Goal: Task Accomplishment & Management: Manage account settings

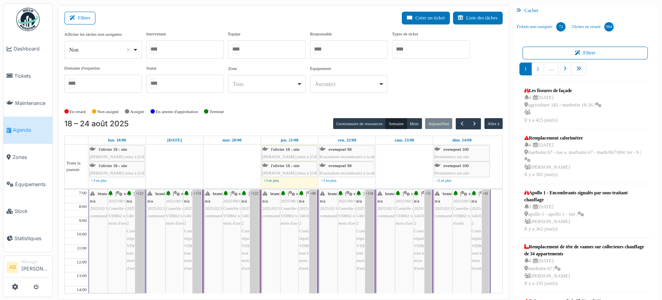
scroll to position [3, 0]
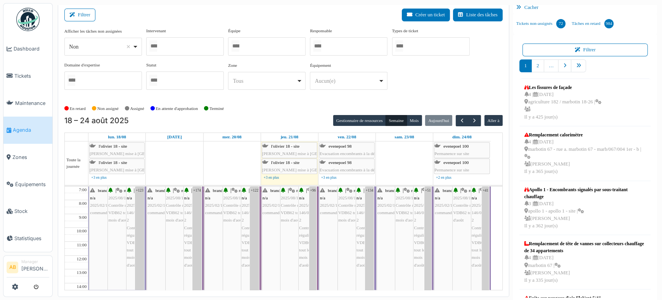
click at [35, 21] on img at bounding box center [27, 19] width 23 height 23
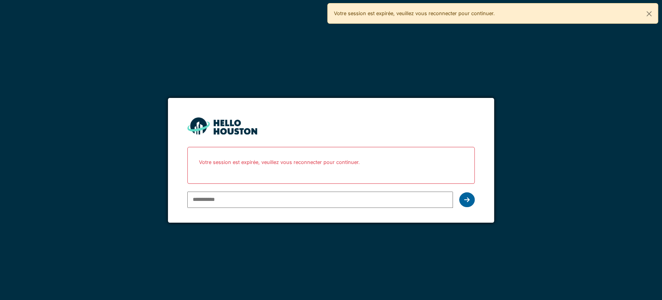
type input "**********"
click at [472, 198] on div at bounding box center [467, 199] width 16 height 15
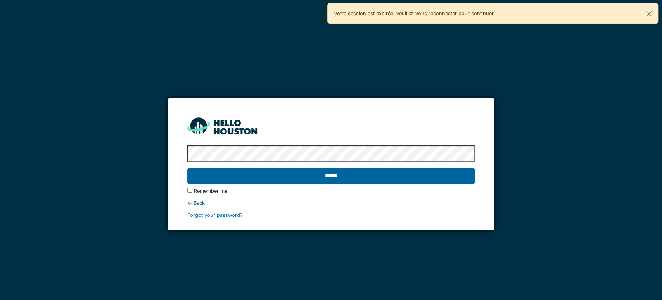
click at [345, 172] on input "******" at bounding box center [331, 176] width 288 height 16
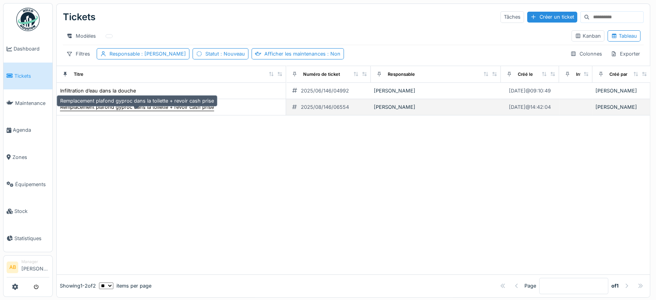
click at [186, 111] on div "Remplacement plafond gyproc dans la toilette + revoir cash prise" at bounding box center [137, 106] width 154 height 7
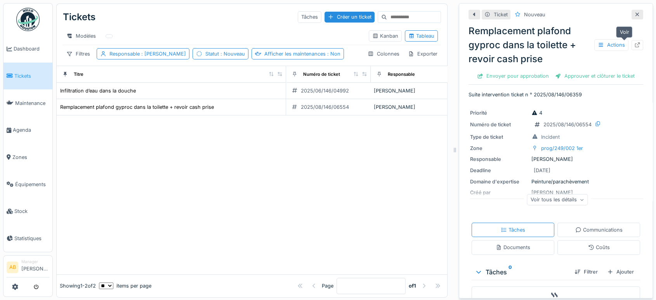
click at [634, 46] on icon at bounding box center [637, 44] width 6 height 5
click at [631, 18] on div at bounding box center [637, 15] width 12 height 10
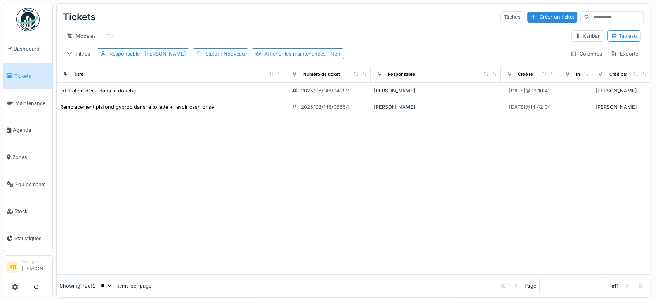
click at [28, 19] on img at bounding box center [27, 19] width 23 height 23
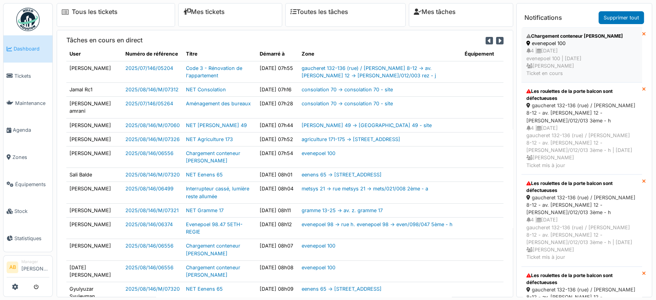
click at [558, 55] on div "4 | 25/08/2025 evenepoel 100 | Il y a 1 jour(s) Ahmed Belhajji Ticket en cours" at bounding box center [581, 62] width 111 height 30
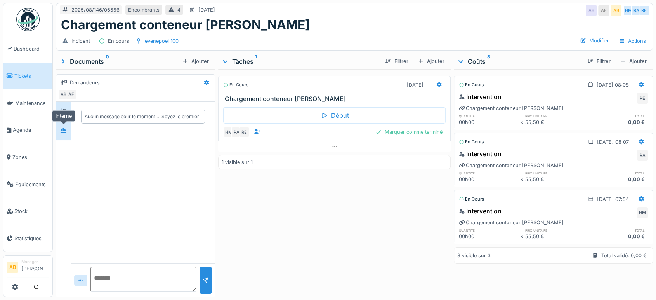
click at [61, 127] on div at bounding box center [63, 130] width 6 height 7
click at [61, 111] on icon at bounding box center [63, 111] width 6 height 5
click at [311, 149] on div at bounding box center [334, 145] width 232 height 11
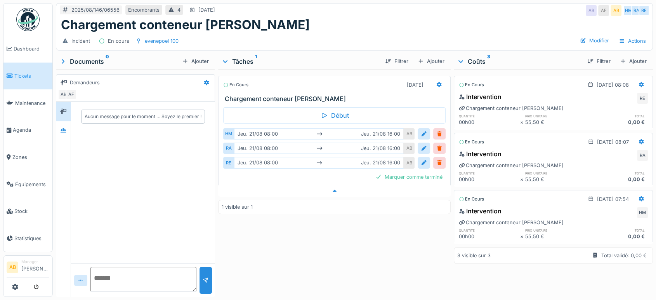
scroll to position [6, 0]
click at [195, 153] on div "Aucun message pour le moment … Soyez le premier !" at bounding box center [143, 182] width 144 height 161
click at [39, 15] on img at bounding box center [27, 19] width 23 height 23
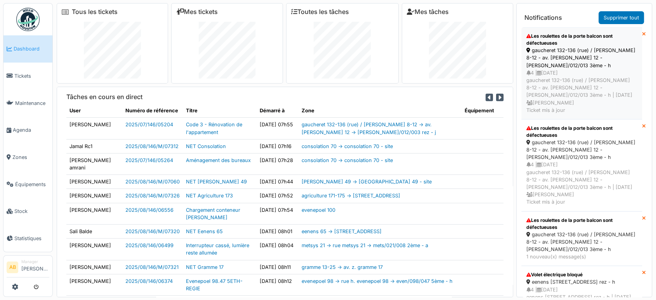
click at [569, 73] on div "4 | 27/07/2025 gaucheret 132-136 (rue) / thomas 8-12 - av. p. thomas 12 - thom/…" at bounding box center [581, 91] width 111 height 45
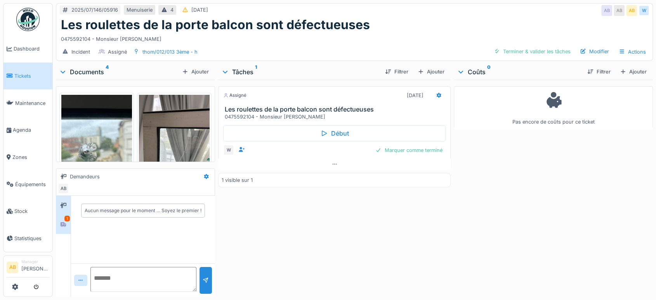
click at [61, 222] on icon at bounding box center [63, 224] width 6 height 5
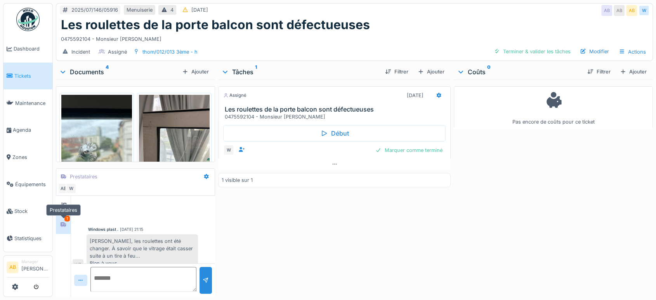
scroll to position [9, 0]
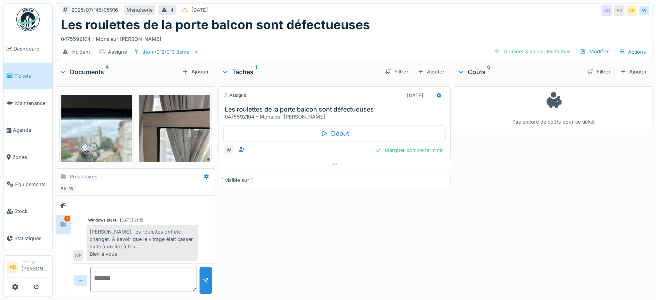
click at [108, 137] on img at bounding box center [96, 142] width 71 height 94
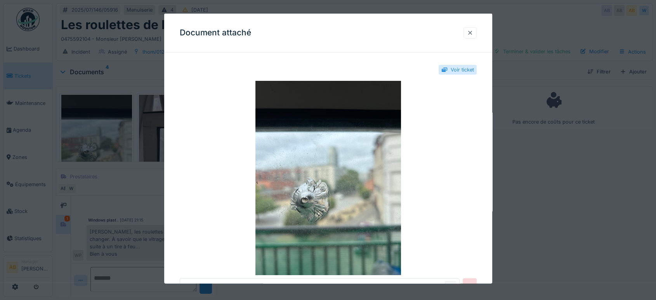
click at [476, 34] on div at bounding box center [469, 32] width 13 height 11
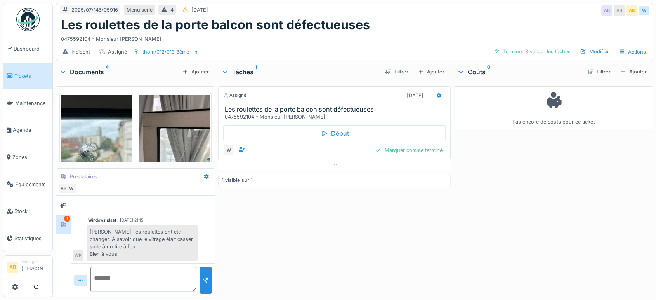
click at [172, 129] on img at bounding box center [174, 142] width 71 height 94
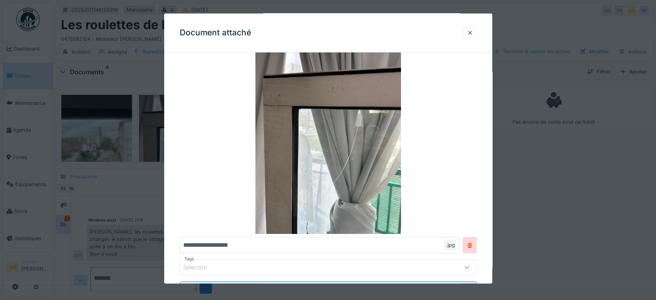
scroll to position [0, 0]
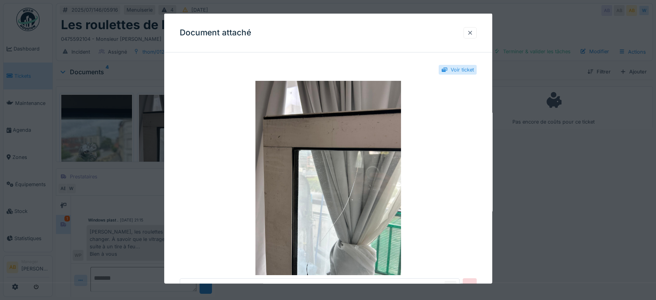
click at [470, 31] on div at bounding box center [470, 32] width 6 height 7
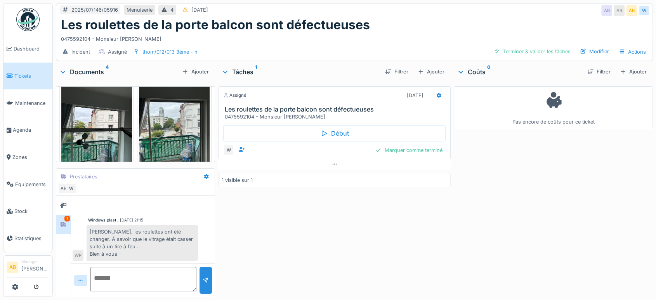
scroll to position [146, 0]
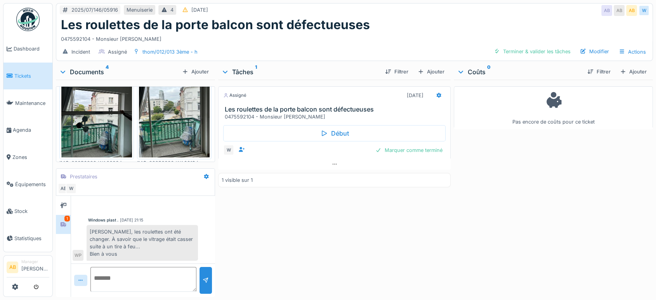
click at [78, 118] on img at bounding box center [96, 110] width 71 height 94
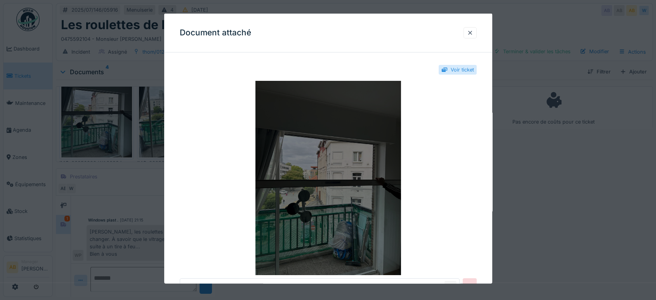
click at [303, 154] on img at bounding box center [328, 178] width 297 height 194
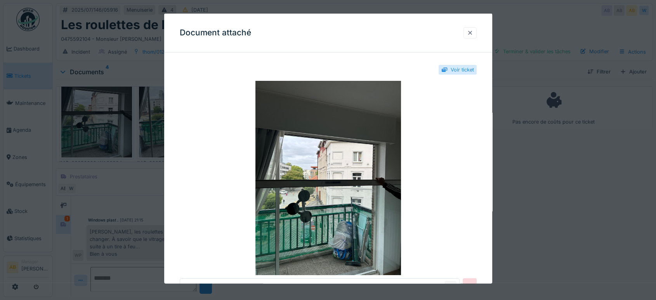
click at [466, 29] on div at bounding box center [469, 32] width 13 height 11
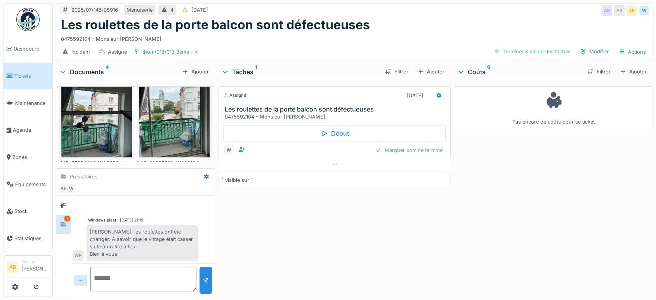
click at [84, 67] on div "Documents 4" at bounding box center [119, 71] width 120 height 9
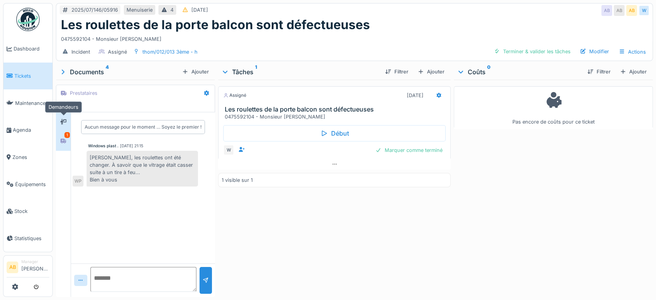
click at [61, 125] on div at bounding box center [63, 121] width 6 height 7
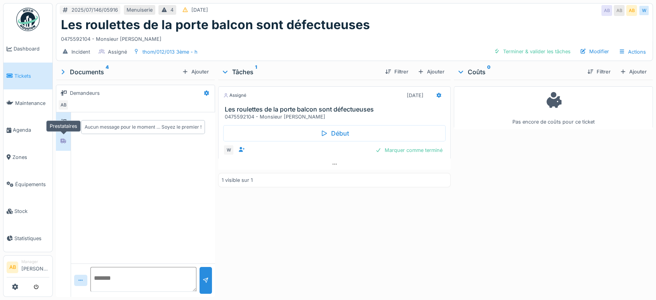
click at [64, 143] on div at bounding box center [63, 140] width 6 height 7
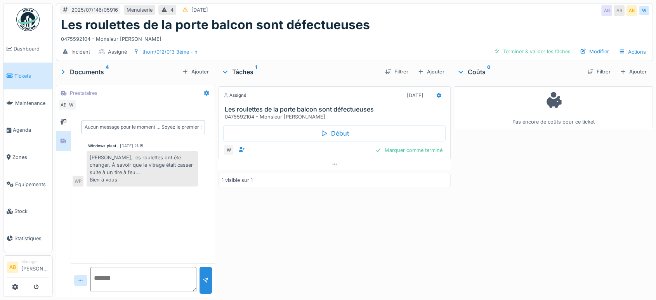
click at [38, 19] on img at bounding box center [27, 19] width 23 height 23
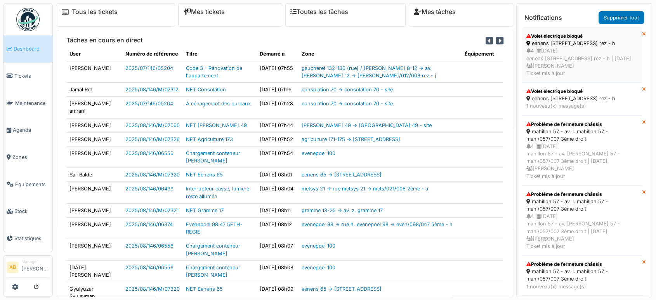
click at [544, 72] on div "4 | [DATE] eenens 65 - rue général eenens 65 - eene/065/004 rez - h | [DATE] [P…" at bounding box center [581, 62] width 111 height 30
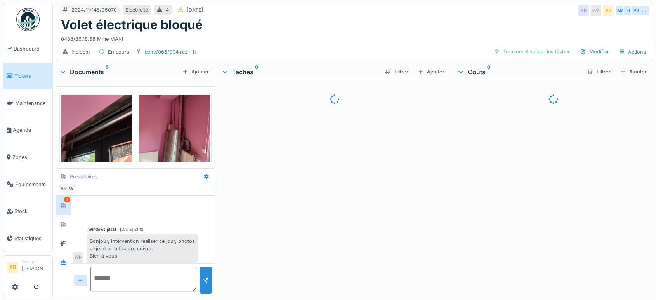
scroll to position [2, 0]
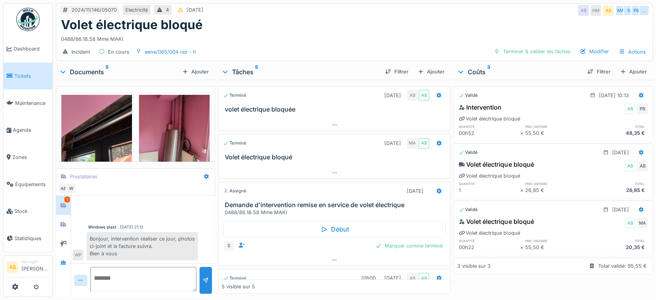
click at [102, 70] on div "Documents 5" at bounding box center [119, 71] width 120 height 9
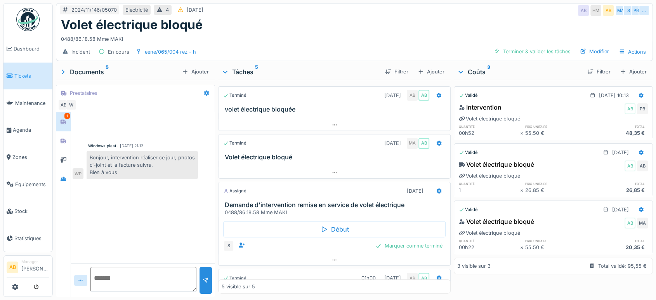
scroll to position [0, 0]
click at [92, 68] on div "Documents 5" at bounding box center [119, 71] width 120 height 9
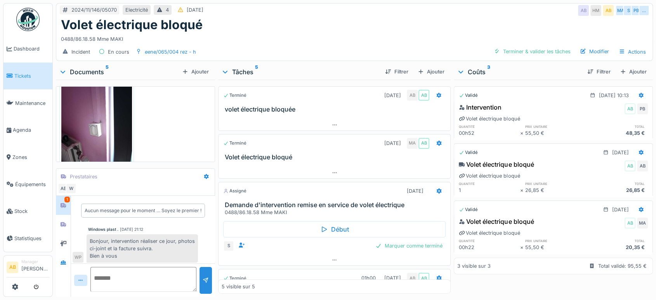
scroll to position [256, 0]
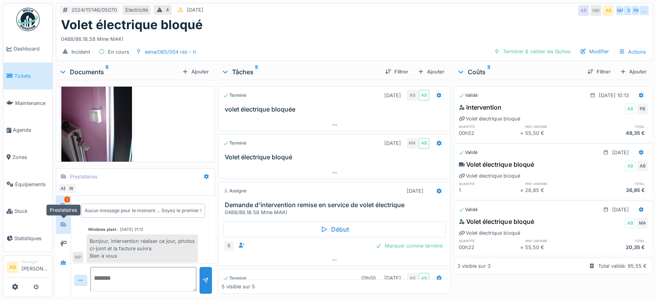
click at [68, 220] on div at bounding box center [63, 224] width 12 height 10
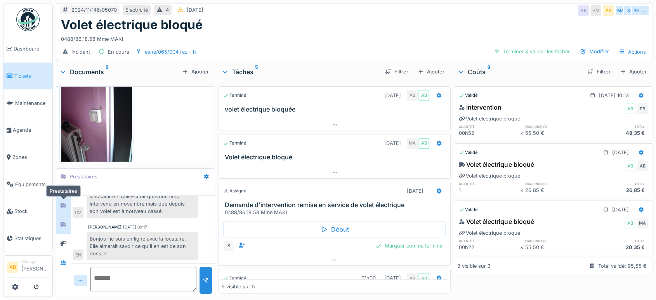
click at [64, 203] on icon at bounding box center [63, 205] width 6 height 5
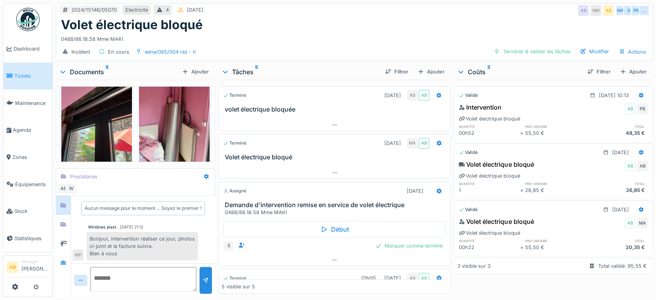
scroll to position [0, 0]
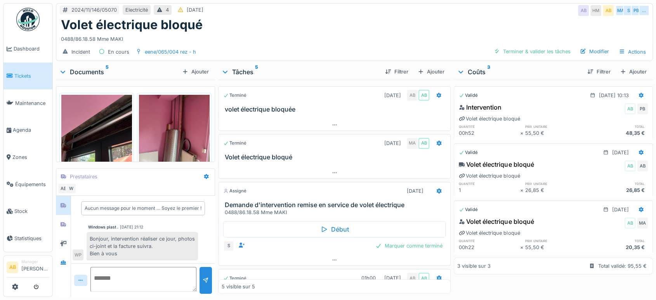
click at [105, 130] on img at bounding box center [96, 142] width 71 height 94
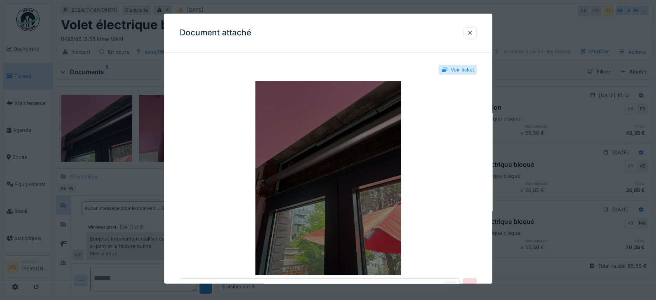
click at [317, 167] on img at bounding box center [328, 178] width 297 height 194
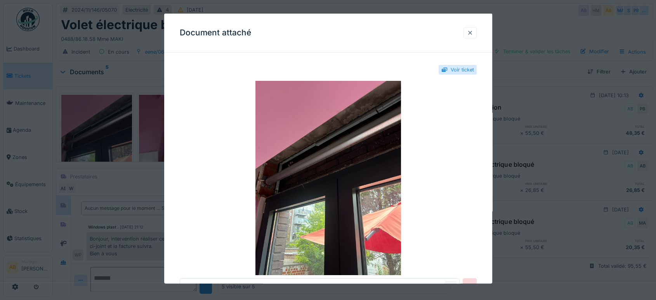
click at [473, 32] on div at bounding box center [470, 32] width 6 height 7
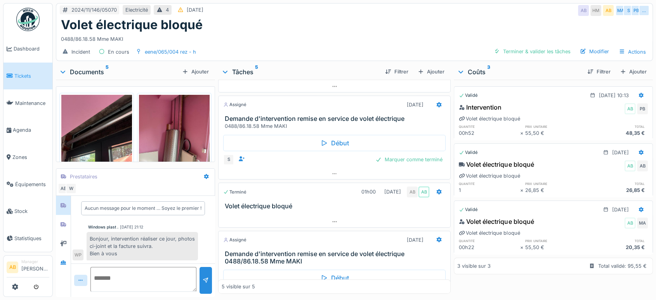
scroll to position [123, 0]
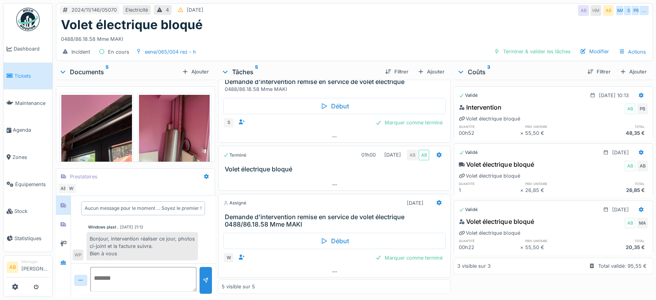
click at [89, 70] on div "Documents 5" at bounding box center [119, 71] width 120 height 9
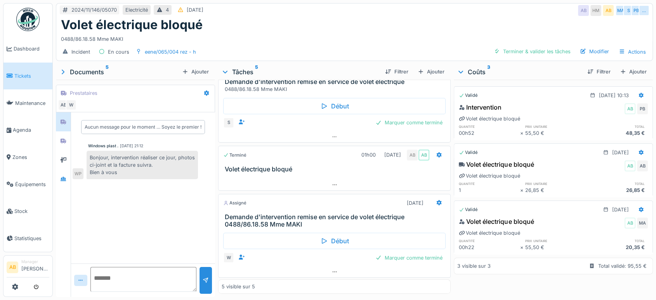
scroll to position [0, 0]
click at [32, 14] on img at bounding box center [27, 19] width 23 height 23
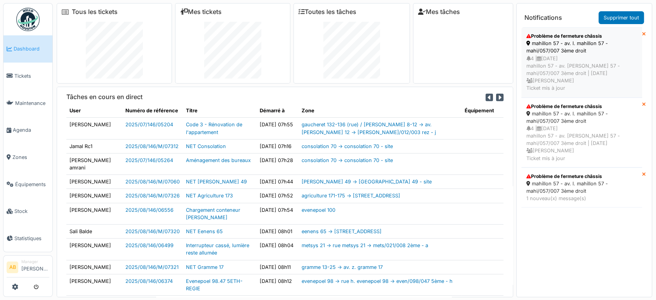
click at [555, 72] on div "4 | [DATE] mahillon 57 - av. [PERSON_NAME] 57 - mahi/057/007 3ème droit | [DATE…" at bounding box center [581, 73] width 111 height 37
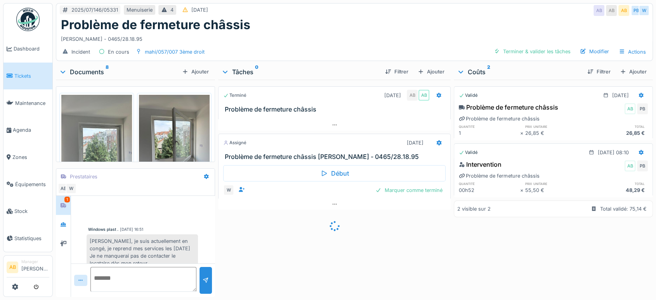
scroll to position [59, 0]
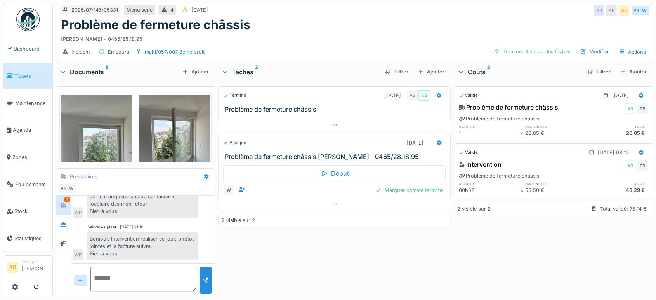
click at [90, 72] on div "Documents 8" at bounding box center [119, 71] width 120 height 9
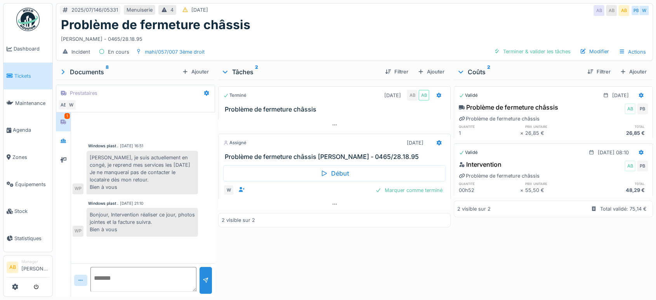
scroll to position [0, 0]
click at [63, 146] on div at bounding box center [63, 140] width 12 height 13
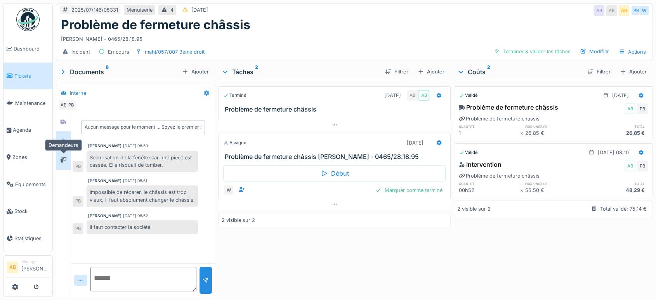
click at [61, 164] on div at bounding box center [63, 160] width 12 height 10
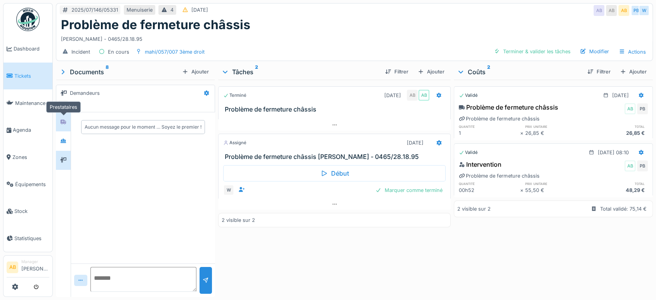
click at [66, 124] on div at bounding box center [63, 121] width 6 height 7
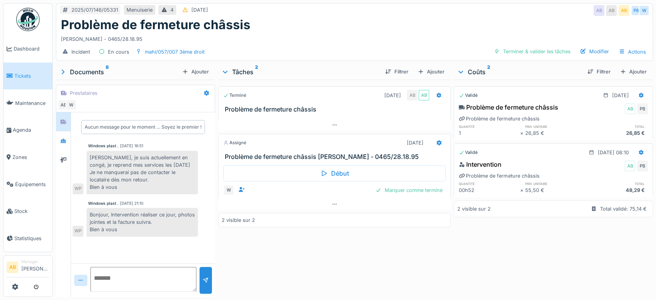
click at [91, 75] on div "Documents 8" at bounding box center [119, 71] width 120 height 9
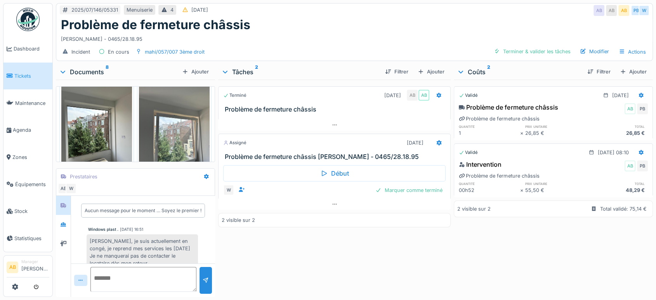
scroll to position [215, 0]
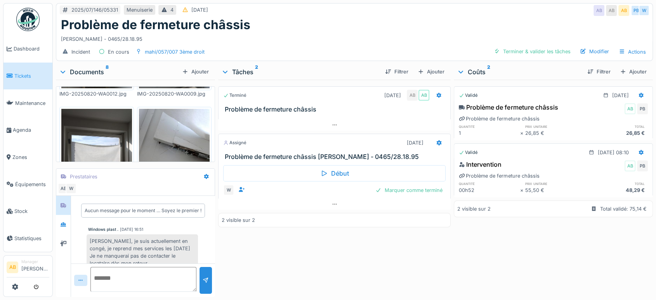
click at [32, 21] on img at bounding box center [27, 19] width 23 height 23
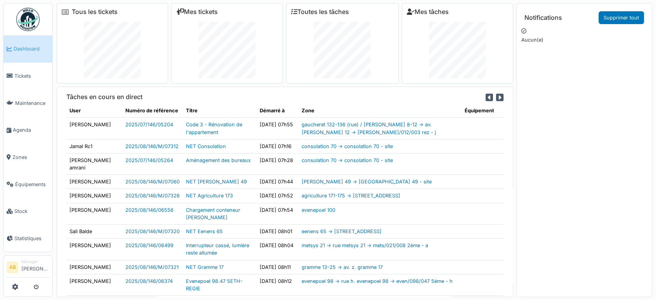
drag, startPoint x: 504, startPoint y: 201, endPoint x: 505, endPoint y: 277, distance: 75.7
click at [505, 277] on div "Tâches en cours en direct User Numéro de référence Titre Démarré à Zone Équipem…" at bounding box center [285, 192] width 456 height 210
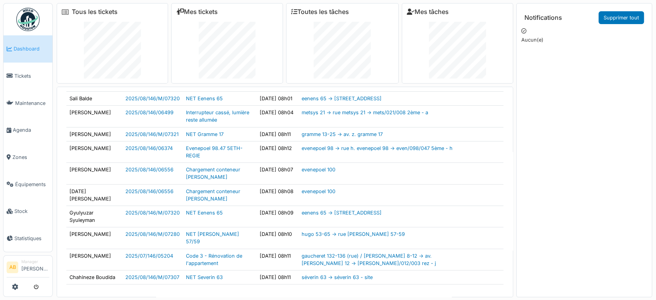
scroll to position [189, 0]
click at [20, 12] on img at bounding box center [27, 19] width 23 height 23
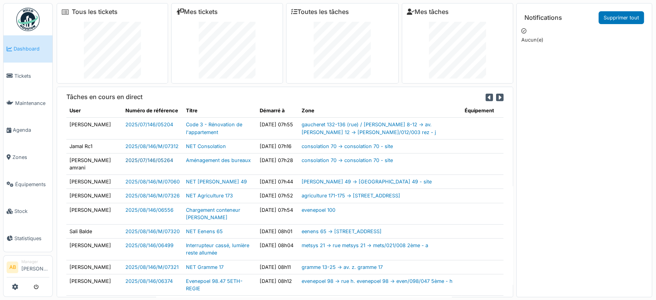
click at [156, 163] on link "2025/07/146/05264" at bounding box center [149, 160] width 48 height 6
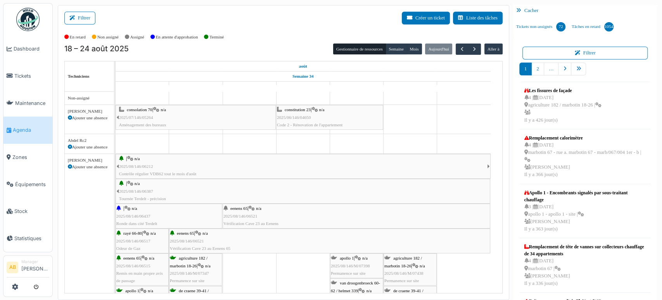
click at [248, 40] on div "En retard Non assigné Assigné En attente d'approbation Terminé" at bounding box center [283, 37] width 439 height 13
click at [75, 16] on icon at bounding box center [73, 18] width 9 height 5
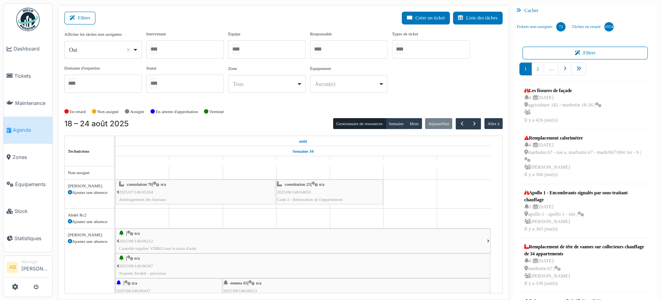
click at [108, 48] on div "Oui Remove item" at bounding box center [100, 50] width 63 height 8
select select "**"
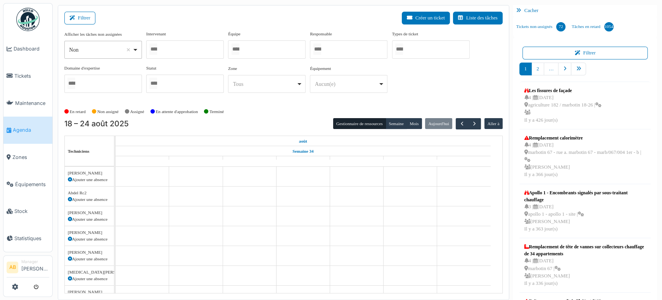
click at [192, 54] on div at bounding box center [185, 49] width 78 height 18
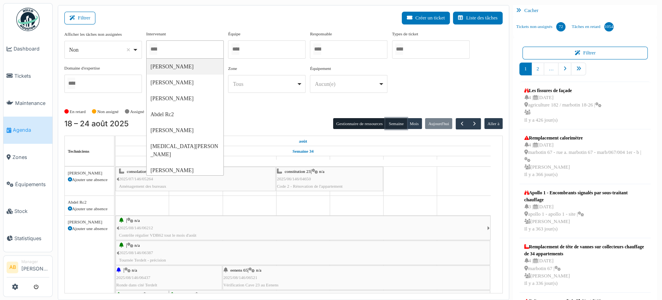
click at [392, 119] on button "Semaine" at bounding box center [396, 123] width 21 height 11
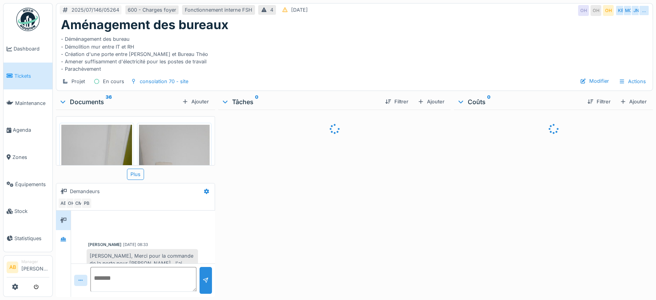
scroll to position [89, 0]
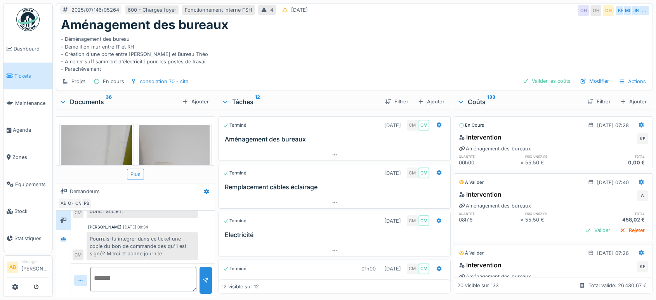
click at [28, 23] on img at bounding box center [27, 19] width 23 height 23
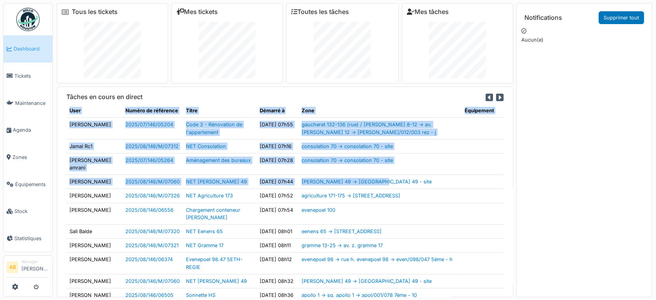
drag, startPoint x: 385, startPoint y: 187, endPoint x: 64, endPoint y: 186, distance: 321.0
click at [64, 186] on div "Tâches en cours en direct User Numéro de référence Titre Démarré à Zone Équipem…" at bounding box center [284, 272] width 443 height 358
click at [449, 153] on td "consolation 70 -> consolation 70 - site" at bounding box center [379, 146] width 163 height 14
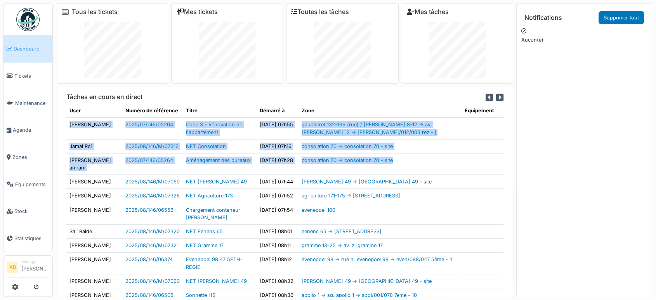
drag, startPoint x: 413, startPoint y: 166, endPoint x: 78, endPoint y: 127, distance: 337.6
click at [65, 121] on div "Tâches en cours en direct User Numéro de référence Titre Démarré à Zone Équipem…" at bounding box center [284, 272] width 443 height 358
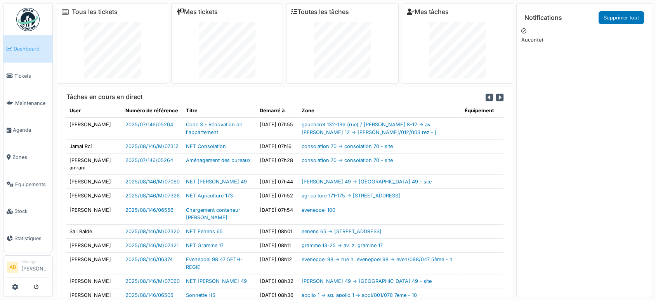
click at [463, 224] on td at bounding box center [482, 213] width 42 height 21
drag, startPoint x: 425, startPoint y: 213, endPoint x: 68, endPoint y: 125, distance: 367.4
click at [68, 122] on tbody "[PERSON_NAME] 2025/07/146/05204 Code 3 - Rénovation de l'appartement [DATE] 07h…" at bounding box center [284, 281] width 437 height 327
click at [478, 189] on td at bounding box center [482, 182] width 42 height 14
click at [420, 224] on td "evenepoel 100" at bounding box center [379, 213] width 163 height 21
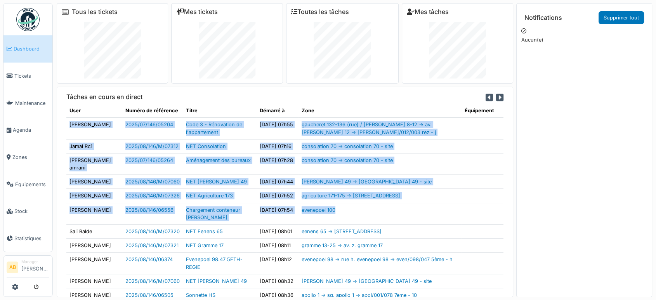
drag, startPoint x: 371, startPoint y: 229, endPoint x: 67, endPoint y: 131, distance: 319.2
click at [67, 131] on tbody "Mohamed Camara 2025/07/146/05204 Code 3 - Rénovation de l'appartement 21/08/202…" at bounding box center [284, 281] width 437 height 327
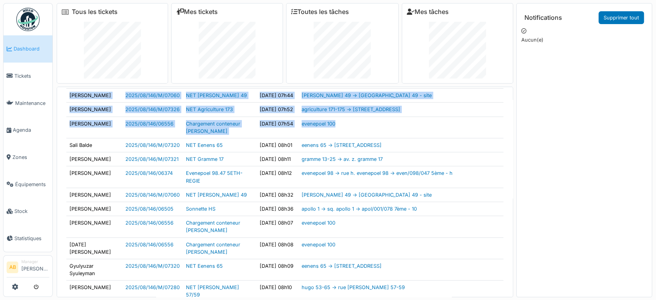
scroll to position [43, 0]
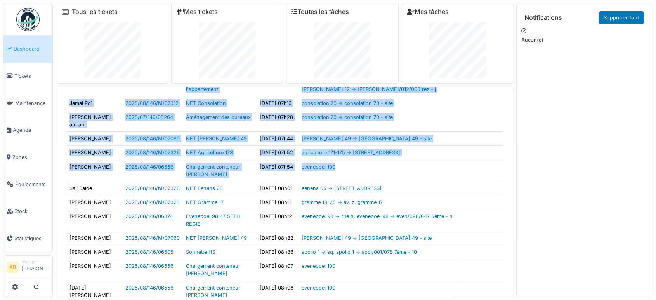
click at [423, 181] on td "evenepoel 100" at bounding box center [379, 170] width 163 height 21
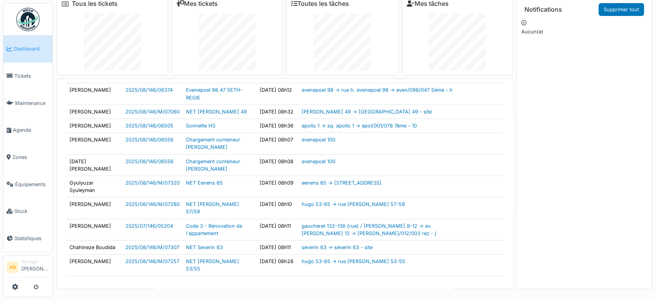
scroll to position [0, 0]
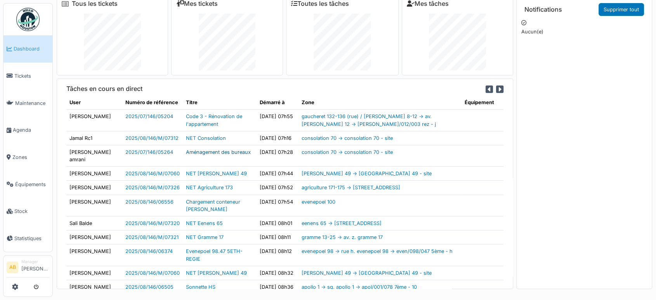
click at [198, 155] on link "Aménagement des bureaux" at bounding box center [218, 152] width 65 height 6
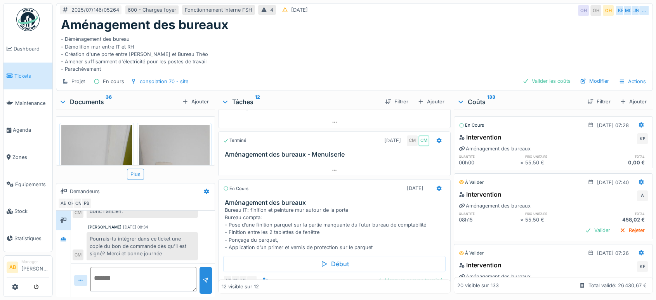
scroll to position [484, 0]
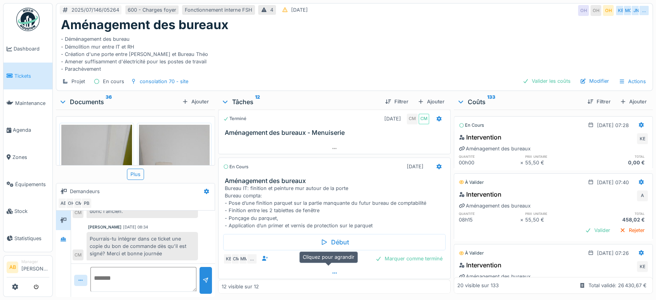
click at [321, 271] on div at bounding box center [334, 272] width 232 height 11
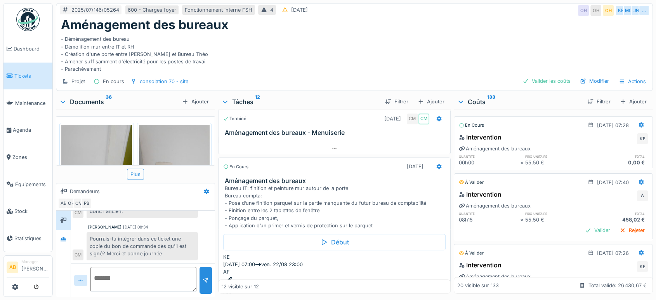
scroll to position [572, 0]
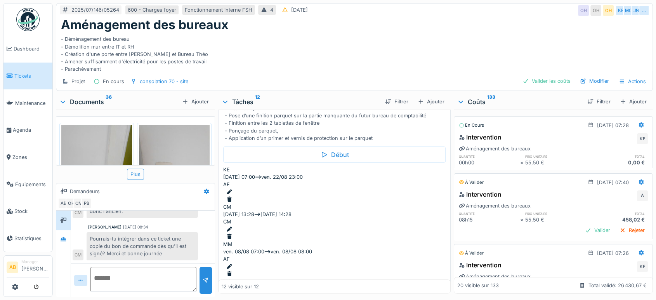
click at [86, 97] on div "Documents 36" at bounding box center [119, 101] width 120 height 9
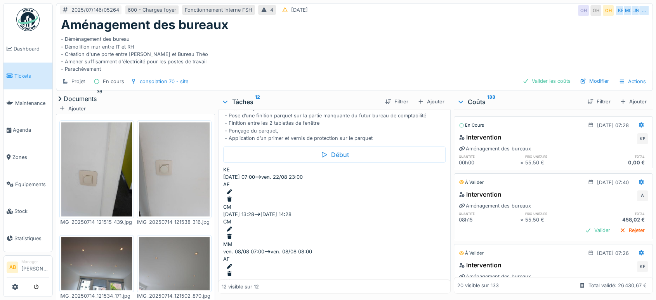
scroll to position [20, 0]
click at [22, 9] on img at bounding box center [27, 19] width 23 height 23
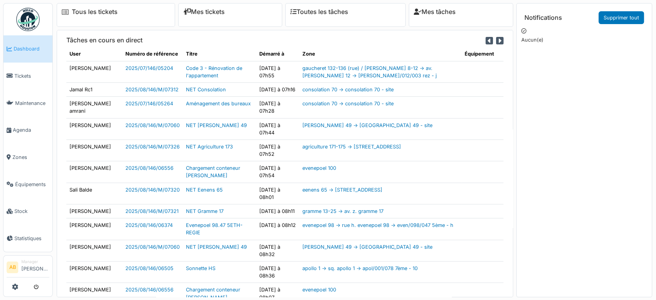
click at [503, 224] on div "Tâches en cours en direct User Numéro de référence Titre Démarré à Zone Équipem…" at bounding box center [285, 163] width 456 height 267
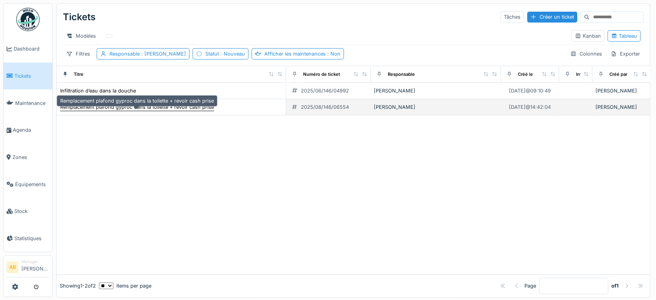
click at [108, 111] on div "Remplacement plafond gyproc dans la toilette + revoir cash prise" at bounding box center [137, 106] width 154 height 7
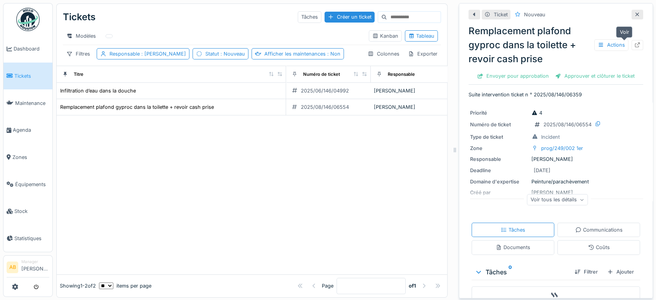
click at [631, 48] on div at bounding box center [637, 45] width 12 height 10
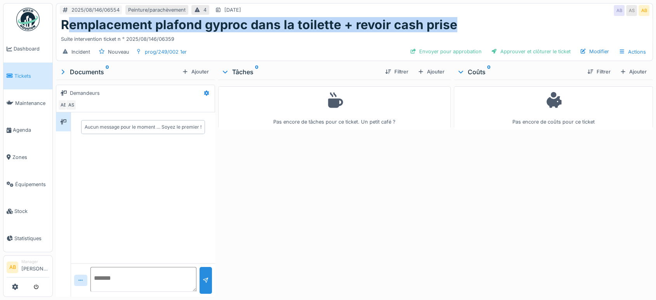
drag, startPoint x: 460, startPoint y: 27, endPoint x: 65, endPoint y: 27, distance: 394.7
click at [65, 27] on div "Remplacement plafond gyproc dans la toilette + revoir cash prise" at bounding box center [354, 24] width 587 height 15
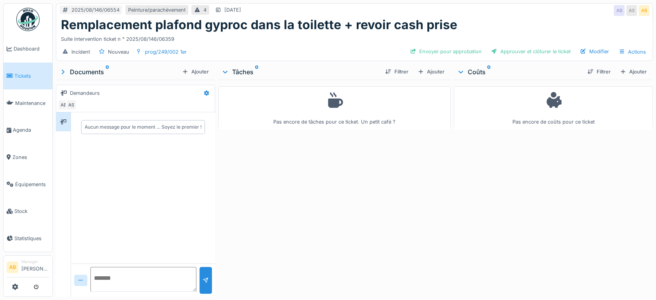
click at [561, 164] on div "Pas encore de coûts pour ce ticket" at bounding box center [553, 187] width 199 height 214
click at [425, 158] on div "Pas encore de tâches pour ce ticket. Un petit café ?" at bounding box center [334, 187] width 232 height 214
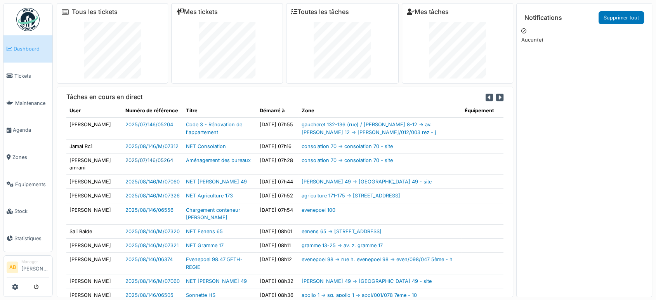
click at [160, 163] on link "2025/07/146/05264" at bounding box center [149, 160] width 48 height 6
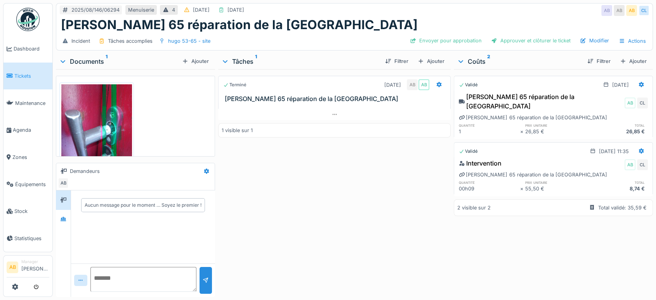
click at [98, 59] on div "Documents 1" at bounding box center [119, 61] width 120 height 9
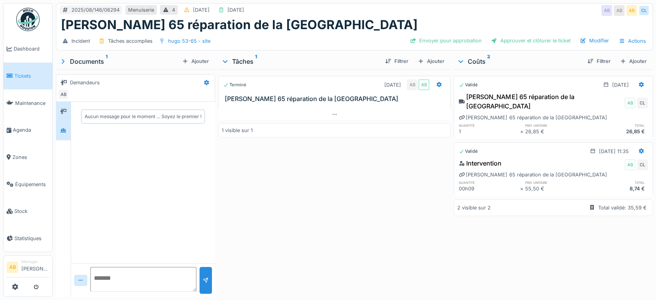
click at [63, 136] on div at bounding box center [63, 130] width 15 height 19
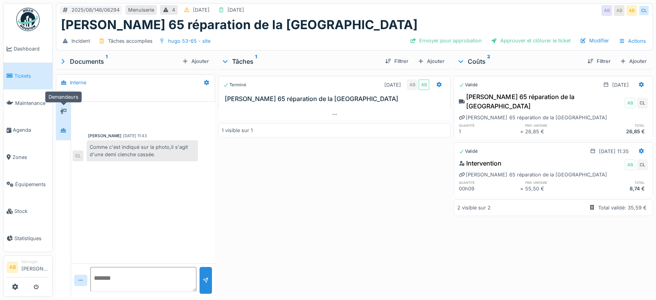
click at [58, 106] on div at bounding box center [63, 111] width 12 height 13
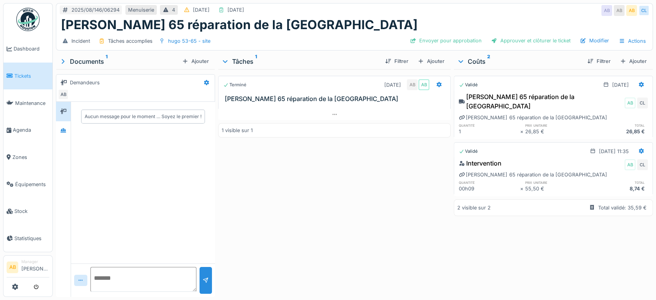
click at [95, 64] on div "Documents 1" at bounding box center [119, 61] width 120 height 9
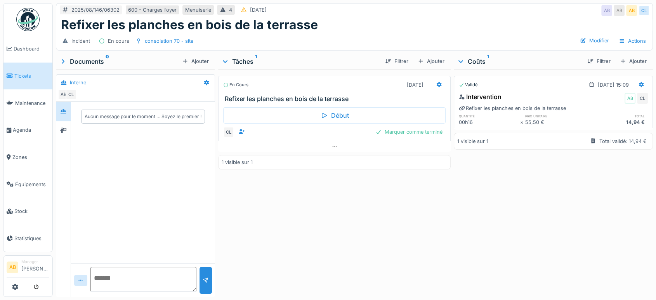
click at [332, 139] on div "Début CL Marquer comme terminé" at bounding box center [334, 121] width 232 height 38
click at [333, 149] on div at bounding box center [334, 145] width 232 height 11
click at [238, 204] on div "En cours 13/08/2025 Refixer les planches en bois de la terrasse Début CL mer. 1…" at bounding box center [334, 181] width 232 height 224
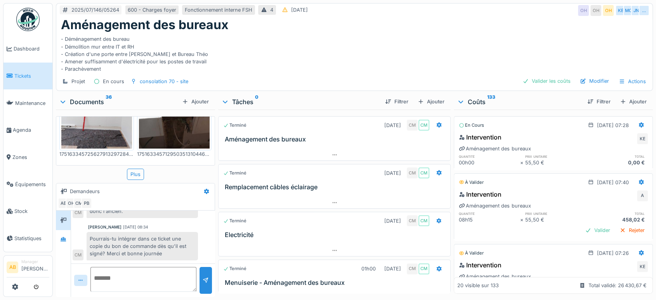
scroll to position [1019, 0]
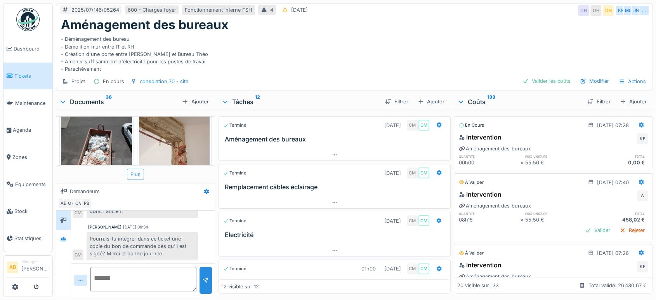
click at [137, 170] on div "Plus" at bounding box center [135, 173] width 17 height 11
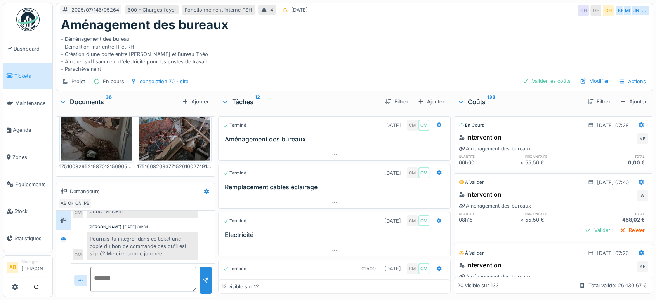
scroll to position [1888, 0]
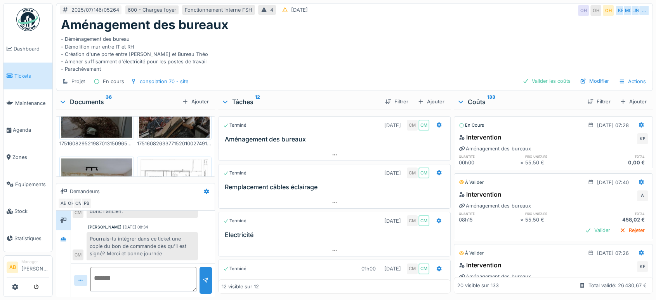
click at [26, 10] on img at bounding box center [27, 19] width 23 height 23
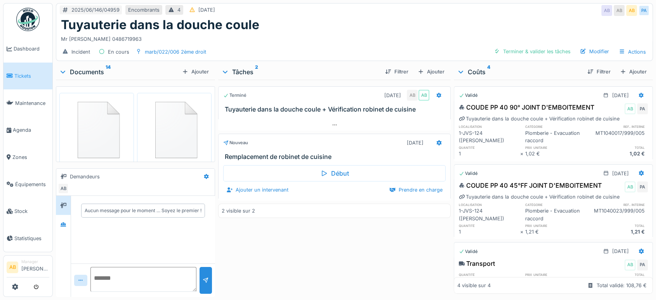
click at [96, 68] on div "Documents 14" at bounding box center [119, 71] width 120 height 9
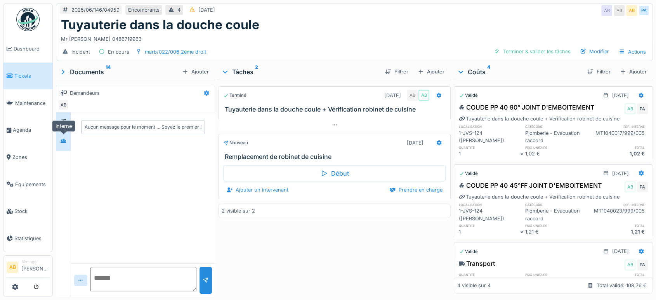
click at [62, 141] on icon at bounding box center [63, 141] width 5 height 4
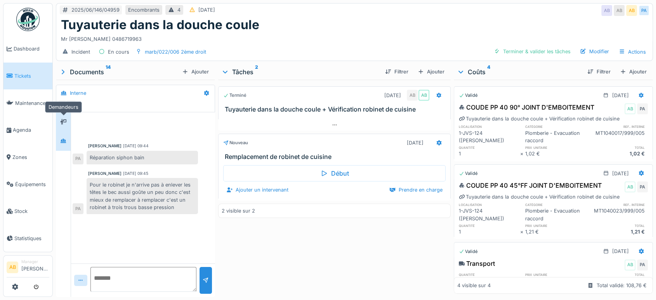
click at [67, 126] on div at bounding box center [63, 122] width 12 height 10
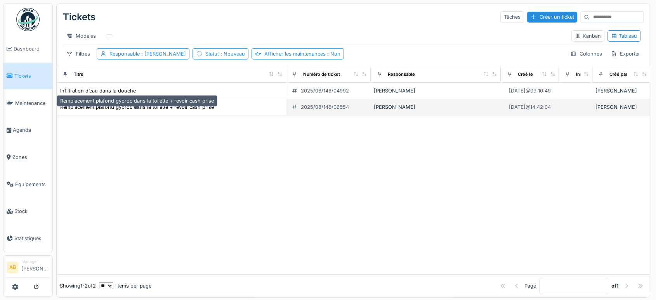
click at [177, 111] on div "Remplacement plafond gyproc dans la toilette + revoir cash prise" at bounding box center [137, 106] width 154 height 7
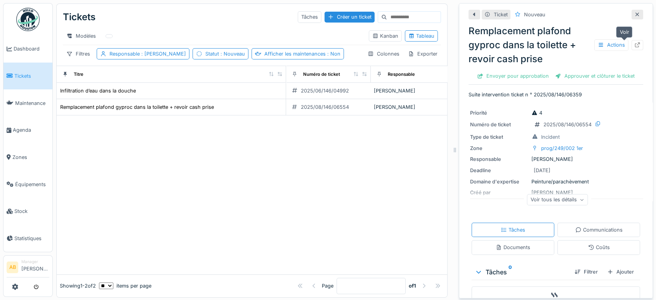
click at [634, 47] on div at bounding box center [637, 44] width 6 height 7
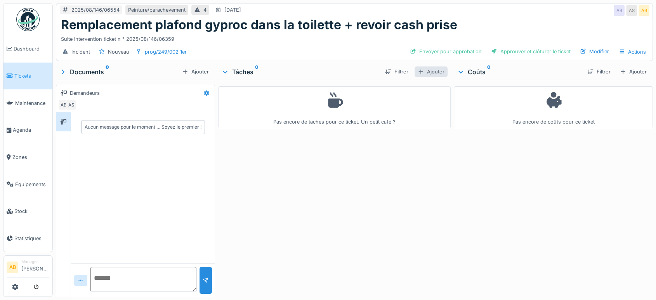
click at [435, 69] on div "Ajouter" at bounding box center [430, 71] width 33 height 10
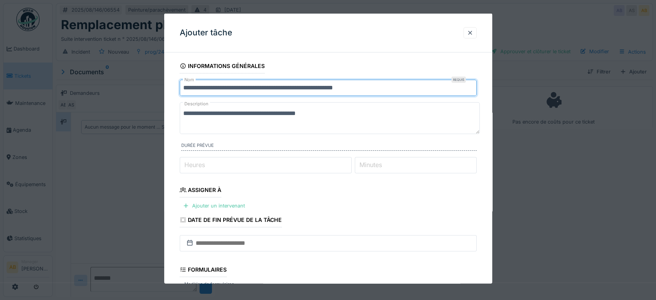
drag, startPoint x: 410, startPoint y: 92, endPoint x: 145, endPoint y: 108, distance: 265.9
click at [145, 108] on div "**********" at bounding box center [354, 150] width 603 height 300
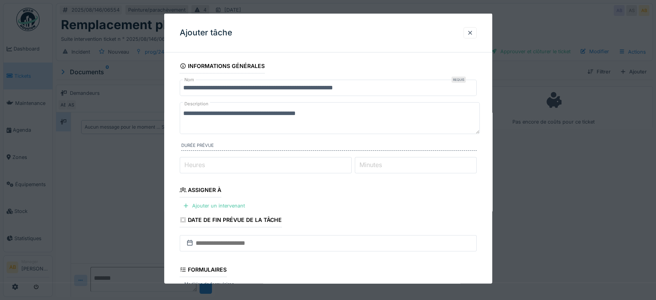
click at [348, 118] on textarea "**********" at bounding box center [330, 118] width 300 height 32
drag, startPoint x: 217, startPoint y: 116, endPoint x: 131, endPoint y: 118, distance: 86.2
click at [131, 118] on div "**********" at bounding box center [354, 150] width 603 height 300
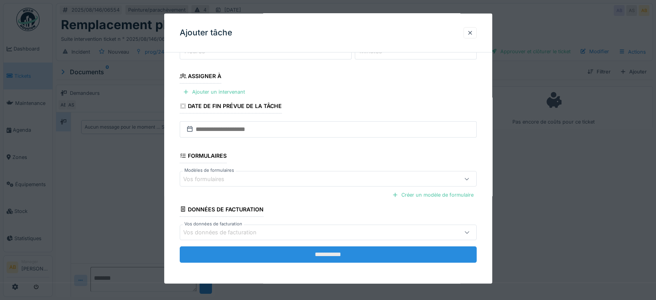
scroll to position [6, 0]
type textarea "**********"
click at [324, 248] on input "**********" at bounding box center [328, 254] width 297 height 16
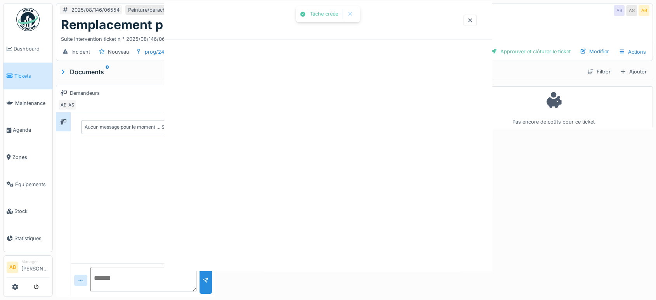
scroll to position [0, 0]
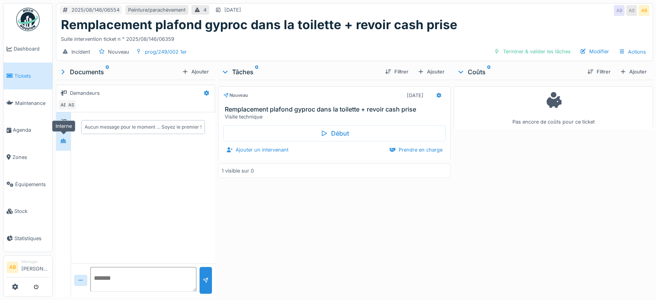
click at [63, 139] on icon at bounding box center [63, 141] width 5 height 4
click at [64, 119] on icon at bounding box center [63, 121] width 6 height 5
click at [303, 251] on div "Nouveau 25/08/2025 Remplacement plafond gyproc dans la toilette + revoir cash p…" at bounding box center [334, 187] width 232 height 214
click at [26, 14] on img at bounding box center [27, 19] width 23 height 23
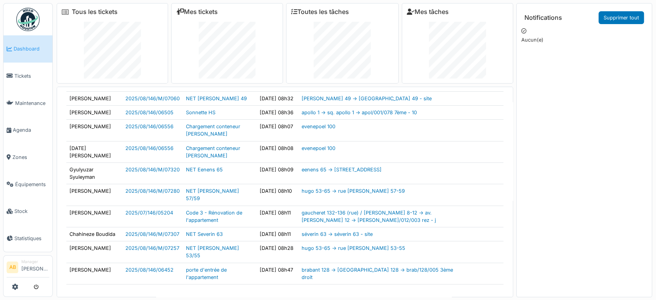
scroll to position [249, 0]
click at [30, 12] on img at bounding box center [27, 19] width 23 height 23
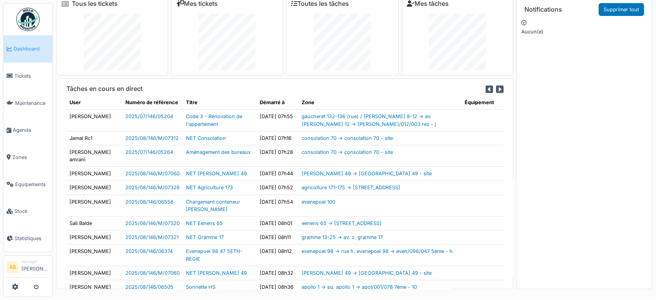
click at [496, 89] on icon at bounding box center [499, 89] width 7 height 9
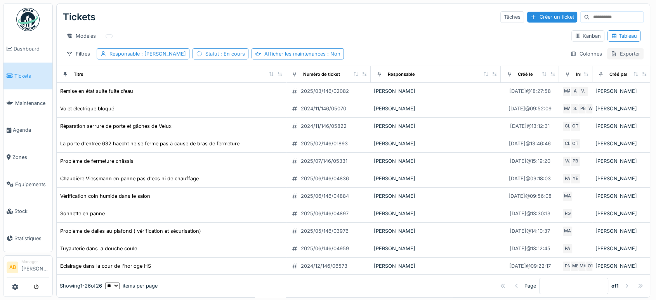
click at [615, 59] on div "Exporter" at bounding box center [625, 53] width 36 height 11
click at [625, 80] on div "Export Excel" at bounding box center [617, 78] width 43 height 12
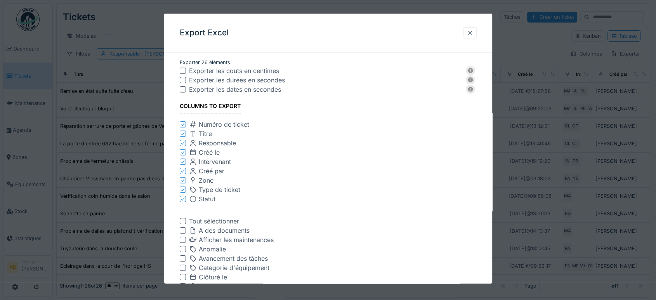
click at [474, 28] on div at bounding box center [469, 32] width 13 height 11
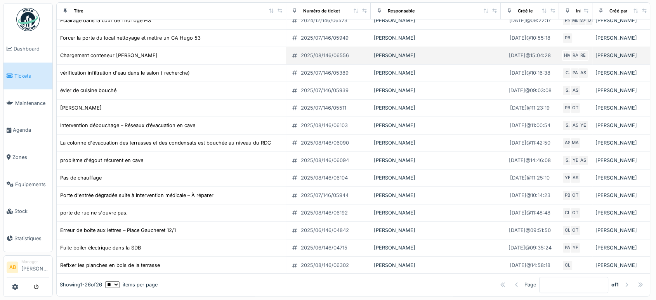
scroll to position [231, 0]
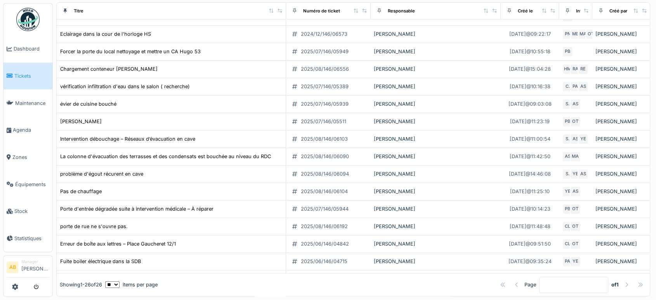
click at [24, 17] on img at bounding box center [27, 19] width 23 height 23
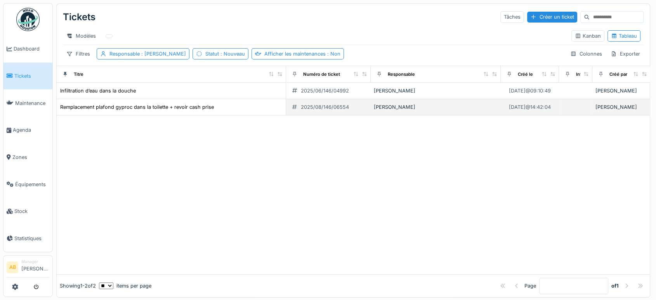
click at [175, 108] on td "Remplacement plafond gyproc dans la toilette + revoir cash prise" at bounding box center [171, 107] width 229 height 16
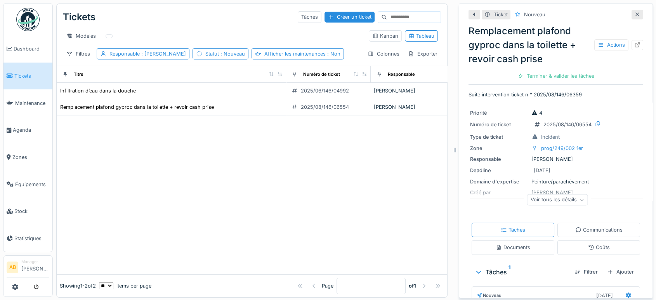
click at [630, 43] on div "Ticket Nouveau Remplacement plafond gyproc dans la toilette + revoir cash prise…" at bounding box center [556, 150] width 194 height 295
click at [631, 47] on div at bounding box center [637, 45] width 12 height 10
click at [387, 19] on input at bounding box center [414, 17] width 54 height 11
paste input "**********"
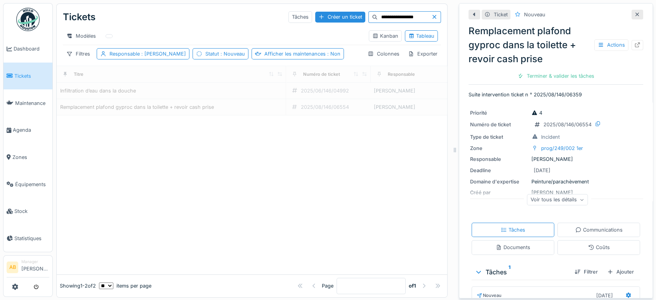
type input "**********"
click at [631, 14] on div at bounding box center [637, 15] width 12 height 10
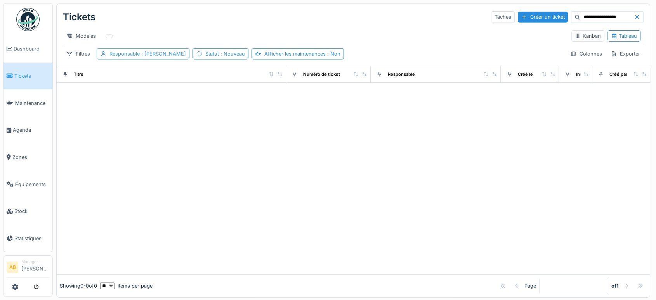
click at [143, 57] on span ": Ahmed Belhajji" at bounding box center [163, 54] width 46 height 6
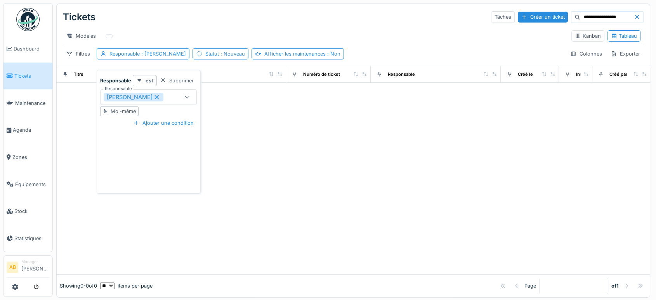
click at [153, 97] on icon at bounding box center [156, 96] width 7 height 5
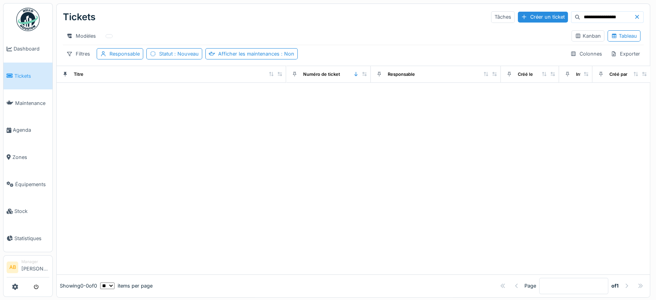
click at [598, 16] on input "**********" at bounding box center [607, 17] width 54 height 11
drag, startPoint x: 617, startPoint y: 16, endPoint x: 495, endPoint y: 24, distance: 122.1
click at [495, 24] on div "**********" at bounding box center [353, 17] width 581 height 20
paste input "**********"
type input "**********"
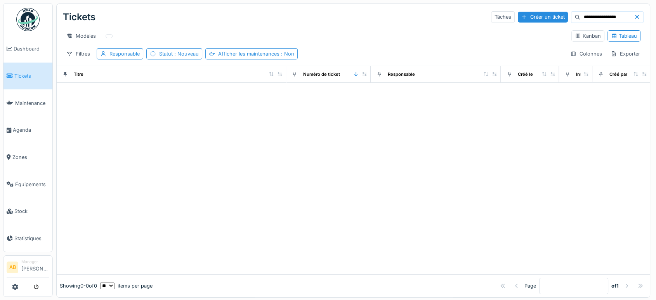
click at [29, 23] on img at bounding box center [27, 19] width 23 height 23
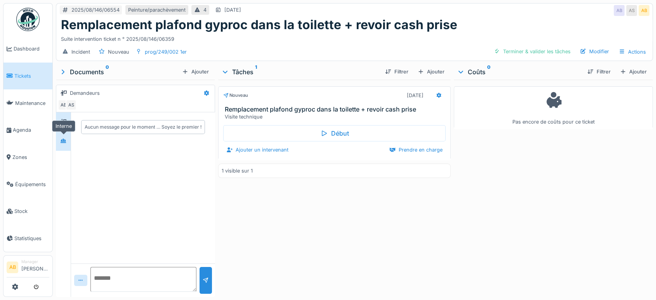
click at [62, 134] on div at bounding box center [63, 140] width 12 height 13
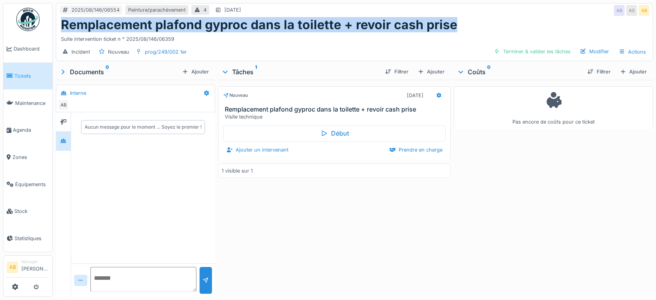
drag, startPoint x: 457, startPoint y: 28, endPoint x: 61, endPoint y: 24, distance: 396.3
click at [61, 24] on div "Remplacement plafond gyproc dans la toilette + revoir cash prise" at bounding box center [354, 24] width 587 height 15
copy h1 "Remplacement plafond gyproc dans la toilette + revoir cash prise"
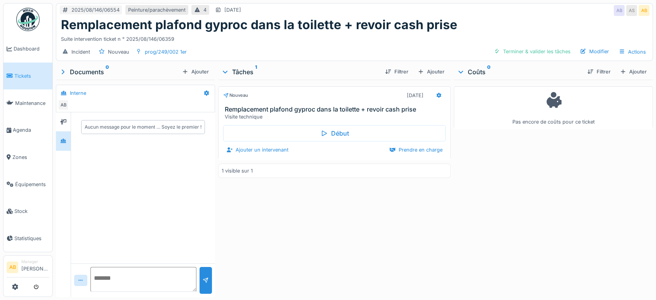
click at [176, 198] on div "Aucun message pour le moment … Soyez le premier !" at bounding box center [143, 187] width 144 height 151
drag, startPoint x: 176, startPoint y: 42, endPoint x: 126, endPoint y: 38, distance: 50.7
click at [126, 38] on div "Suite intervention ticket n ° 2025/08/146/06359" at bounding box center [354, 37] width 587 height 10
copy div "2025/08/146/06359"
click at [437, 97] on icon at bounding box center [439, 95] width 6 height 5
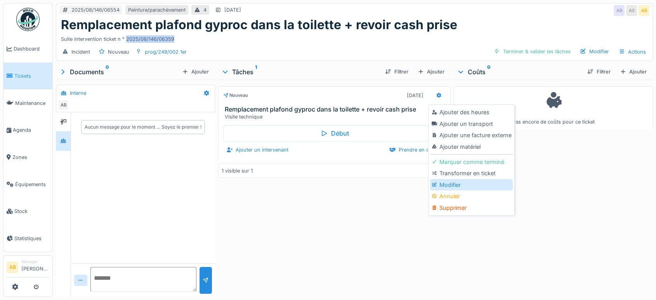
click at [459, 185] on div "Modifier" at bounding box center [471, 185] width 83 height 12
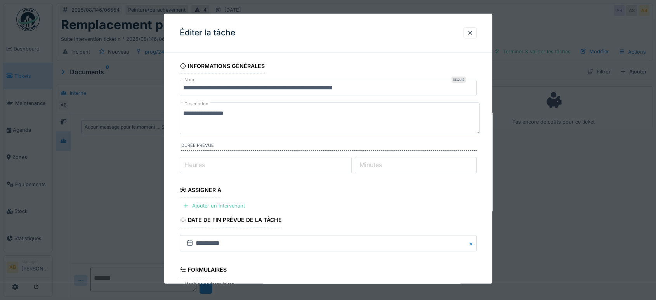
click at [277, 111] on textarea "**********" at bounding box center [330, 118] width 300 height 32
click at [180, 111] on textarea "**********" at bounding box center [330, 118] width 300 height 32
paste textarea "**********"
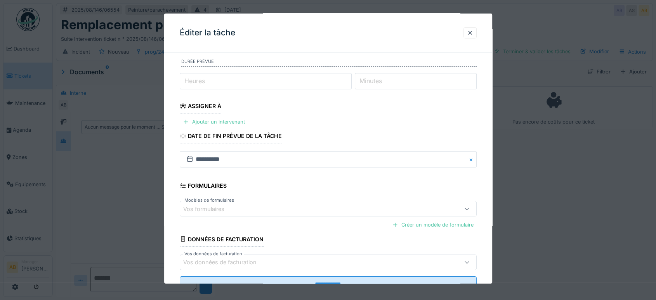
scroll to position [114, 0]
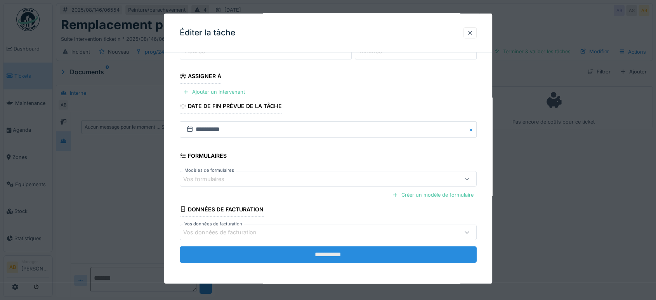
type textarea "**********"
click at [323, 254] on input "**********" at bounding box center [328, 254] width 297 height 16
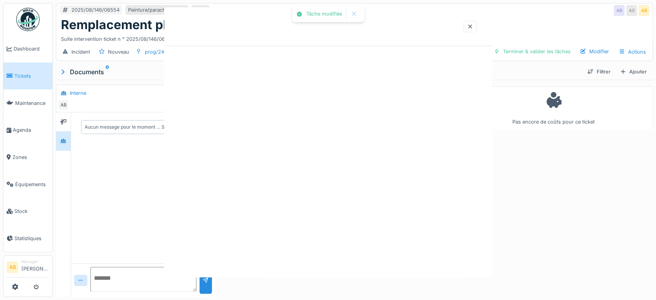
scroll to position [0, 0]
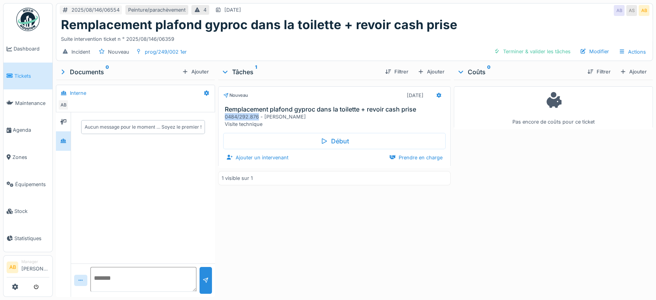
drag, startPoint x: 257, startPoint y: 116, endPoint x: 222, endPoint y: 116, distance: 34.2
click at [222, 116] on div "Remplacement plafond gyproc dans la toilette + revoir cash prise 0484/292.876 -…" at bounding box center [334, 117] width 232 height 23
copy div "0484/292.876"
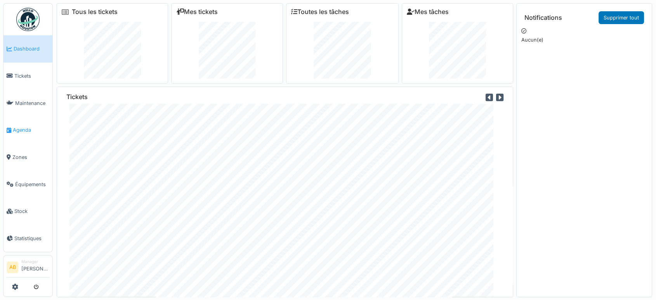
click at [33, 122] on link "Agenda" at bounding box center [27, 129] width 49 height 27
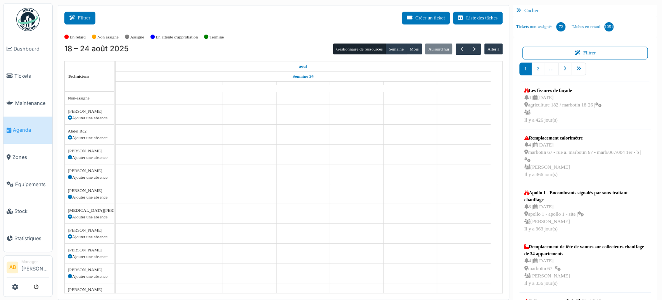
click at [79, 17] on button "Filtrer" at bounding box center [79, 18] width 31 height 13
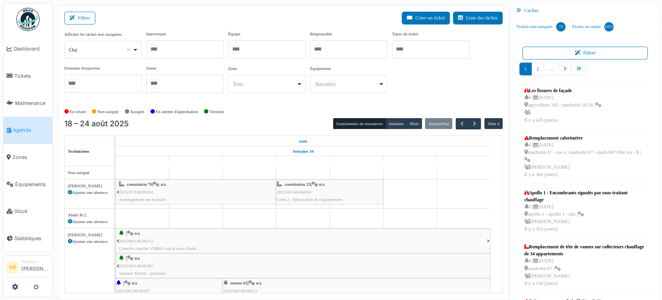
click at [90, 50] on div "Oui Remove item" at bounding box center [100, 50] width 63 height 8
select select "**"
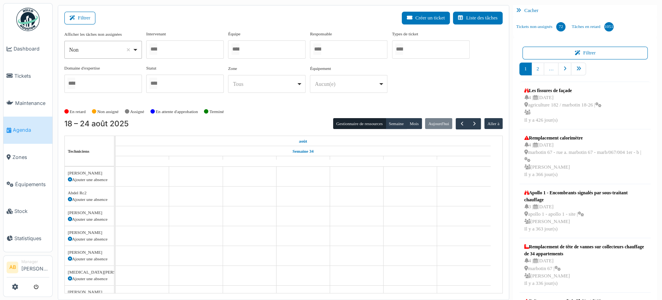
click at [172, 44] on div at bounding box center [185, 49] width 78 height 18
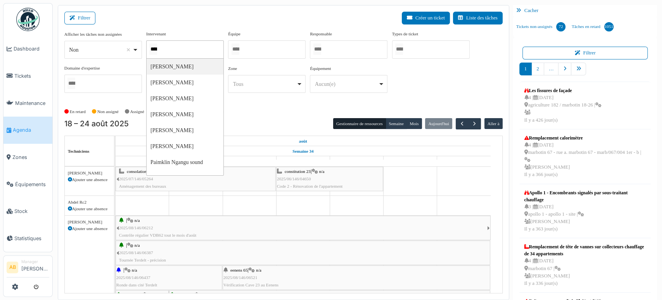
type input "*****"
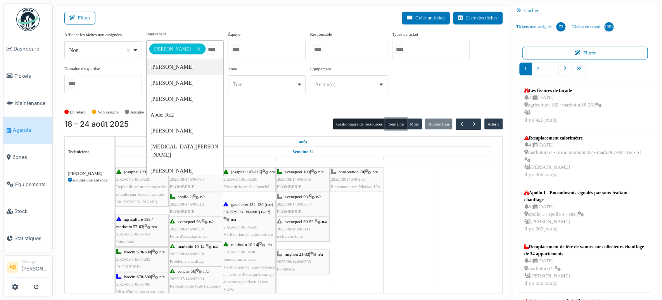
click at [389, 123] on button "Semaine" at bounding box center [396, 123] width 21 height 11
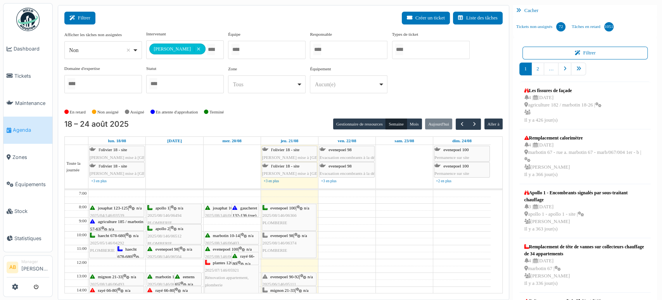
click at [74, 12] on button "Filtrer" at bounding box center [79, 18] width 31 height 13
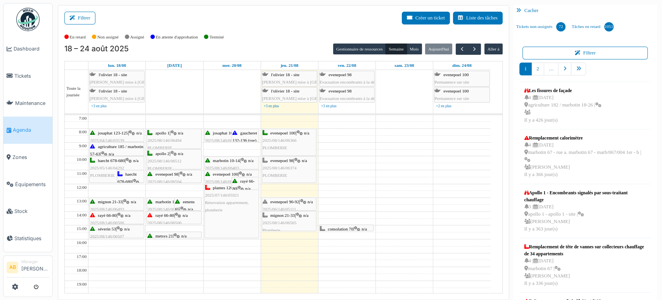
click at [246, 182] on span "rayé 66-80" at bounding box center [243, 185] width 22 height 12
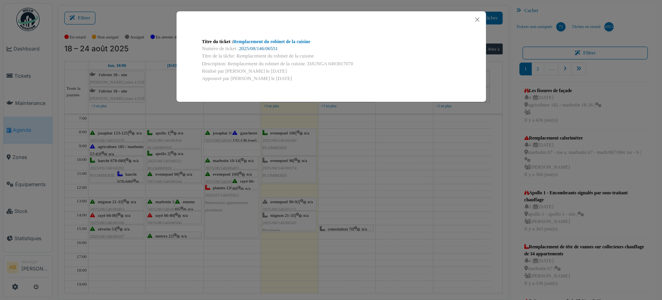
click at [264, 47] on link "2025/08/146/06551" at bounding box center [258, 48] width 39 height 5
click at [475, 17] on button "Close" at bounding box center [477, 19] width 10 height 10
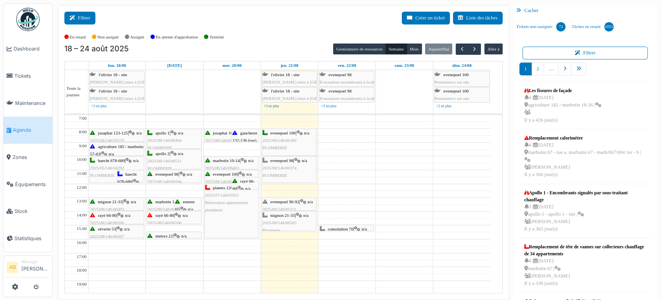
click at [68, 18] on button "Filtrer" at bounding box center [79, 18] width 31 height 13
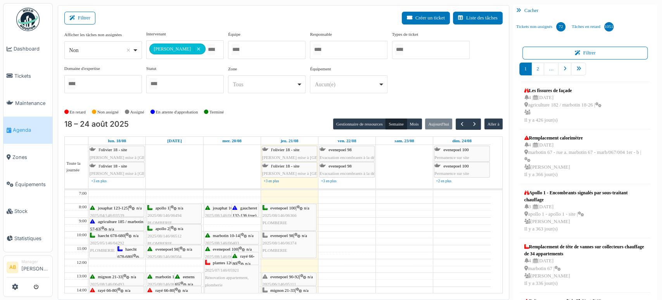
click at [321, 50] on input "Tous" at bounding box center [318, 49] width 8 height 11
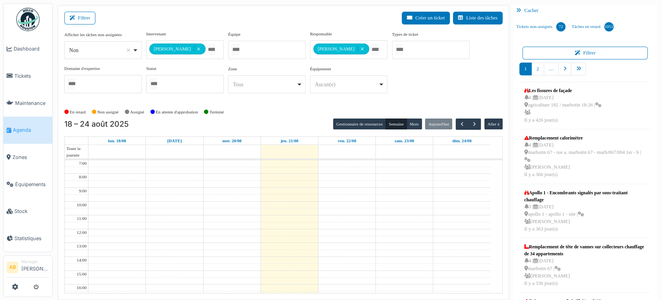
click at [223, 22] on div "Filtrer Créer un ticket Liste des tâches" at bounding box center [283, 21] width 439 height 19
click at [79, 16] on button "Filtrer" at bounding box center [79, 18] width 31 height 13
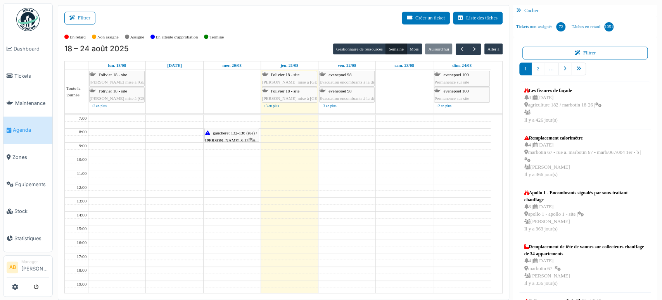
click at [235, 135] on div "gaucheret 132-136 (rue) / thomas 8-12 | n/a 2025/08/146/06526 Vérification de l…" at bounding box center [231, 151] width 53 height 45
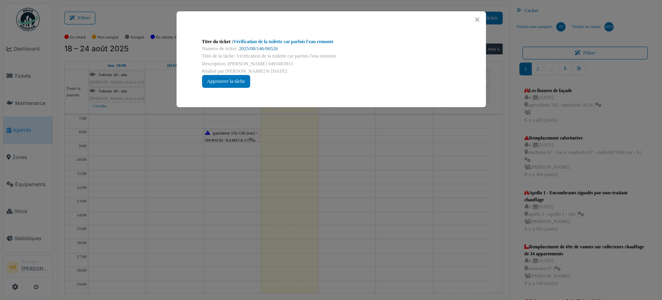
click at [261, 48] on link "2025/08/146/06526" at bounding box center [258, 48] width 39 height 5
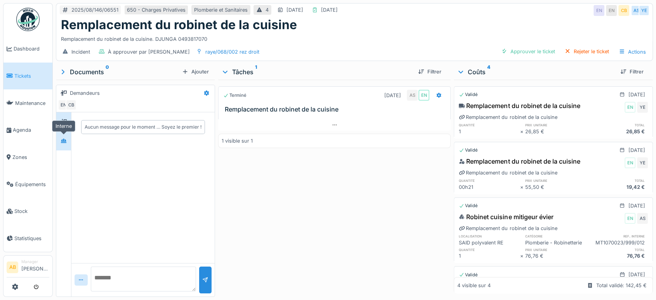
click at [67, 142] on div at bounding box center [64, 141] width 12 height 10
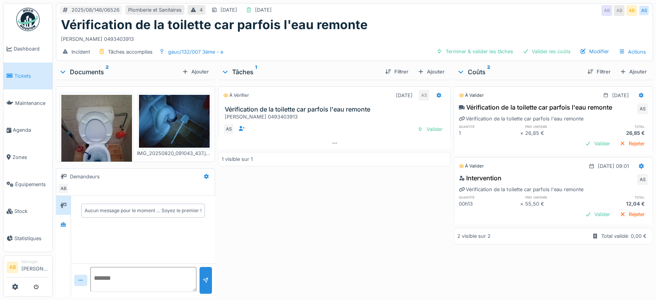
click at [95, 68] on div "Documents 2" at bounding box center [119, 71] width 120 height 9
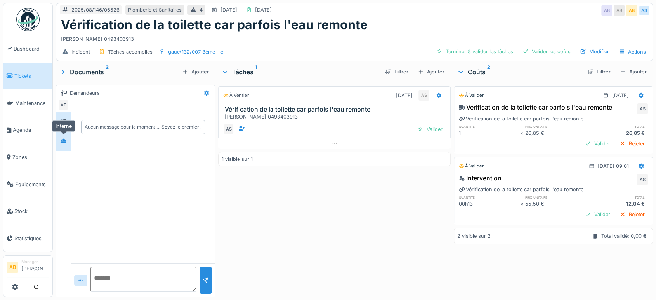
click at [61, 143] on div at bounding box center [63, 140] width 6 height 7
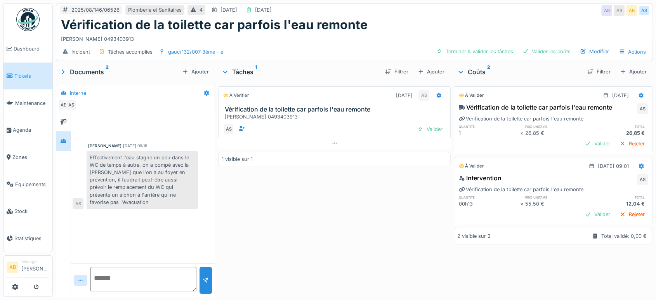
drag, startPoint x: 114, startPoint y: 186, endPoint x: 172, endPoint y: 201, distance: 60.1
click at [172, 201] on div "Effectivement l'eau stagne un peu dans le WC de temps à autre, on a pompé avec …" at bounding box center [142, 180] width 111 height 58
click at [422, 129] on div "Valider" at bounding box center [429, 129] width 31 height 10
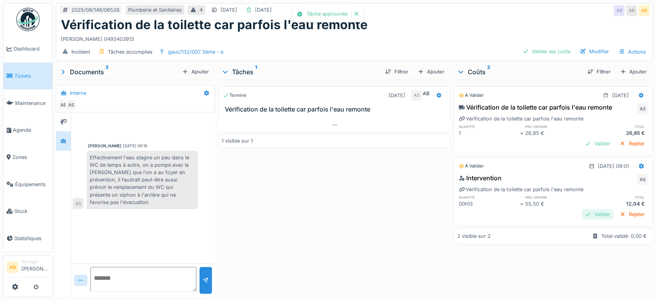
click at [583, 214] on div "Valider" at bounding box center [597, 214] width 31 height 10
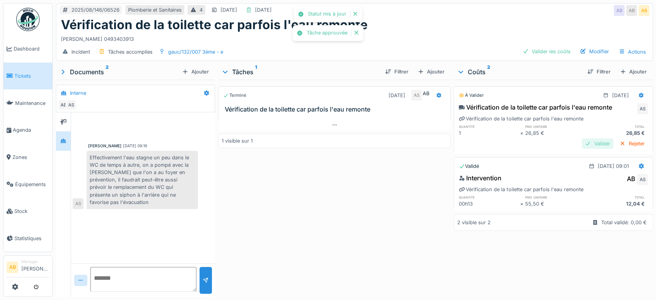
click at [582, 139] on div "Valider" at bounding box center [597, 143] width 31 height 10
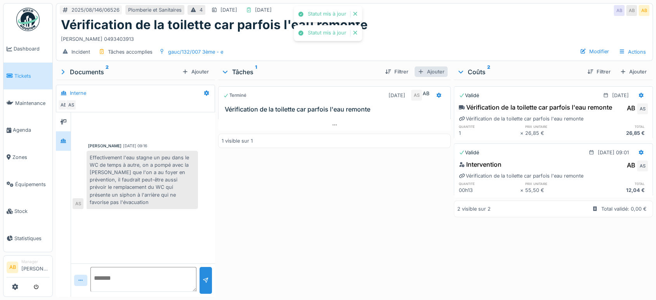
click at [430, 75] on div "Ajouter" at bounding box center [430, 71] width 33 height 10
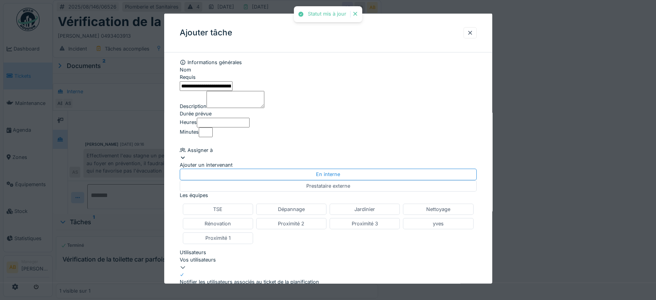
drag, startPoint x: 220, startPoint y: 93, endPoint x: 0, endPoint y: 114, distance: 221.4
click at [53, 114] on div "**********" at bounding box center [354, 228] width 603 height 457
paste input "**********"
click at [186, 88] on input "**********" at bounding box center [206, 86] width 53 height 10
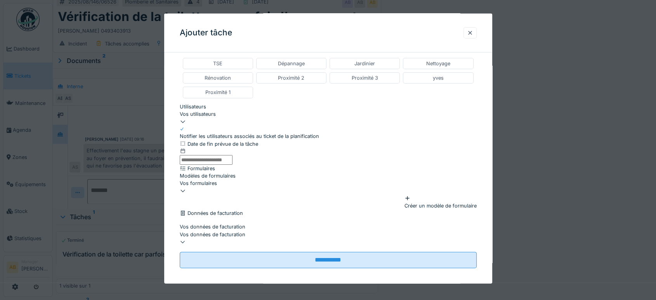
scroll to position [6, 0]
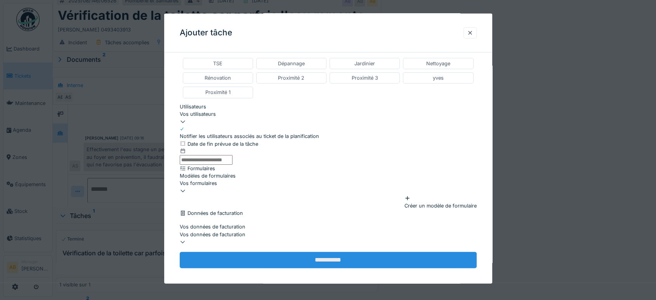
type input "**********"
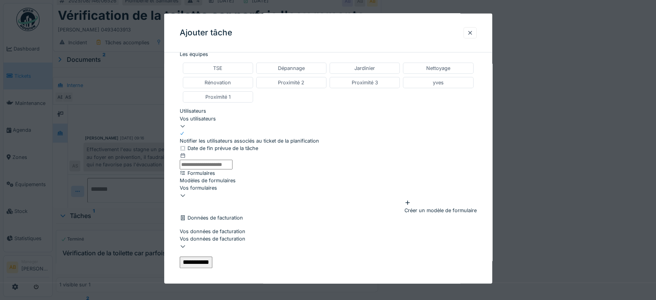
click at [212, 256] on input "**********" at bounding box center [196, 262] width 33 height 12
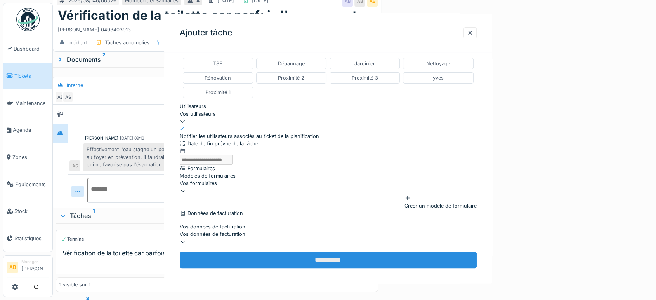
scroll to position [0, 0]
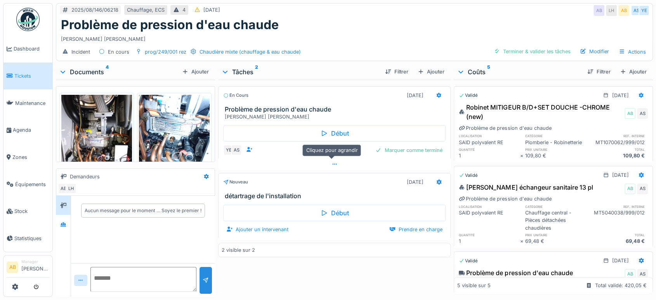
click at [332, 161] on icon at bounding box center [334, 163] width 6 height 5
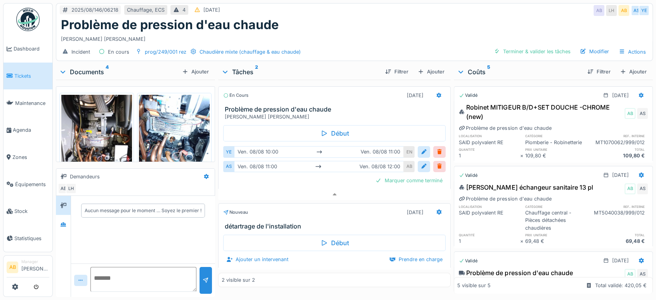
click at [100, 67] on div "Documents 4" at bounding box center [119, 71] width 120 height 9
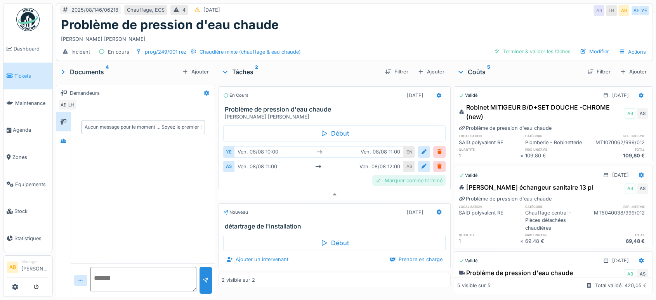
click at [410, 175] on div "Marquer comme terminé" at bounding box center [408, 180] width 73 height 10
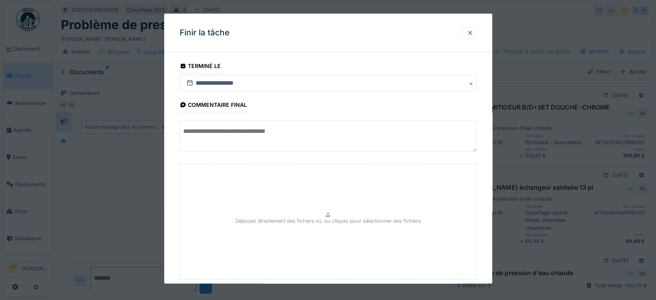
scroll to position [46, 0]
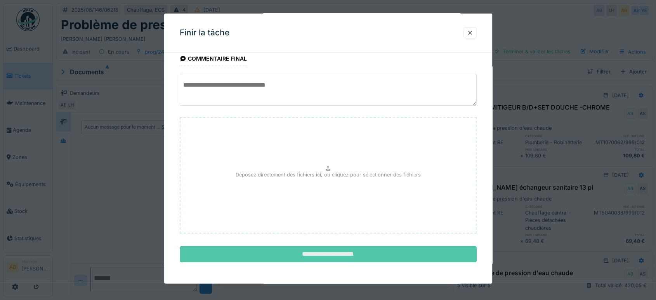
click at [396, 257] on input "**********" at bounding box center [328, 254] width 297 height 16
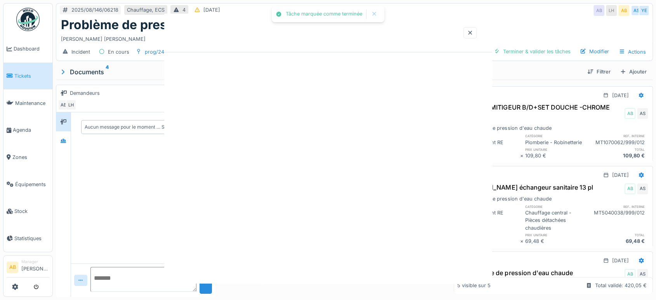
scroll to position [0, 0]
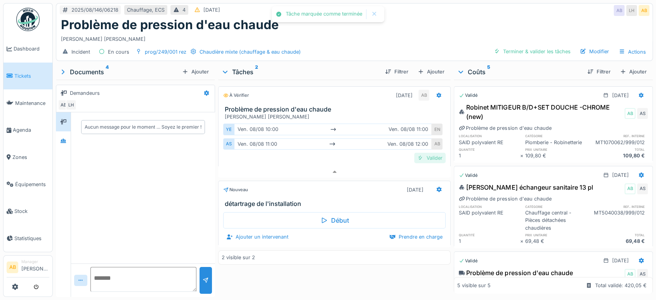
click at [430, 153] on div "Valider" at bounding box center [429, 158] width 31 height 10
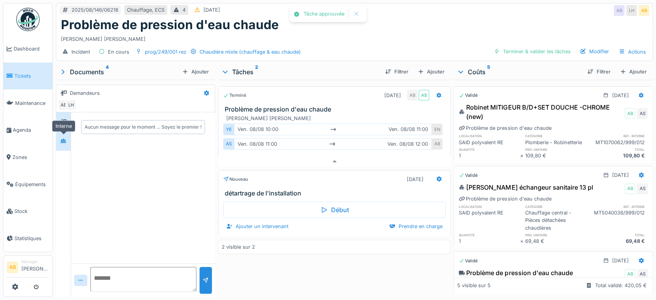
click at [62, 137] on div at bounding box center [63, 140] width 6 height 7
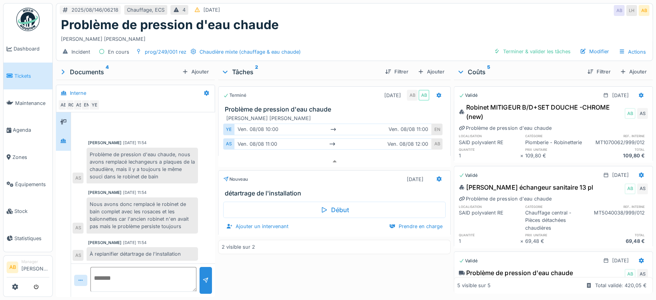
click at [69, 112] on div at bounding box center [63, 121] width 15 height 19
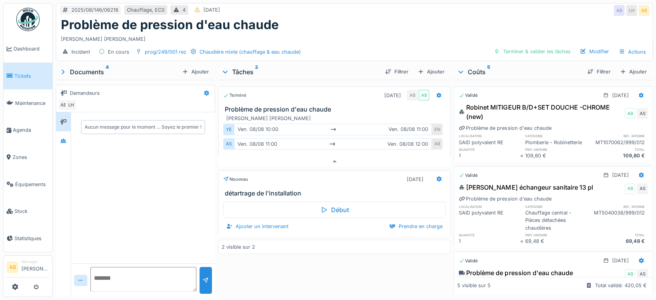
scroll to position [0, 0]
click at [61, 145] on div at bounding box center [63, 204] width 15 height 184
click at [64, 138] on icon at bounding box center [63, 140] width 6 height 5
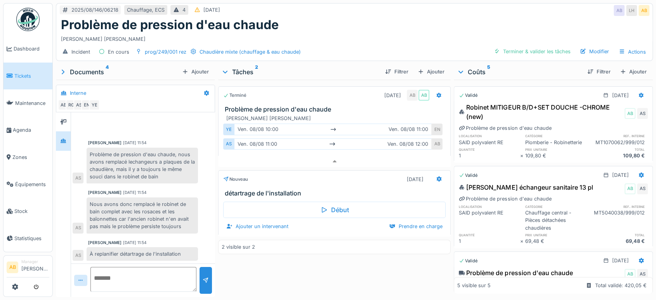
scroll to position [165, 0]
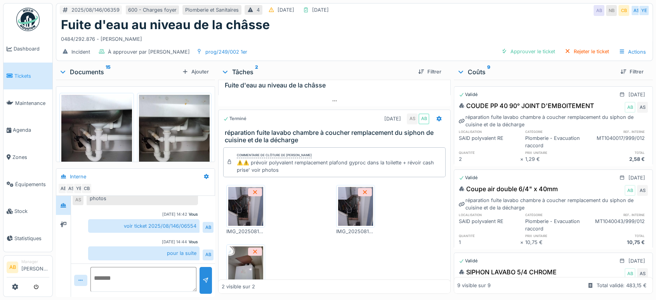
scroll to position [43, 0]
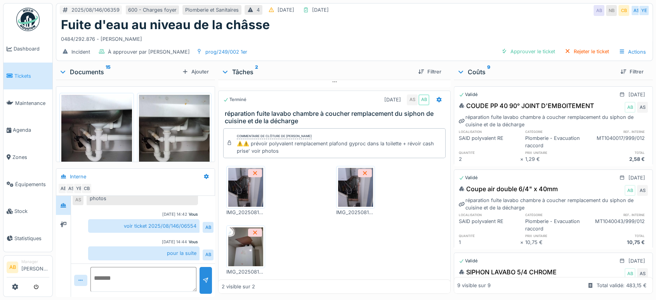
click at [238, 243] on img at bounding box center [245, 246] width 35 height 39
click at [246, 187] on img at bounding box center [245, 187] width 35 height 39
click at [353, 189] on img at bounding box center [355, 187] width 35 height 39
click at [237, 243] on img at bounding box center [245, 246] width 35 height 39
click at [117, 276] on textarea at bounding box center [143, 279] width 106 height 25
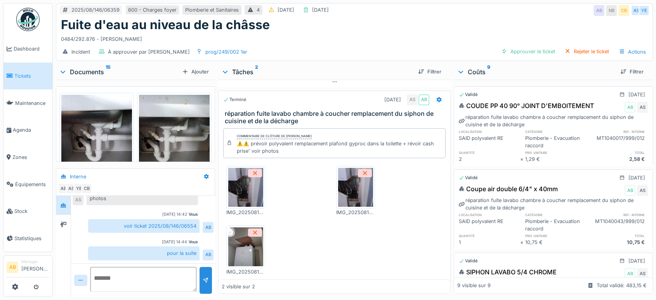
click at [352, 194] on img at bounding box center [355, 187] width 35 height 39
click at [255, 186] on img at bounding box center [245, 187] width 35 height 39
click at [353, 189] on img at bounding box center [355, 187] width 35 height 39
click at [248, 253] on img at bounding box center [245, 246] width 35 height 39
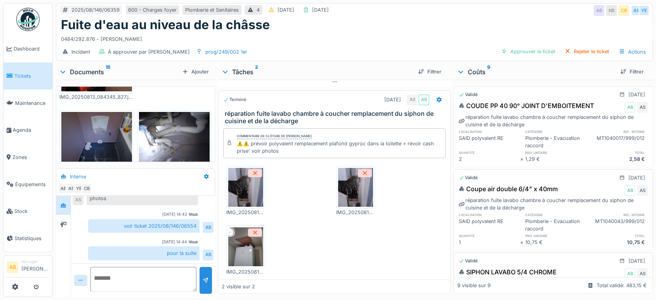
scroll to position [212, 0]
click at [255, 192] on img at bounding box center [245, 187] width 35 height 39
click at [347, 186] on img at bounding box center [355, 187] width 35 height 39
click at [245, 255] on img at bounding box center [245, 246] width 35 height 39
drag, startPoint x: 142, startPoint y: 42, endPoint x: 57, endPoint y: 36, distance: 85.6
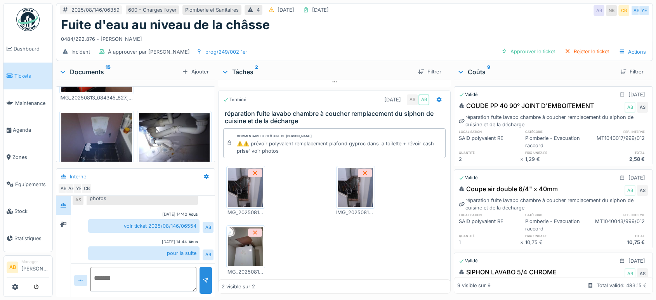
click at [57, 36] on div "Fuite d'eau au niveau de la châsse 0484/292.876 - Nadia BOUBNANE" at bounding box center [354, 30] width 596 height 26
copy div "0484/292.876 - Nadia BOUBNANE"
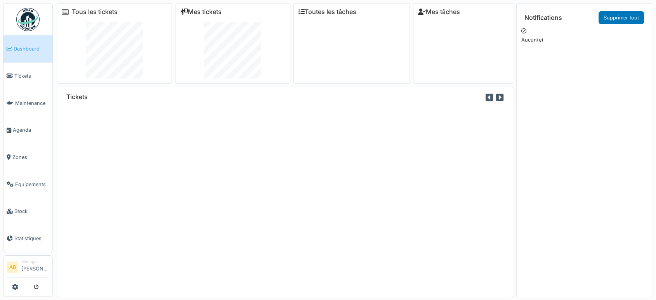
click at [221, 10] on link "Mes tickets" at bounding box center [201, 11] width 42 height 7
click at [100, 12] on link "Tous les tickets" at bounding box center [95, 11] width 46 height 7
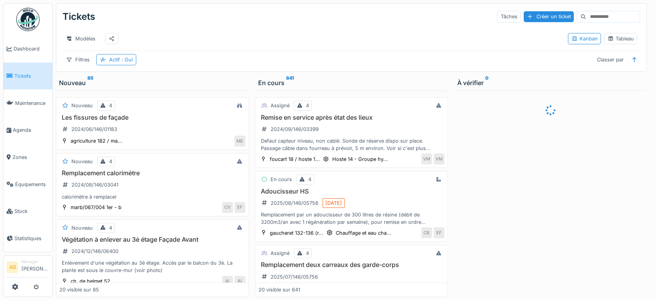
click at [586, 14] on input at bounding box center [613, 16] width 54 height 11
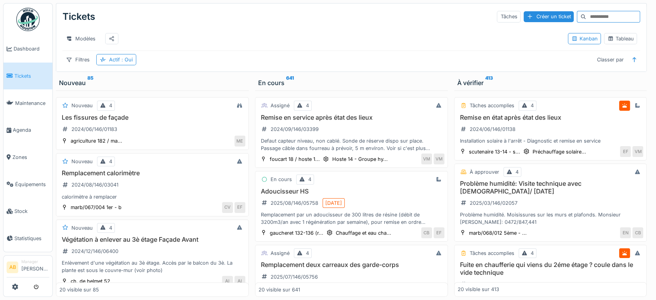
paste input "**********"
type input "**********"
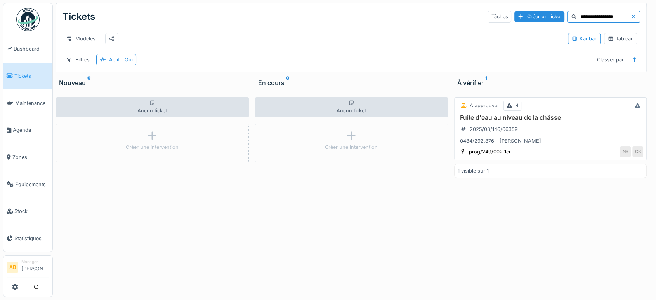
click at [522, 139] on div "Fuite d'eau au niveau de la châsse 2025/08/146/06359 0484/292.876 - Nadia BOUBN…" at bounding box center [551, 129] width 186 height 31
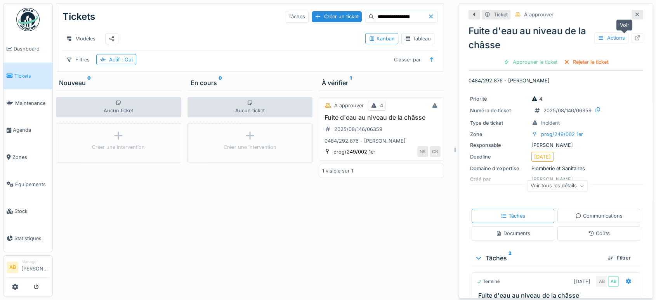
click at [635, 37] on icon at bounding box center [637, 37] width 5 height 5
click at [23, 12] on img at bounding box center [27, 19] width 23 height 23
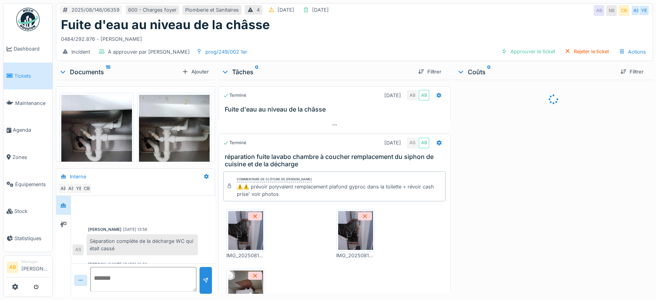
scroll to position [316, 0]
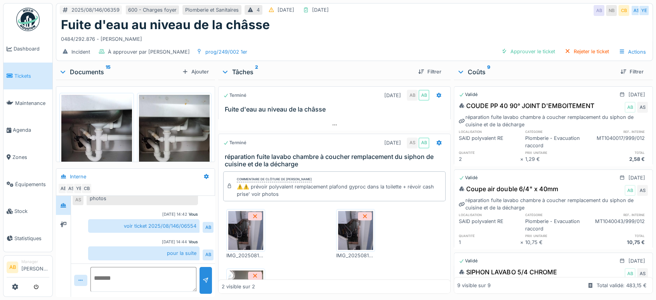
click at [142, 37] on div "0484/292.876 - [PERSON_NAME]" at bounding box center [354, 37] width 587 height 10
click at [146, 40] on div "0484/292.876 - [PERSON_NAME]" at bounding box center [354, 37] width 587 height 10
drag, startPoint x: 145, startPoint y: 40, endPoint x: 62, endPoint y: 38, distance: 82.7
click at [62, 38] on div "0484/292.876 - [PERSON_NAME]" at bounding box center [354, 37] width 587 height 10
copy div "0484/292.876 - [PERSON_NAME]"
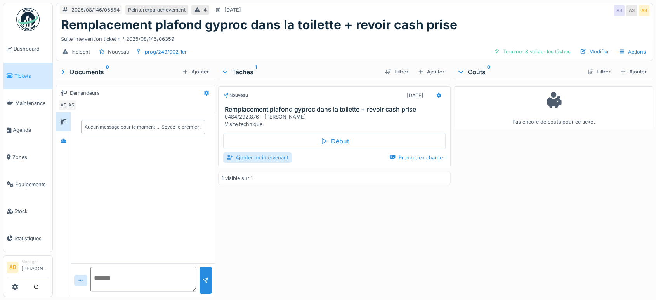
click at [251, 157] on div "Ajouter un intervenant" at bounding box center [257, 157] width 68 height 10
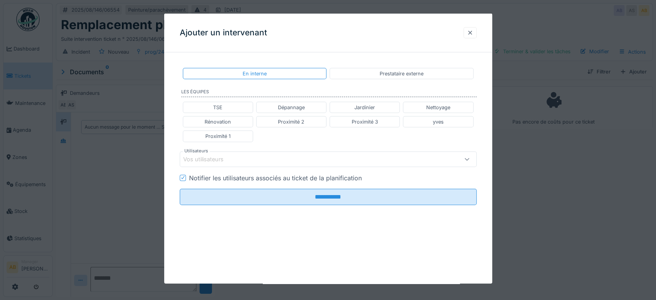
click at [469, 29] on div at bounding box center [469, 32] width 13 height 11
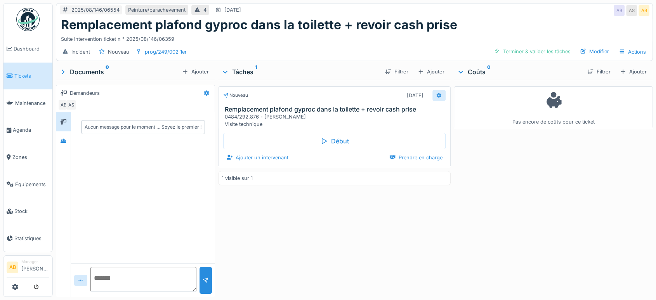
click at [437, 94] on icon at bounding box center [439, 94] width 5 height 5
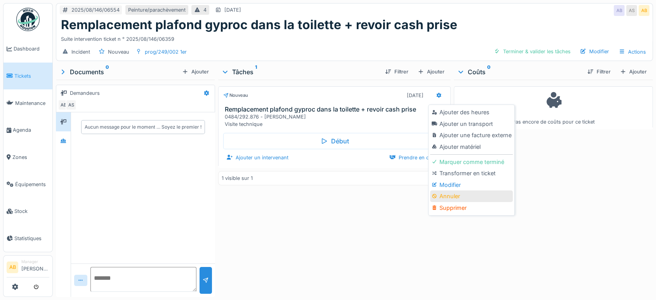
click at [455, 195] on div "Annuler" at bounding box center [471, 196] width 83 height 12
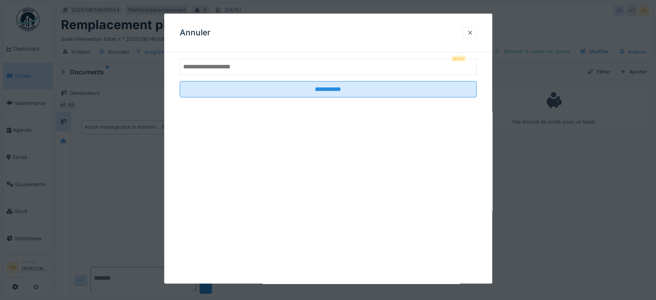
click at [473, 29] on div at bounding box center [470, 32] width 6 height 7
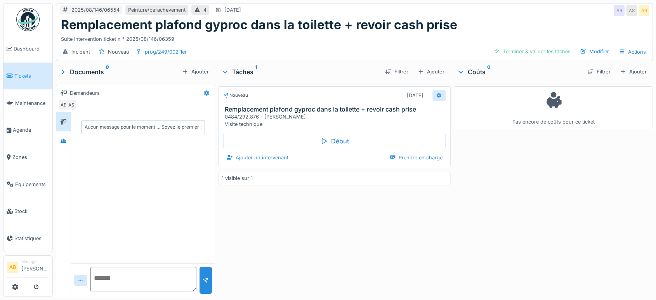
click at [437, 93] on icon at bounding box center [439, 94] width 5 height 5
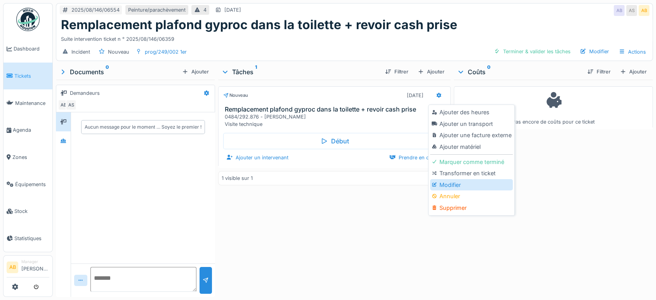
click at [453, 186] on div "Modifier" at bounding box center [471, 185] width 83 height 12
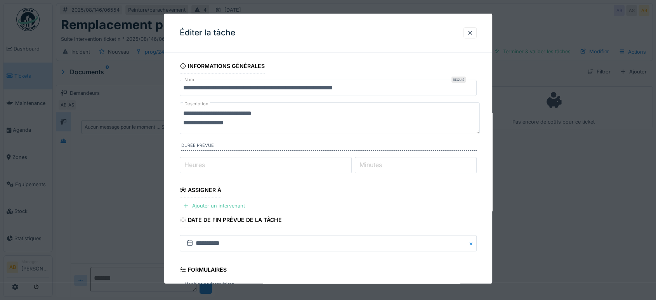
click at [294, 130] on textarea "**********" at bounding box center [330, 118] width 300 height 32
drag, startPoint x: 249, startPoint y: 124, endPoint x: 231, endPoint y: 120, distance: 19.2
click at [231, 120] on textarea "**********" at bounding box center [330, 118] width 300 height 32
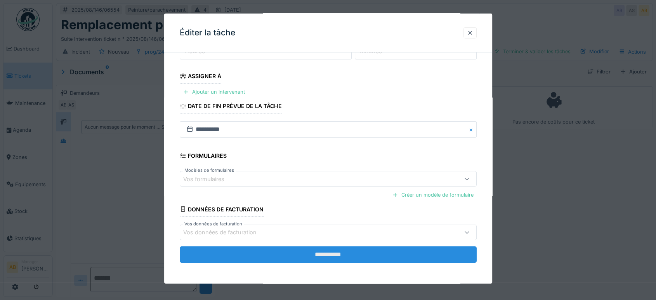
type textarea "**********"
click at [361, 254] on input "**********" at bounding box center [328, 254] width 297 height 16
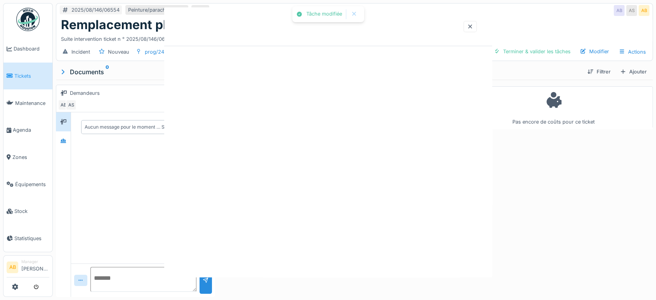
scroll to position [0, 0]
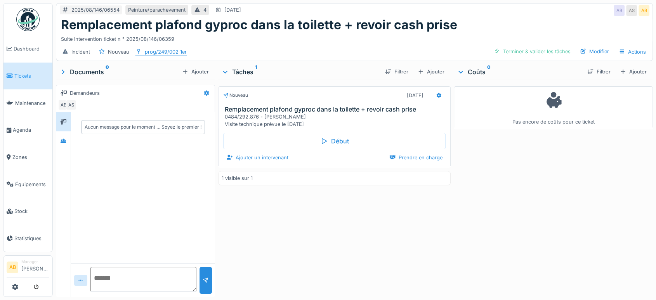
click at [159, 53] on div "prog/249/002 1er" at bounding box center [166, 51] width 42 height 7
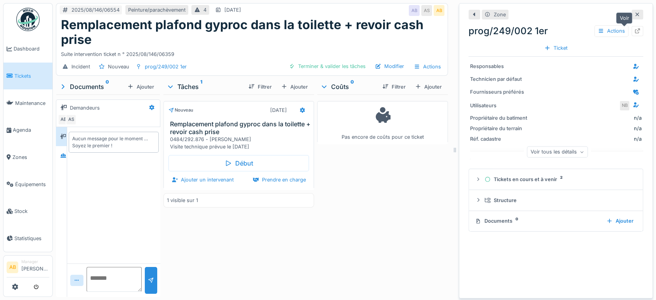
click at [631, 35] on div at bounding box center [637, 31] width 12 height 10
click at [28, 24] on img at bounding box center [27, 19] width 23 height 23
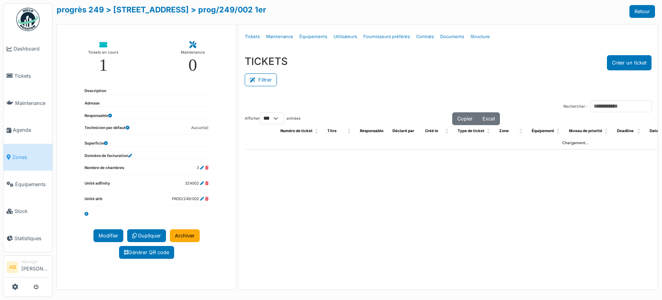
select select "***"
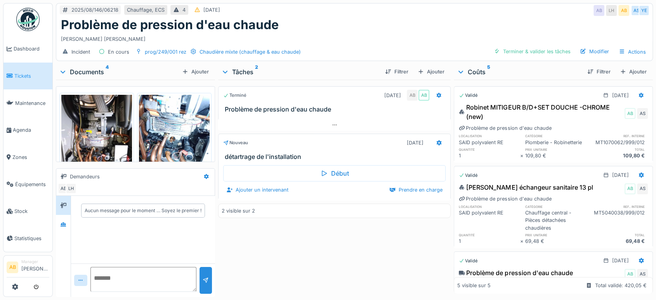
click at [85, 71] on div "Documents 4" at bounding box center [119, 71] width 120 height 9
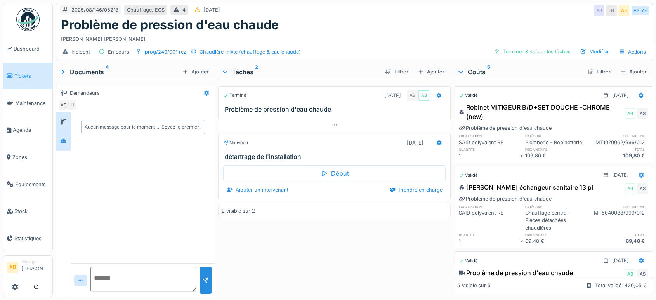
click at [58, 142] on div at bounding box center [63, 141] width 12 height 10
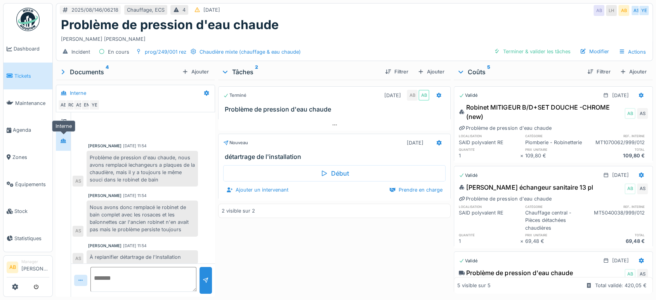
scroll to position [3, 0]
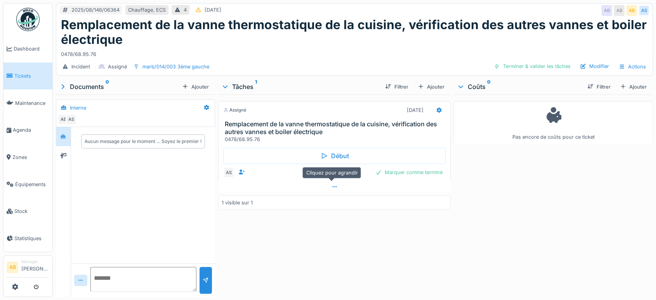
click at [310, 186] on div at bounding box center [334, 186] width 232 height 11
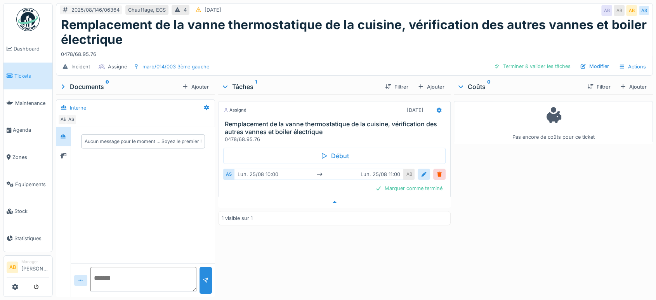
scroll to position [6, 0]
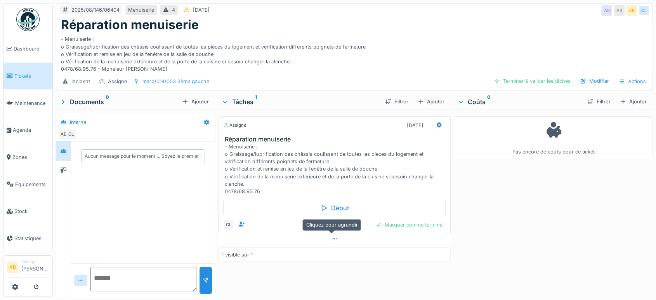
click at [292, 243] on div at bounding box center [334, 238] width 232 height 11
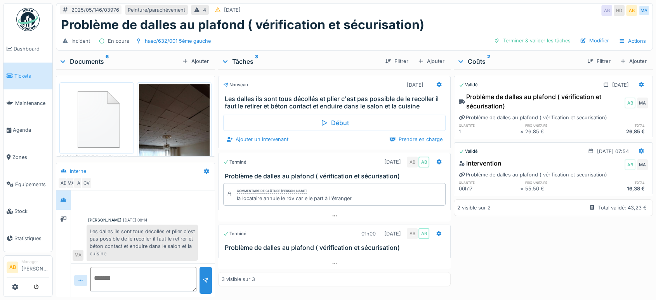
scroll to position [6, 0]
click at [177, 110] on img at bounding box center [174, 131] width 71 height 94
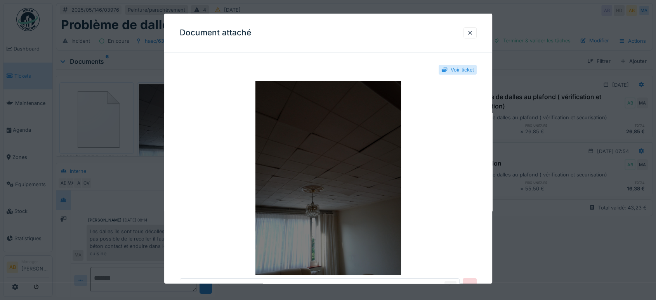
click at [349, 121] on img at bounding box center [328, 178] width 297 height 194
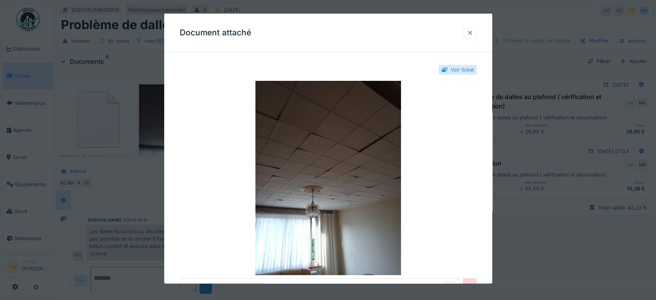
click at [473, 33] on div at bounding box center [470, 32] width 6 height 7
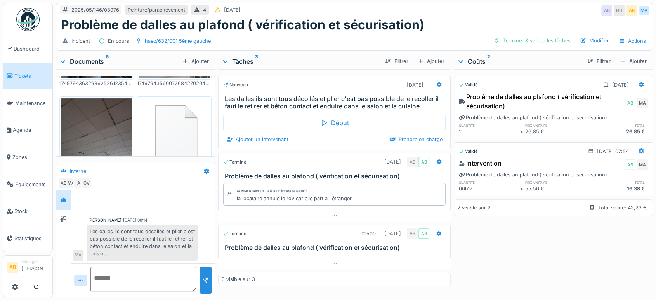
scroll to position [250, 0]
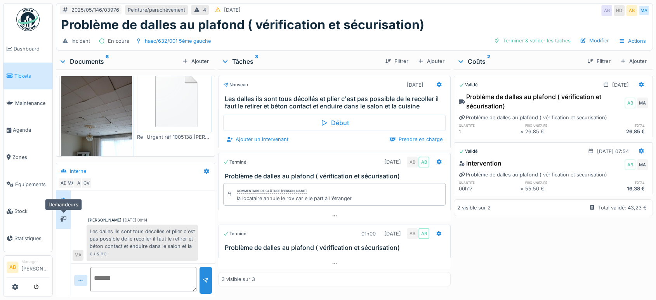
click at [65, 216] on icon at bounding box center [63, 218] width 6 height 5
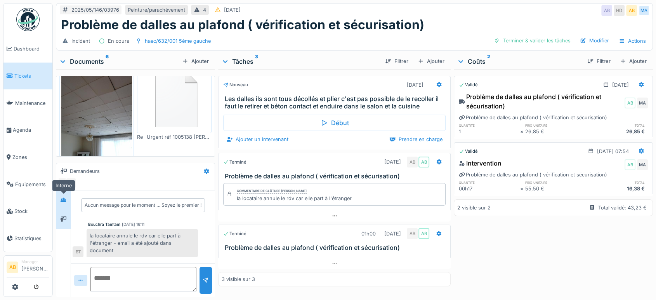
click at [66, 197] on icon at bounding box center [63, 199] width 6 height 5
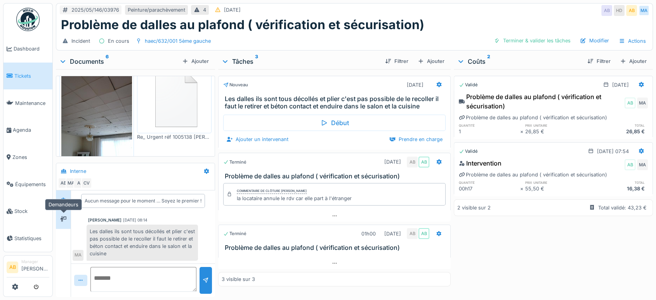
click at [68, 214] on div at bounding box center [63, 219] width 12 height 10
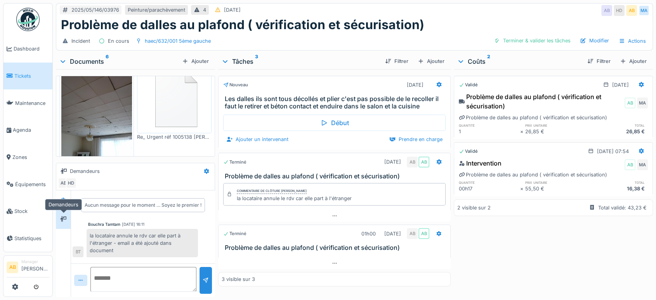
scroll to position [0, 0]
click at [62, 190] on div at bounding box center [63, 199] width 15 height 19
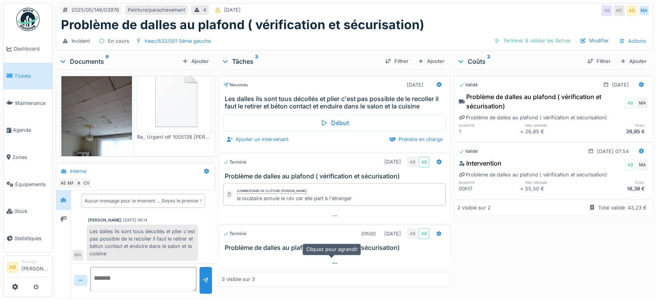
click at [338, 257] on div at bounding box center [334, 262] width 232 height 11
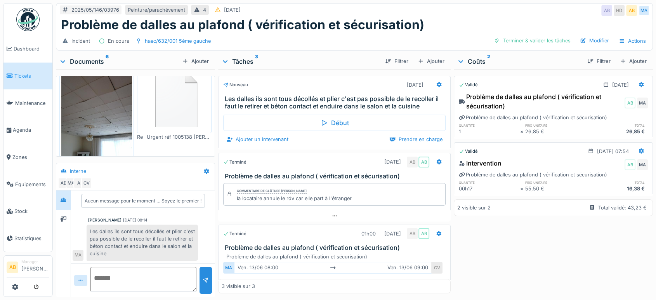
scroll to position [14, 0]
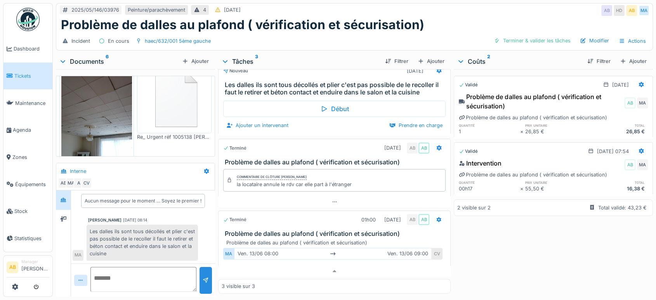
click at [427, 21] on div "Problème de dalles au plafond ( vérification et sécurisation)" at bounding box center [354, 24] width 587 height 15
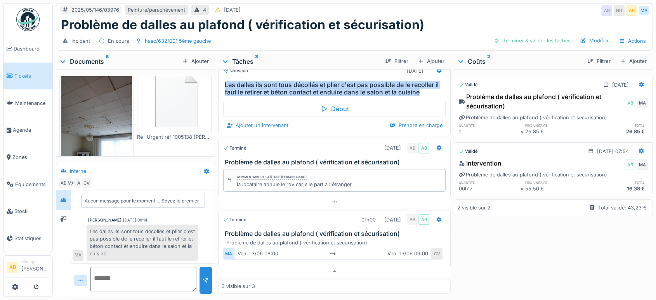
drag, startPoint x: 221, startPoint y: 76, endPoint x: 427, endPoint y: 85, distance: 206.2
click at [427, 85] on div "Les dalles ils sont tous décollés et plier c'est pas possible de le recoller il…" at bounding box center [334, 88] width 232 height 15
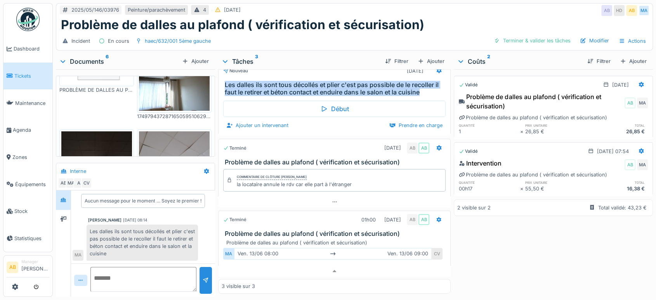
scroll to position [86, 0]
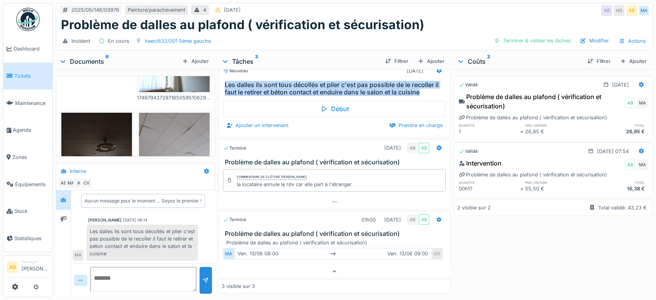
click at [140, 128] on img at bounding box center [174, 160] width 71 height 94
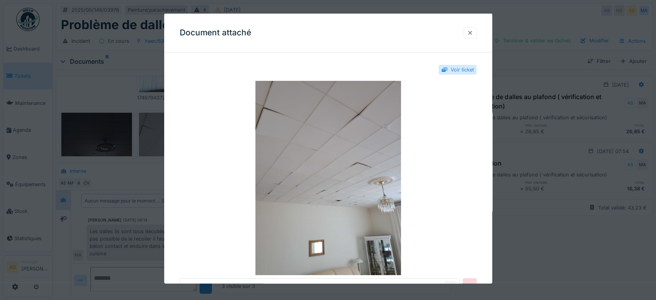
click at [473, 33] on div at bounding box center [470, 32] width 6 height 7
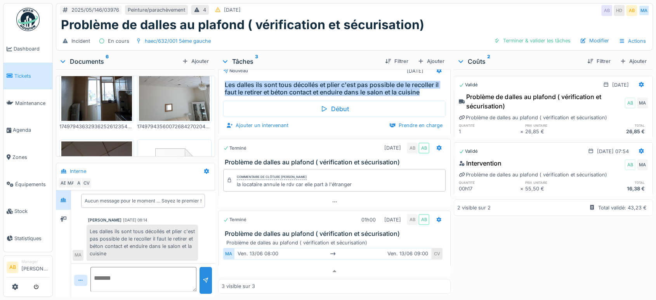
scroll to position [250, 0]
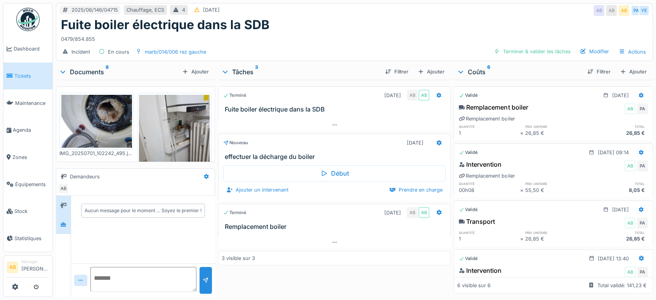
click at [65, 224] on icon at bounding box center [63, 224] width 5 height 4
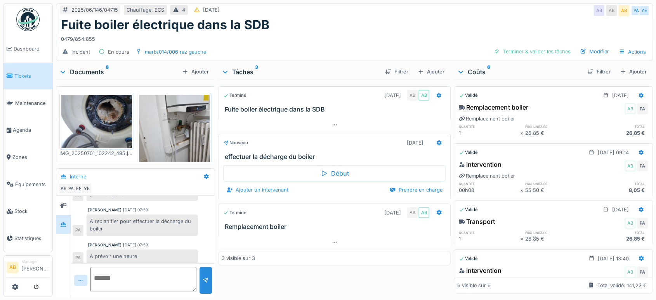
scroll to position [57, 0]
click at [327, 123] on div at bounding box center [334, 124] width 232 height 11
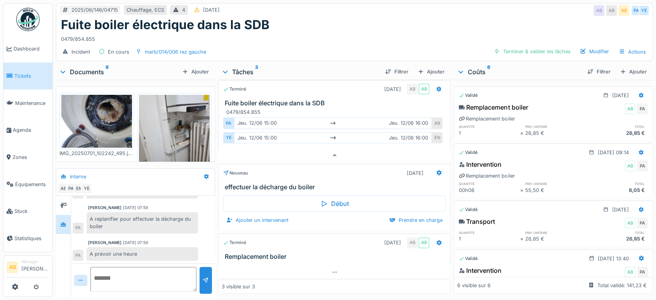
scroll to position [7, 0]
drag, startPoint x: 100, startPoint y: 32, endPoint x: 58, endPoint y: 31, distance: 42.3
click at [58, 31] on div "Fuite boiler électrique dans la SDB 0479/854.855" at bounding box center [354, 30] width 596 height 26
copy div "0479/854.855"
click at [628, 46] on div "Actions" at bounding box center [632, 51] width 34 height 11
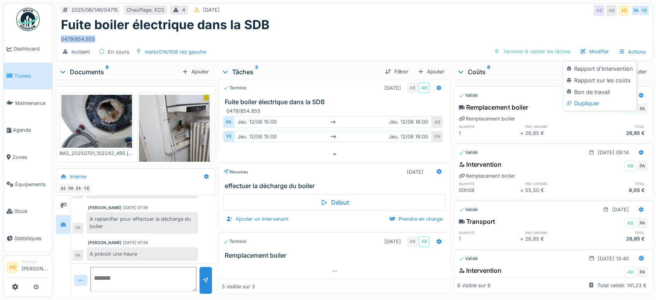
click at [152, 21] on h1 "Fuite boiler électrique dans la SDB" at bounding box center [165, 24] width 208 height 15
click at [173, 43] on div "Incident En cours marb/014/006 rez gauche Terminer & valider les tâches Modifie…" at bounding box center [354, 51] width 596 height 17
click at [173, 48] on div "marb/014/006 rez gauche" at bounding box center [170, 52] width 71 height 8
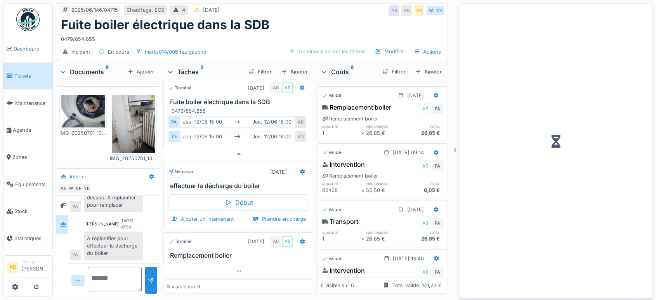
scroll to position [62, 0]
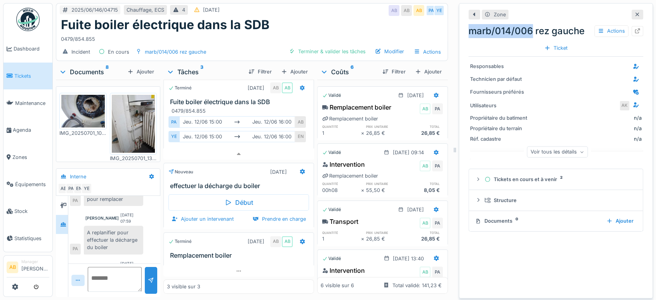
drag, startPoint x: 526, startPoint y: 25, endPoint x: 463, endPoint y: 26, distance: 63.6
click at [468, 26] on div "marb/014/006 rez gauche Actions" at bounding box center [555, 31] width 175 height 14
copy div "marb/014/006"
click at [634, 12] on icon at bounding box center [637, 14] width 6 height 5
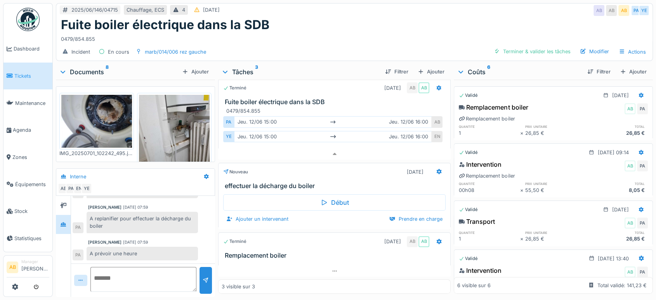
scroll to position [57, 0]
click at [592, 46] on div "Modifier" at bounding box center [594, 51] width 35 height 10
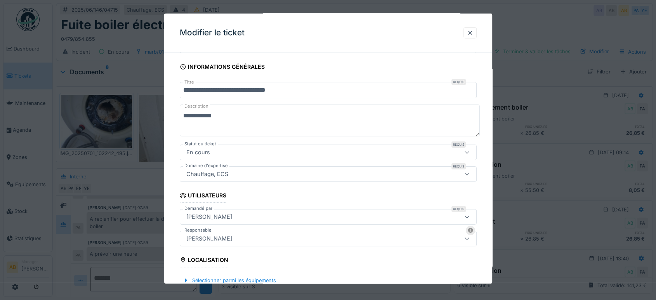
scroll to position [43, 0]
click at [280, 117] on textarea "**********" at bounding box center [330, 121] width 300 height 32
paste textarea "**********"
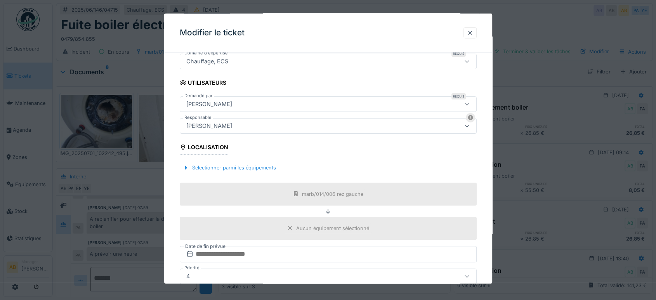
scroll to position [278, 0]
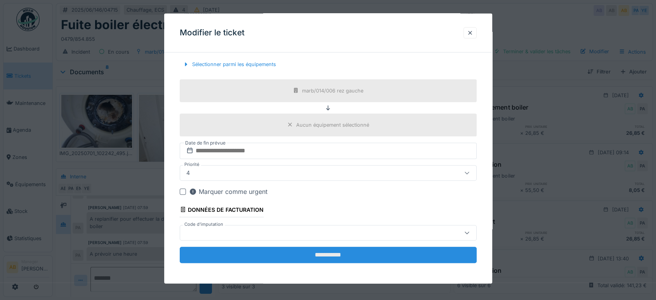
type textarea "**********"
click at [400, 248] on input "**********" at bounding box center [328, 254] width 297 height 16
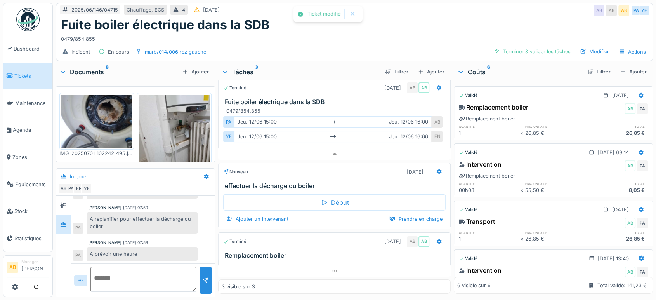
scroll to position [68, 0]
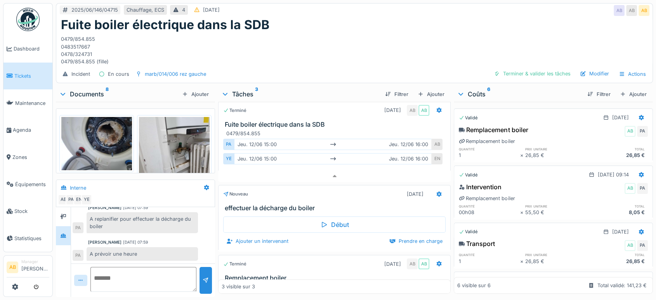
click at [82, 89] on div "Documents 8" at bounding box center [119, 93] width 120 height 9
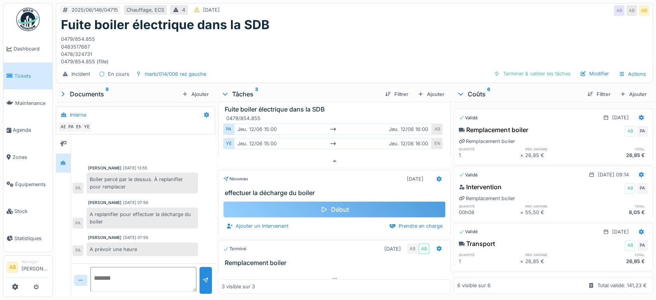
scroll to position [30, 0]
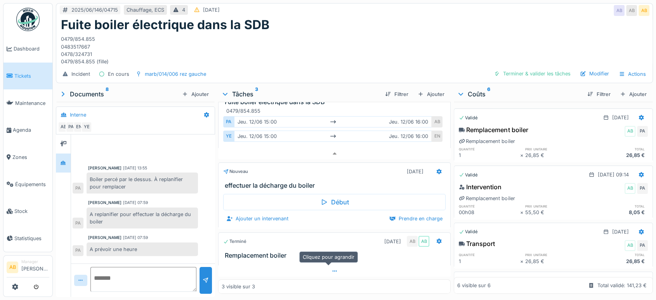
click at [317, 266] on div at bounding box center [334, 270] width 232 height 11
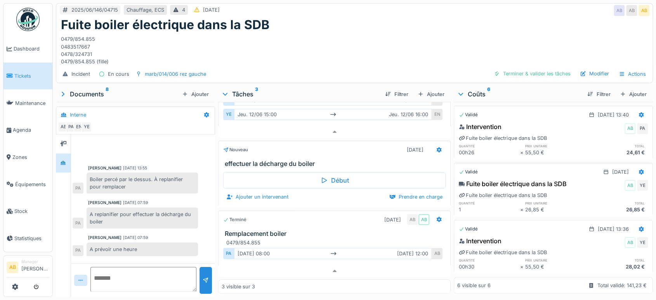
scroll to position [177, 0]
click at [63, 141] on icon at bounding box center [63, 143] width 6 height 5
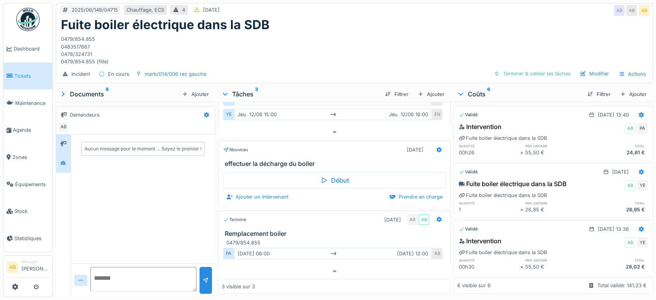
click at [63, 159] on div at bounding box center [63, 162] width 6 height 7
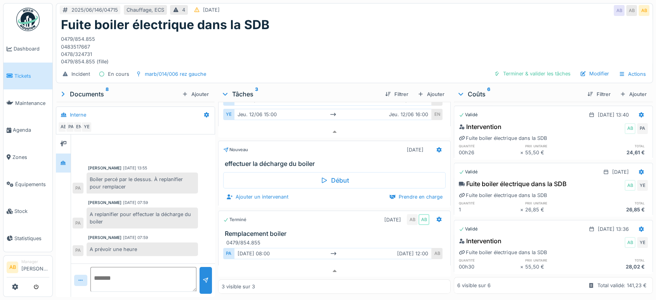
click at [153, 279] on textarea at bounding box center [143, 279] width 106 height 25
click at [99, 91] on div "Documents 8" at bounding box center [119, 93] width 120 height 9
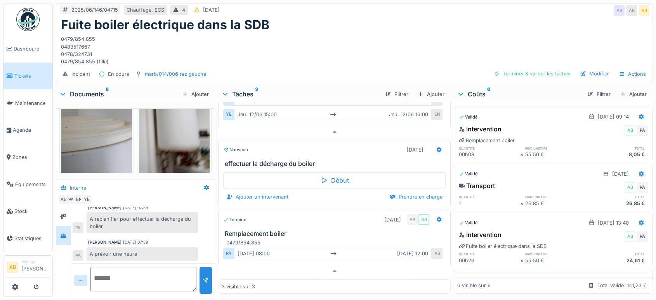
scroll to position [172, 0]
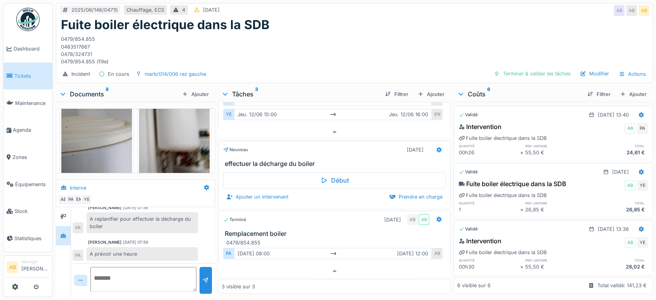
click at [84, 89] on div "Documents 8" at bounding box center [119, 93] width 120 height 9
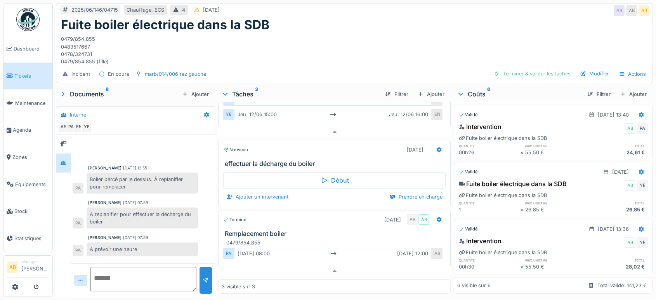
scroll to position [363, 0]
click at [159, 267] on textarea at bounding box center [143, 279] width 106 height 25
click at [97, 271] on textarea "**********" at bounding box center [143, 279] width 106 height 25
click at [145, 269] on textarea "**********" at bounding box center [143, 279] width 106 height 25
click at [183, 272] on textarea "**********" at bounding box center [143, 279] width 106 height 25
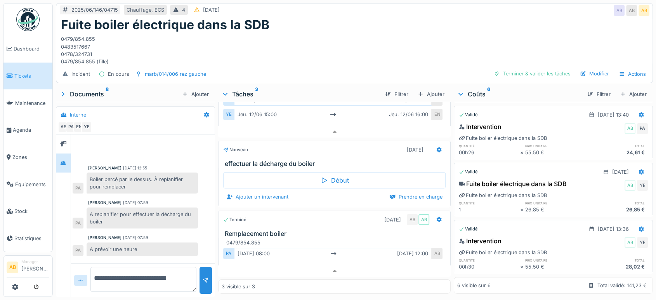
type textarea "**********"
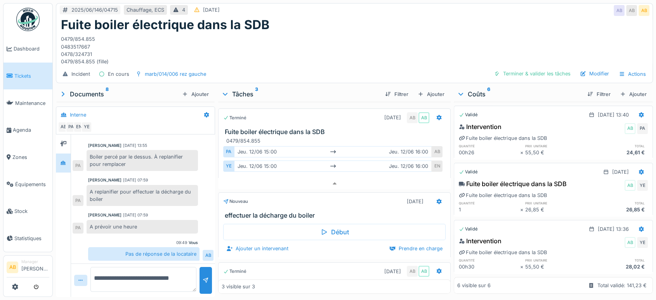
scroll to position [52, 0]
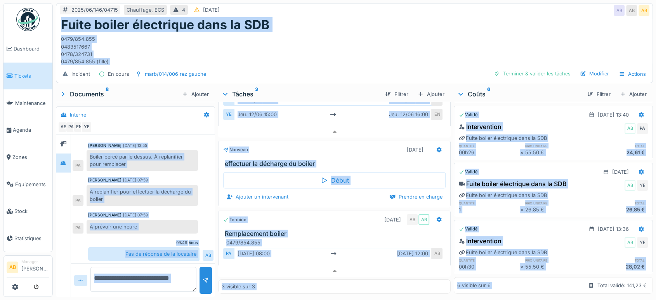
drag, startPoint x: 61, startPoint y: 17, endPoint x: 623, endPoint y: 320, distance: 638.3
click at [623, 299] on html "Dashboard Tickets Maintenance Agenda Zones Équipements Stock Statistiques AB Ma…" at bounding box center [328, 150] width 656 height 300
click at [331, 40] on div "0479/854.855 0483517667 0478/324731 0479/854.855 (fille)" at bounding box center [354, 48] width 587 height 33
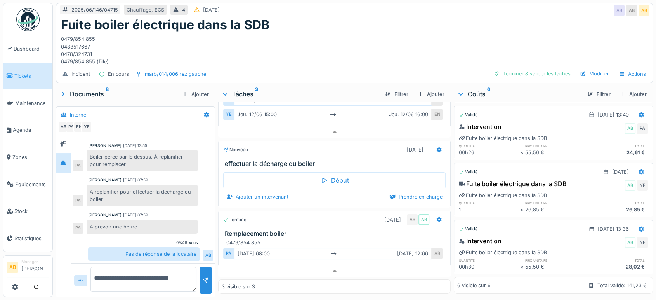
click at [348, 45] on div "0479/854.855 0483517667 0478/324731 0479/854.855 (fille)" at bounding box center [354, 48] width 587 height 33
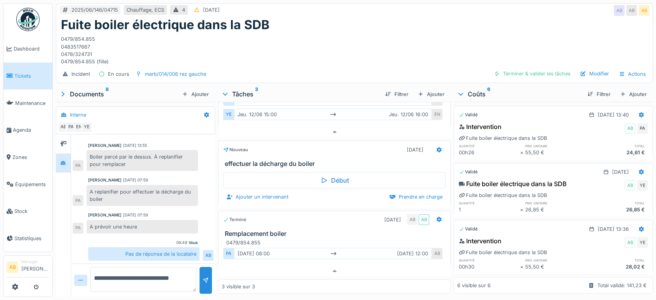
click at [348, 45] on div "0479/854.855 0483517667 0478/324731 0479/854.855 (fille)" at bounding box center [354, 48] width 587 height 33
click at [368, 51] on div "0479/854.855 0483517667 0478/324731 0479/854.855 (fille)" at bounding box center [354, 48] width 587 height 33
click at [134, 279] on textarea "**********" at bounding box center [143, 279] width 106 height 25
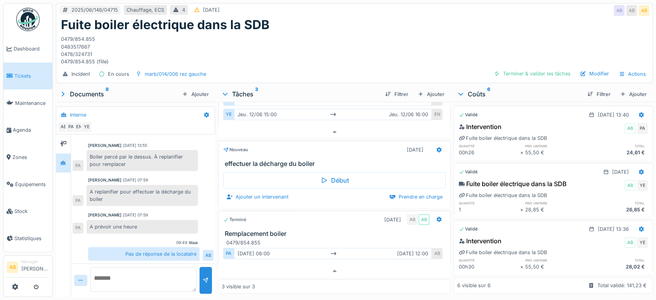
paste textarea "**********"
type textarea "**********"
click at [200, 276] on div at bounding box center [205, 280] width 12 height 27
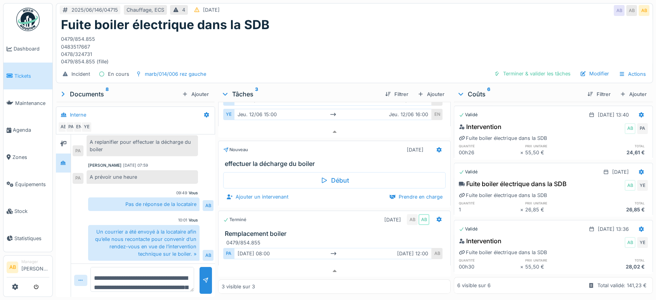
click at [85, 274] on div at bounding box center [80, 279] width 13 height 11
click at [97, 261] on div "Fichier…" at bounding box center [92, 263] width 32 height 12
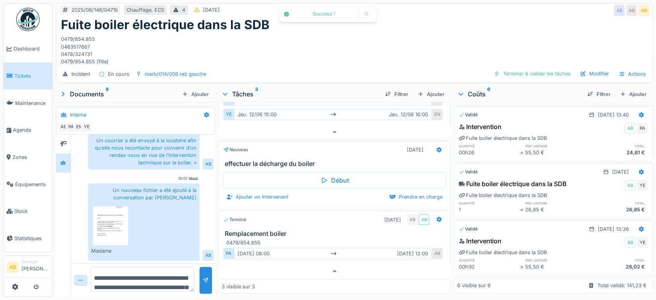
click at [104, 210] on img at bounding box center [110, 225] width 35 height 39
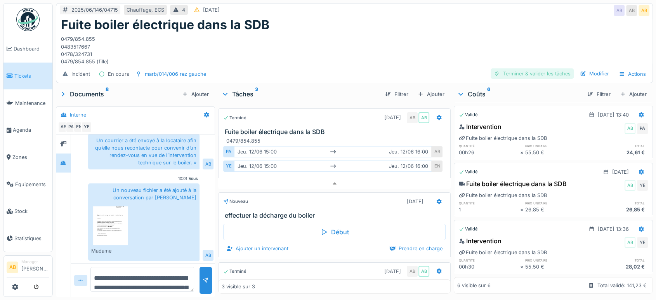
click at [528, 68] on div "Terminer & valider les tâches" at bounding box center [532, 73] width 83 height 10
click at [528, 71] on div "Terminer & valider les tâches" at bounding box center [532, 73] width 83 height 10
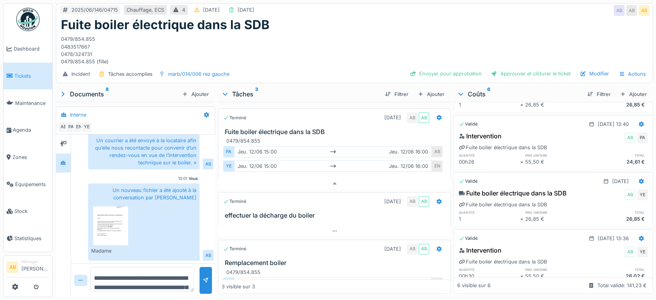
scroll to position [141, 0]
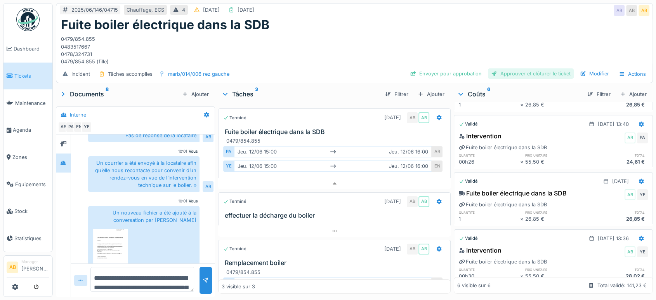
click at [524, 69] on div "Approuver et clôturer le ticket" at bounding box center [531, 73] width 86 height 10
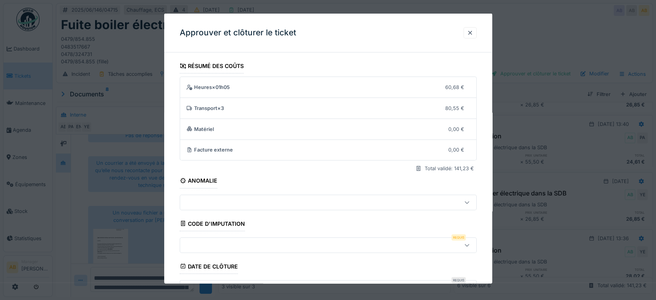
scroll to position [117, 0]
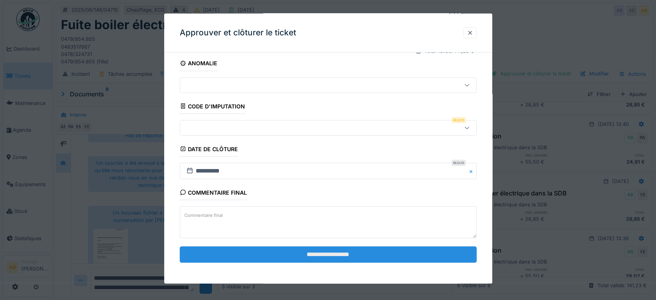
click at [324, 253] on input "**********" at bounding box center [328, 254] width 297 height 16
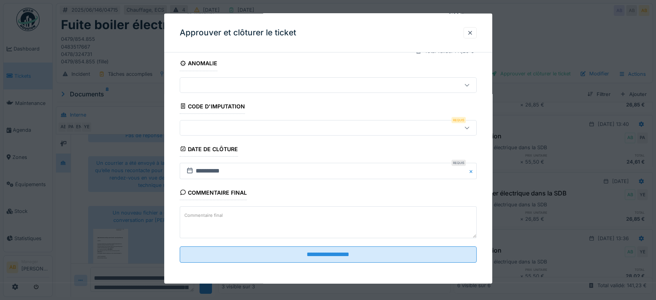
click at [361, 128] on div at bounding box center [310, 127] width 255 height 9
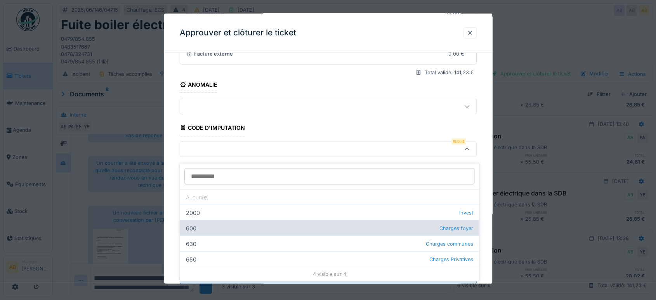
click at [366, 224] on div "600 Charges foyer" at bounding box center [329, 228] width 299 height 16
type input "***"
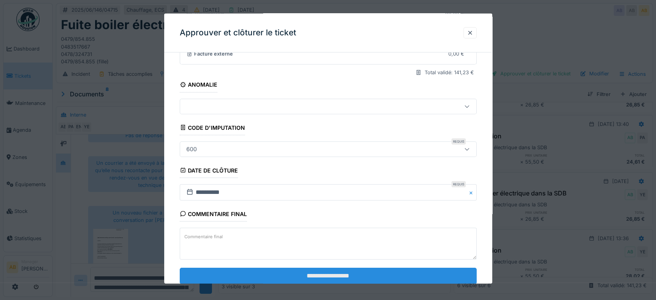
click at [369, 279] on input "**********" at bounding box center [328, 275] width 297 height 16
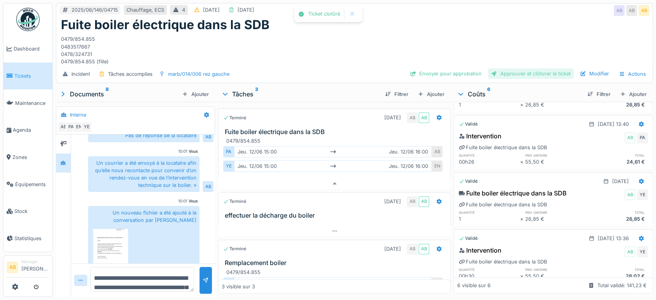
scroll to position [152, 0]
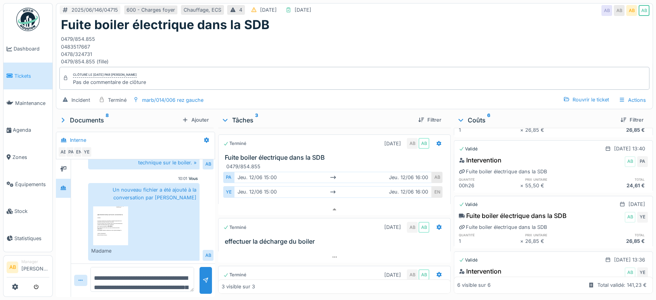
click at [109, 216] on img at bounding box center [110, 225] width 35 height 39
click at [24, 10] on img at bounding box center [27, 19] width 23 height 23
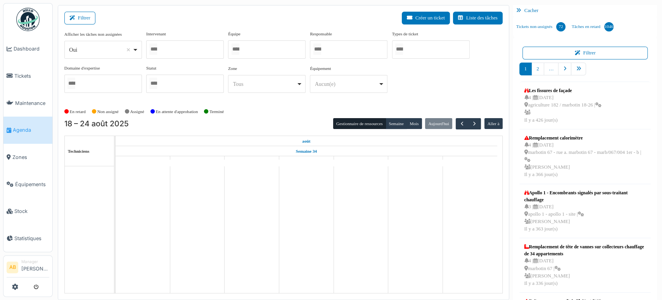
click at [98, 46] on div "Oui Remove item" at bounding box center [100, 50] width 63 height 8
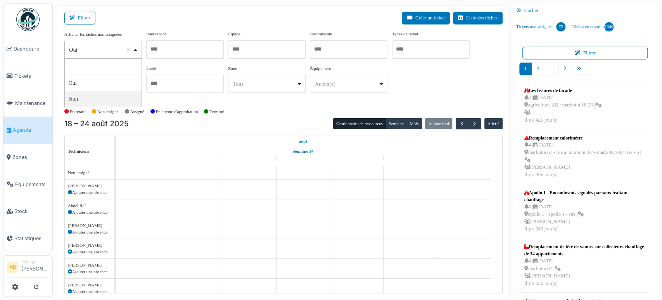
select select "**"
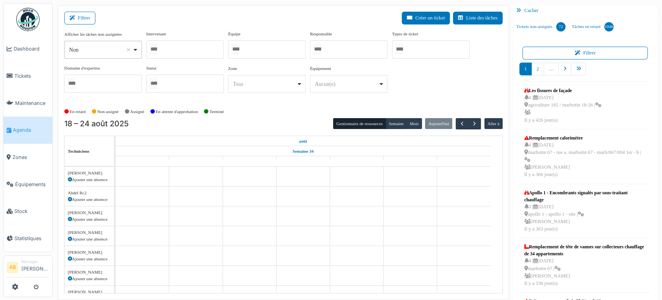
click at [191, 41] on div at bounding box center [185, 49] width 78 height 18
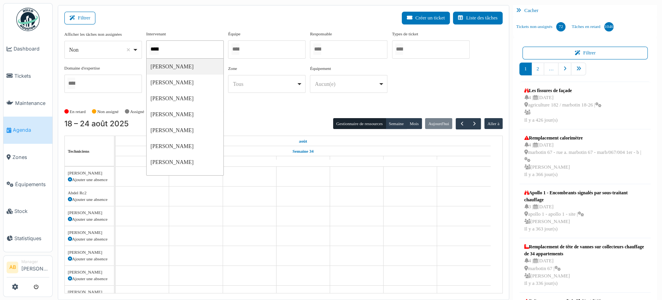
type input "******"
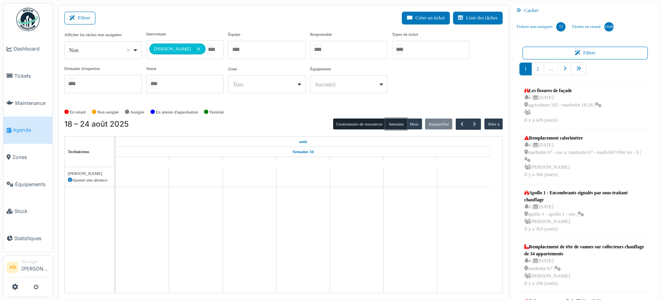
click at [394, 121] on button "Semaine" at bounding box center [396, 123] width 21 height 11
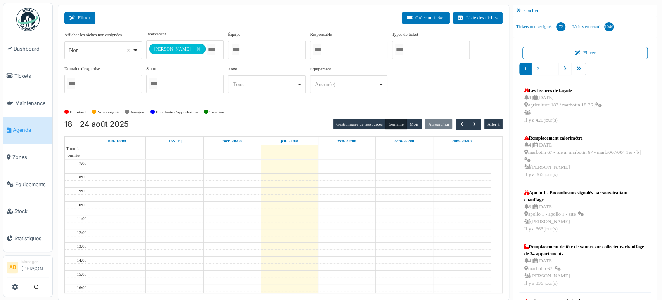
click at [83, 18] on button "Filtrer" at bounding box center [79, 18] width 31 height 13
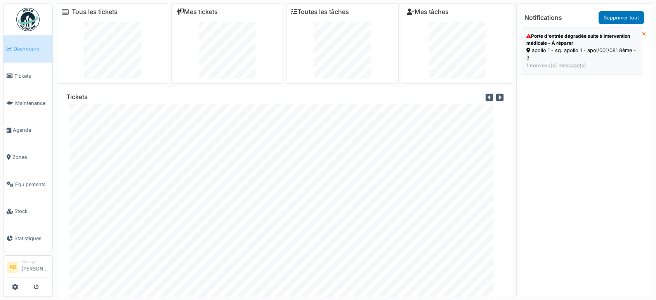
click at [584, 53] on div "apollo 1 - sq. apollo 1 - apol/001/081 8ème - 3" at bounding box center [581, 54] width 111 height 15
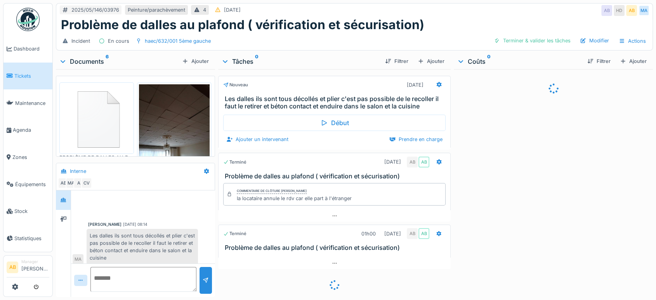
scroll to position [4, 0]
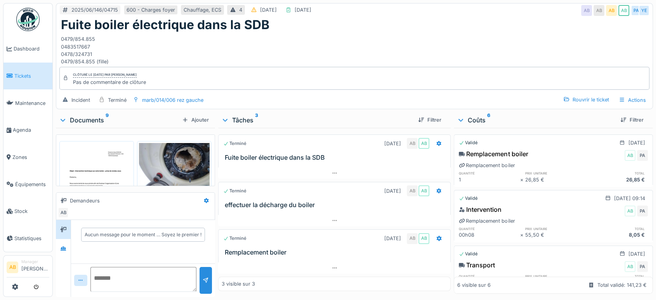
click at [85, 116] on div "Documents 9" at bounding box center [119, 119] width 120 height 9
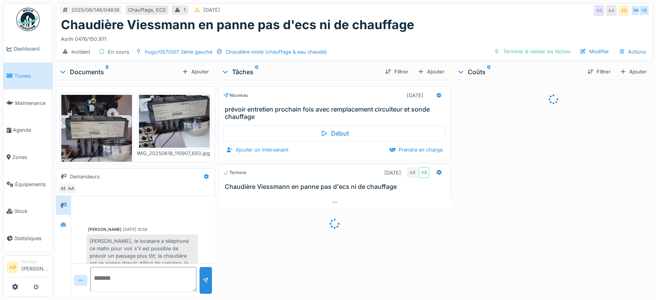
scroll to position [40, 0]
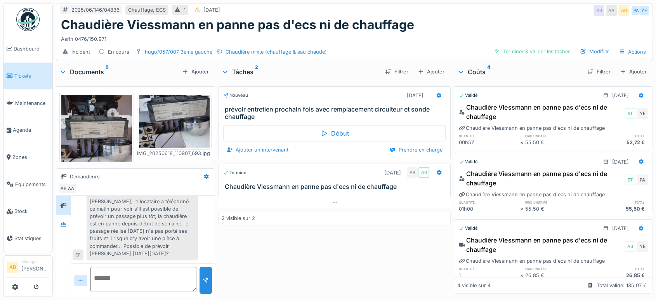
click at [96, 74] on div "Documents 5" at bounding box center [119, 71] width 120 height 9
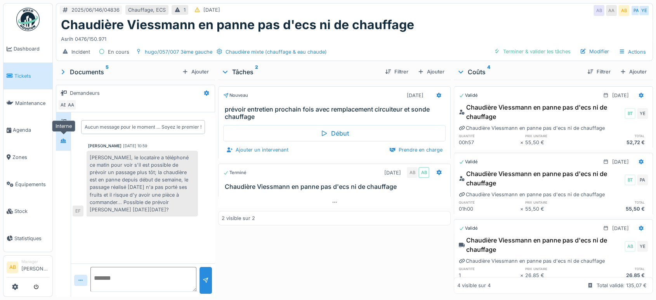
click at [63, 142] on icon at bounding box center [63, 140] width 6 height 5
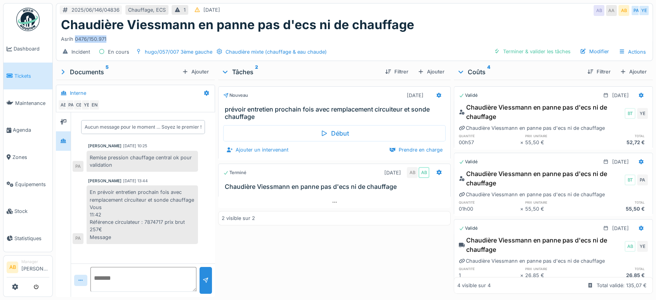
drag, startPoint x: 109, startPoint y: 39, endPoint x: 76, endPoint y: 40, distance: 33.4
click at [76, 40] on div "Asrih 0476/150.971" at bounding box center [354, 37] width 587 height 10
copy div "0476/150.971"
click at [66, 118] on div at bounding box center [63, 121] width 6 height 7
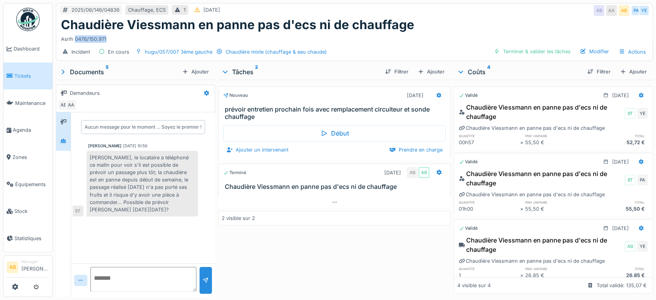
click at [63, 139] on icon at bounding box center [63, 141] width 5 height 4
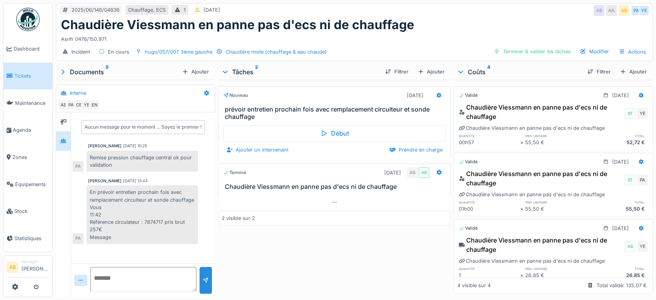
click at [121, 276] on textarea at bounding box center [143, 279] width 106 height 25
type textarea "**********"
click at [206, 277] on div at bounding box center [206, 279] width 6 height 7
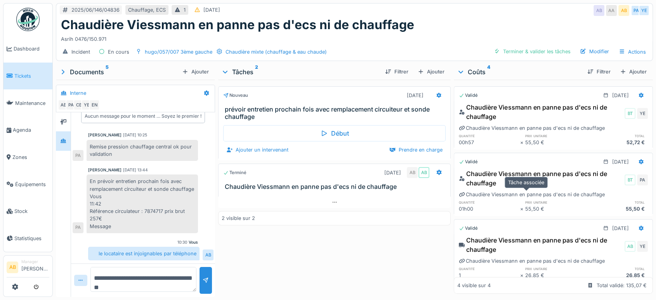
scroll to position [77, 0]
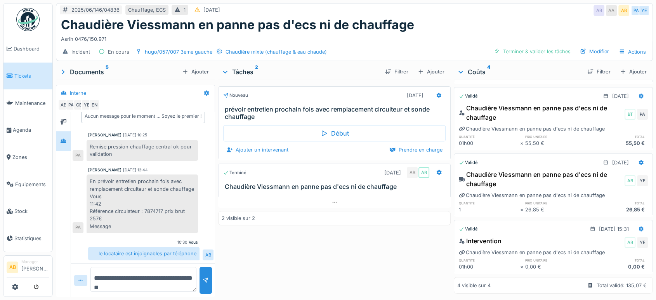
click at [594, 206] on div "26,85 €" at bounding box center [616, 209] width 61 height 7
drag, startPoint x: 588, startPoint y: 52, endPoint x: 628, endPoint y: 47, distance: 39.9
drag, startPoint x: 628, startPoint y: 47, endPoint x: 618, endPoint y: 31, distance: 18.1
click at [619, 31] on div "Chaudière Viessmann en panne pas d'ecs ni de chauffage" at bounding box center [354, 24] width 587 height 15
click at [619, 53] on div "Actions" at bounding box center [632, 51] width 34 height 11
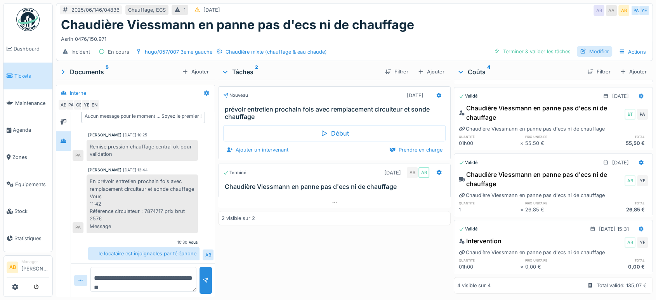
click at [580, 48] on div at bounding box center [583, 51] width 6 height 7
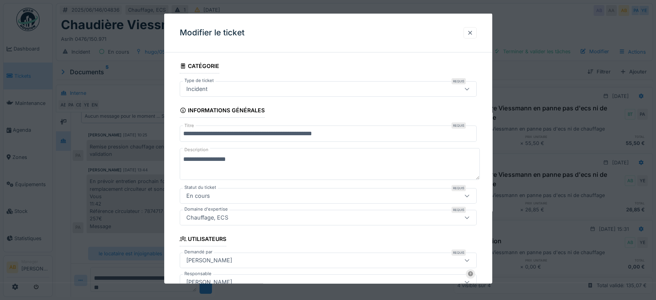
click at [471, 33] on div at bounding box center [470, 32] width 6 height 7
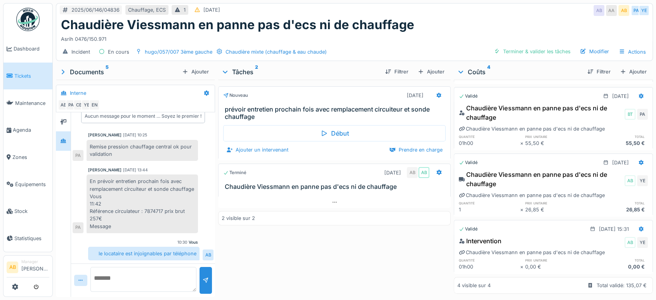
click at [154, 272] on textarea at bounding box center [143, 279] width 106 height 25
paste textarea "**********"
click at [154, 277] on textarea "**********" at bounding box center [142, 279] width 104 height 25
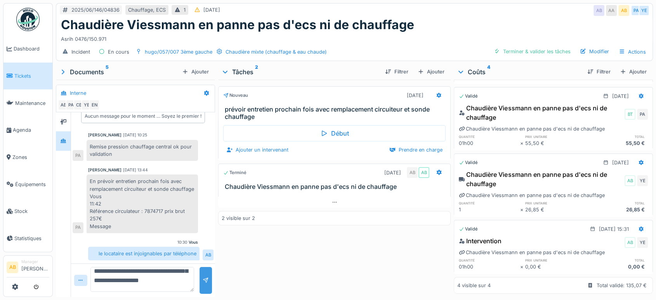
type textarea "**********"
click at [203, 282] on div at bounding box center [206, 279] width 6 height 7
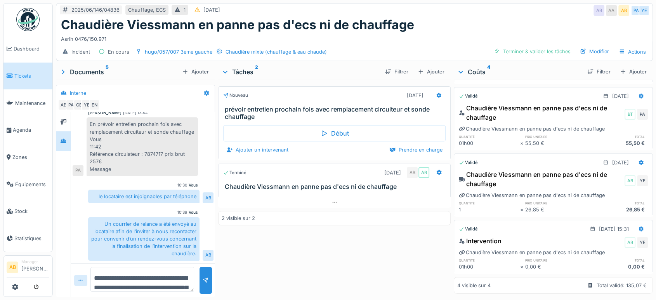
click at [84, 283] on div at bounding box center [80, 279] width 13 height 11
click at [85, 265] on div at bounding box center [81, 263] width 7 height 7
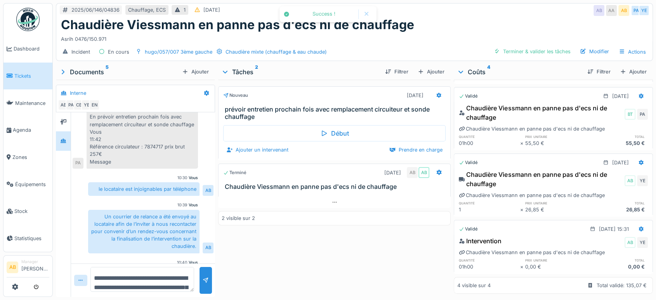
scroll to position [166, 0]
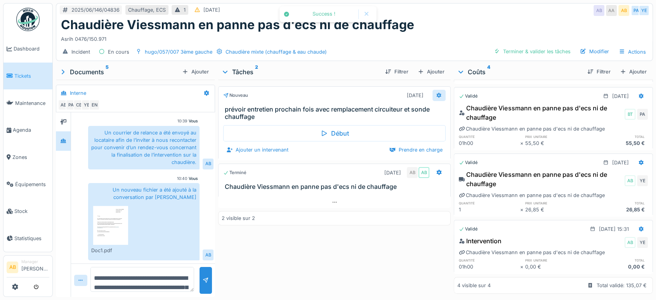
click at [437, 92] on icon at bounding box center [439, 94] width 5 height 5
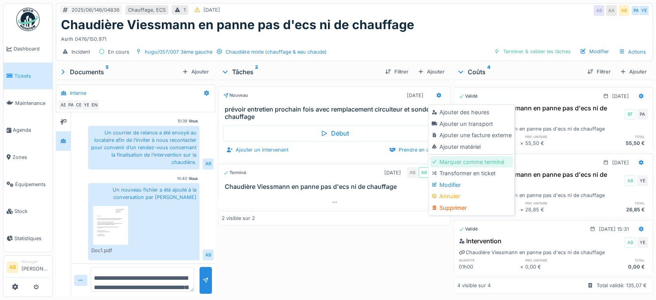
click at [467, 158] on div "Marquer comme terminé" at bounding box center [471, 162] width 83 height 12
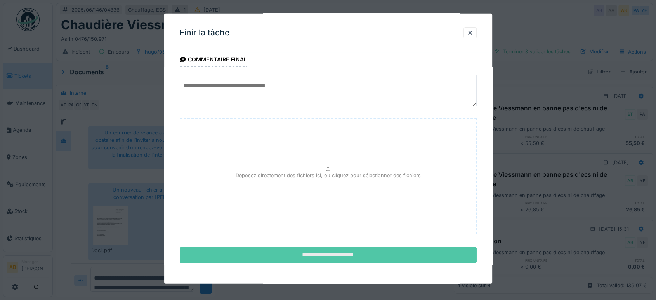
scroll to position [46, 0]
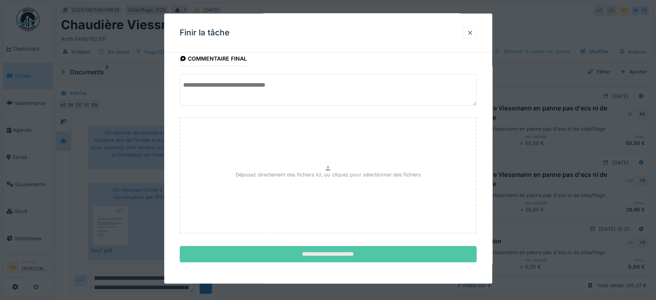
click at [312, 253] on input "**********" at bounding box center [328, 254] width 297 height 16
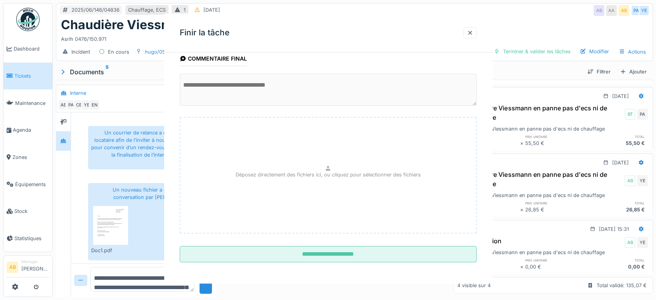
scroll to position [0, 0]
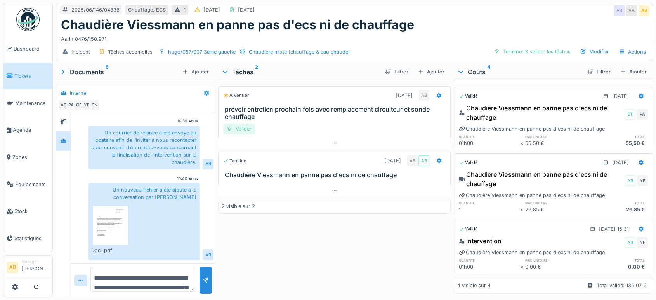
click at [251, 127] on div "Valider" at bounding box center [238, 128] width 31 height 10
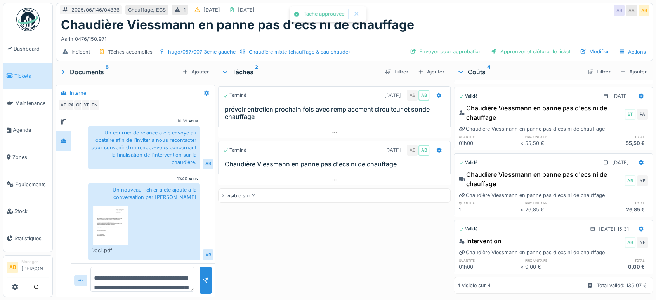
click at [105, 230] on img at bounding box center [110, 225] width 35 height 39
click at [89, 74] on div "Documents 5" at bounding box center [119, 71] width 120 height 9
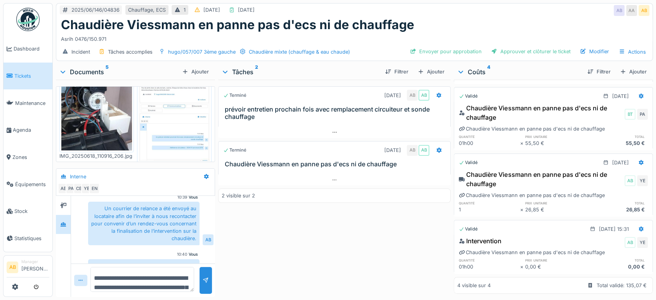
scroll to position [254, 0]
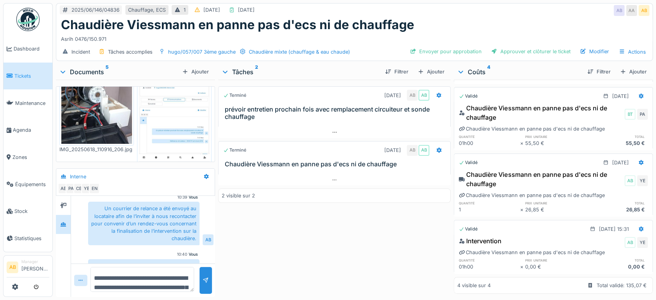
click at [159, 114] on img at bounding box center [174, 106] width 71 height 113
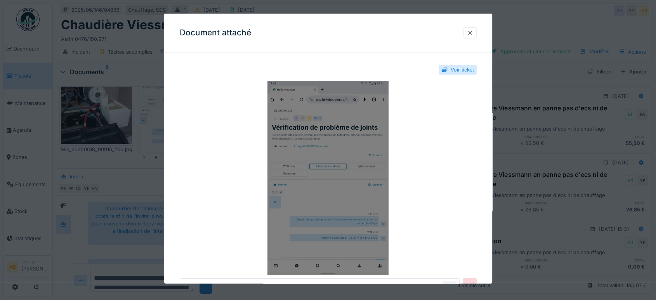
click at [351, 220] on img at bounding box center [328, 178] width 297 height 194
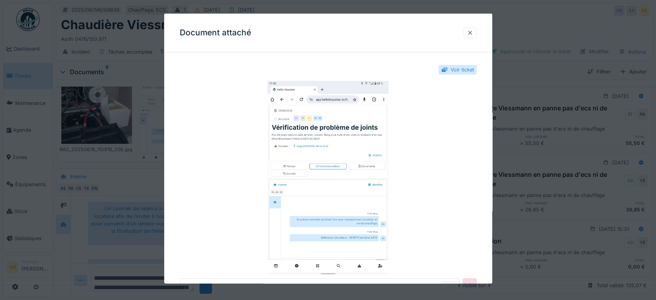
click at [473, 31] on div at bounding box center [470, 32] width 6 height 7
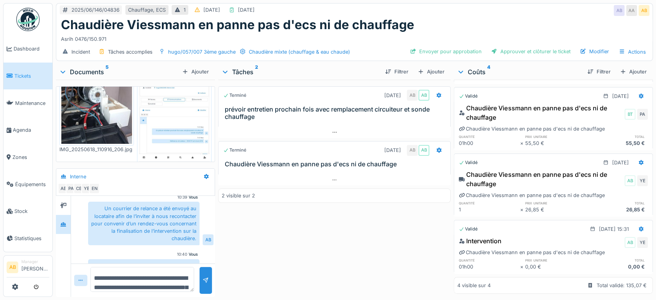
click at [94, 71] on div "Documents 5" at bounding box center [119, 71] width 120 height 9
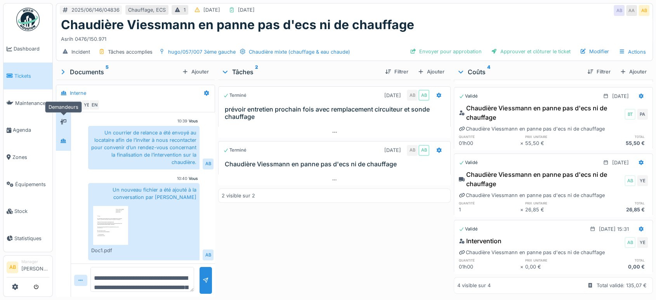
click at [60, 117] on div at bounding box center [63, 122] width 12 height 10
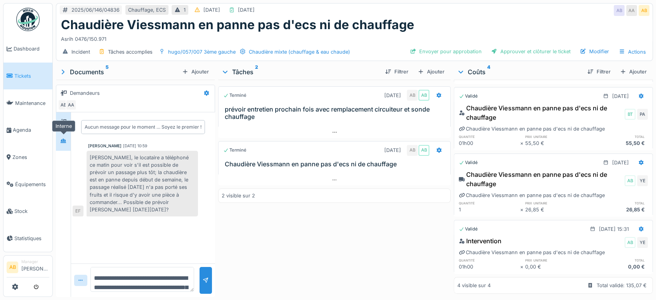
click at [66, 144] on div at bounding box center [63, 141] width 12 height 10
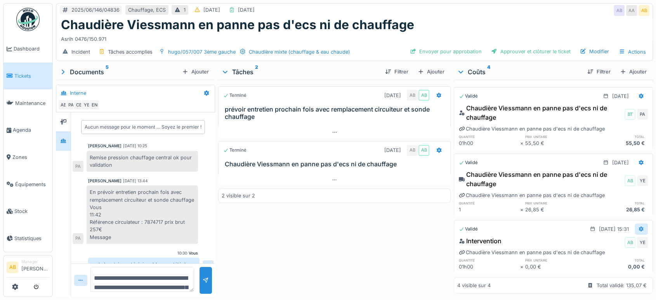
click at [635, 223] on div at bounding box center [641, 228] width 13 height 11
click at [597, 247] on div "Modifier" at bounding box center [601, 245] width 38 height 12
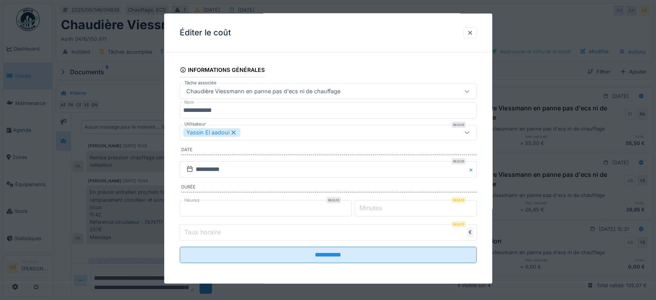
scroll to position [3, 0]
click at [236, 228] on input "*" at bounding box center [328, 231] width 297 height 16
type input "*"
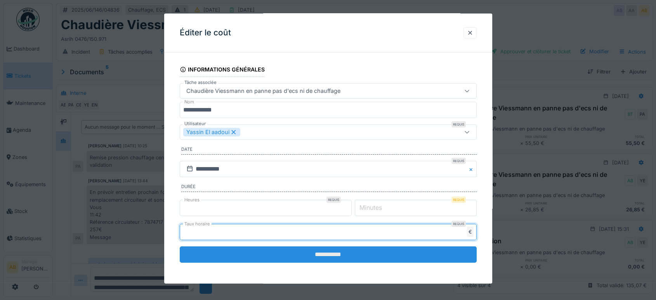
type input "*****"
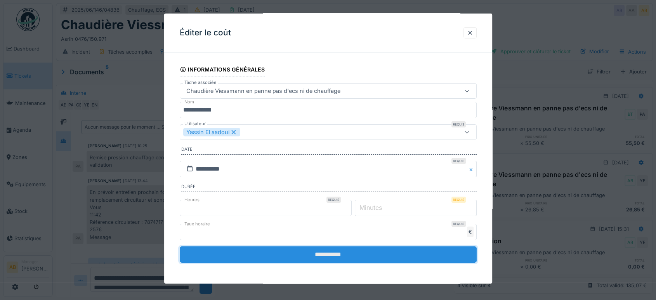
click at [321, 255] on input "**********" at bounding box center [328, 254] width 297 height 16
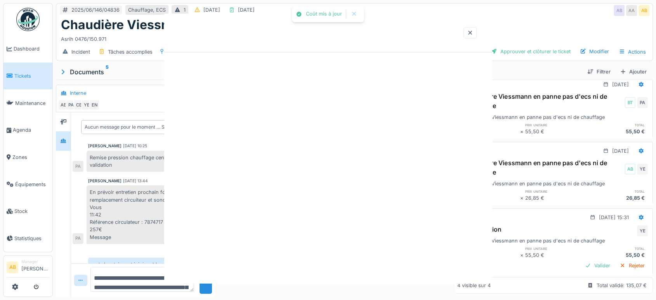
scroll to position [0, 0]
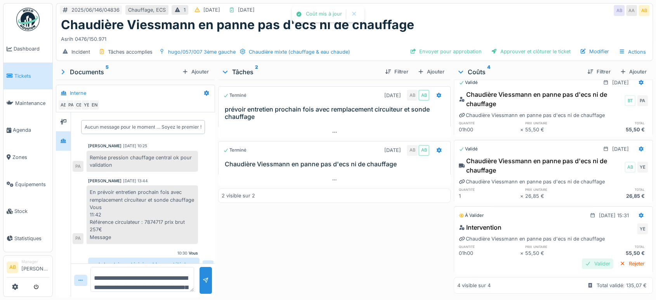
click at [587, 258] on div "Valider" at bounding box center [597, 263] width 31 height 10
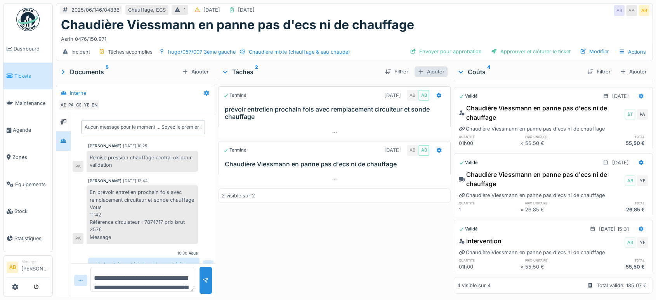
scroll to position [6, 0]
click at [522, 46] on div "Approuver et clôturer le ticket" at bounding box center [531, 51] width 86 height 10
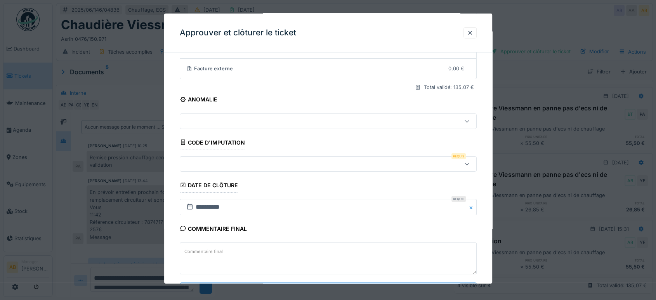
scroll to position [117, 0]
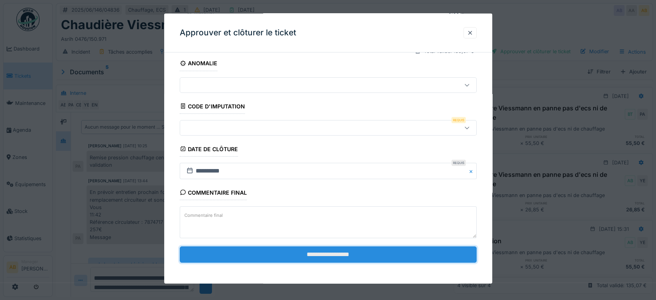
click at [316, 252] on input "**********" at bounding box center [328, 254] width 297 height 16
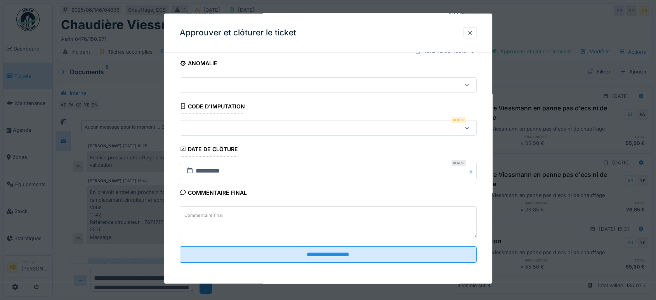
drag, startPoint x: 476, startPoint y: 32, endPoint x: 473, endPoint y: 42, distance: 10.3
click at [473, 31] on div at bounding box center [470, 32] width 6 height 7
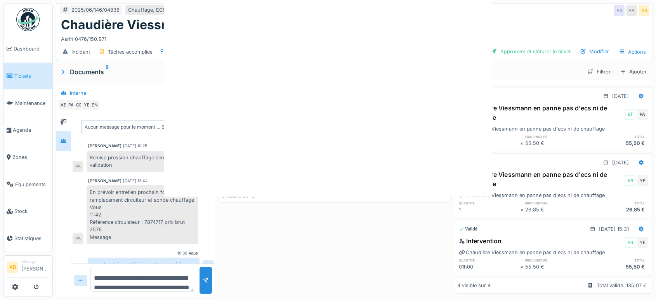
scroll to position [0, 0]
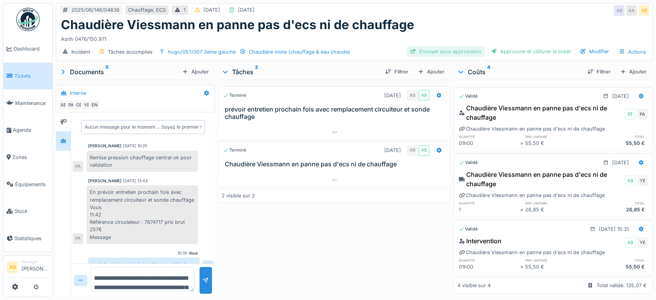
click at [439, 46] on div "Envoyer pour approbation" at bounding box center [446, 51] width 78 height 10
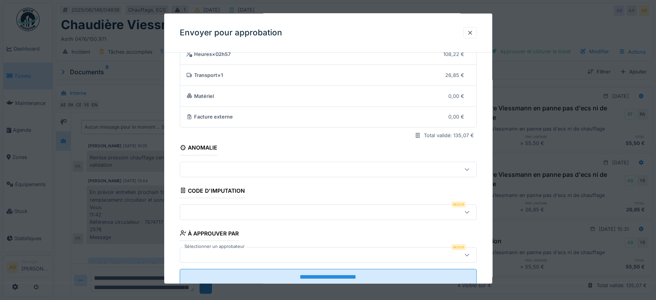
scroll to position [55, 0]
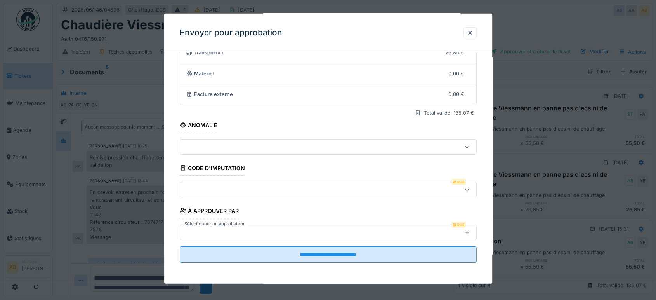
click at [345, 189] on div at bounding box center [310, 189] width 255 height 9
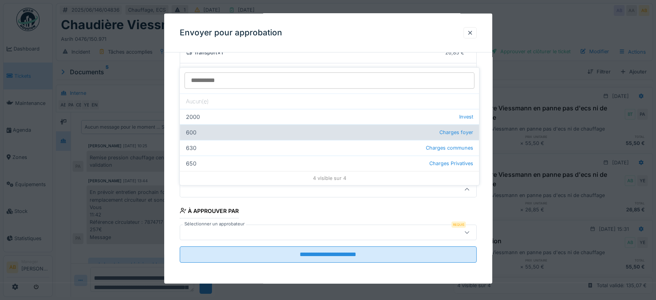
click at [401, 128] on div "600 Charges foyer" at bounding box center [329, 132] width 299 height 16
type input "***"
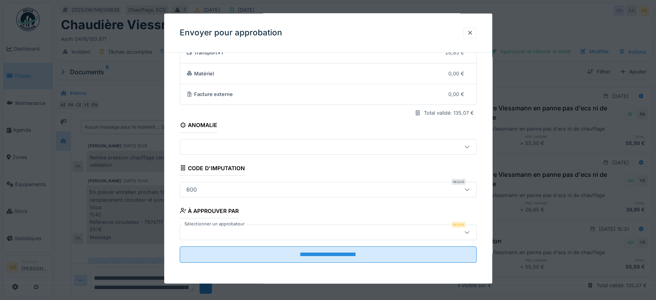
click at [335, 231] on div at bounding box center [310, 232] width 255 height 9
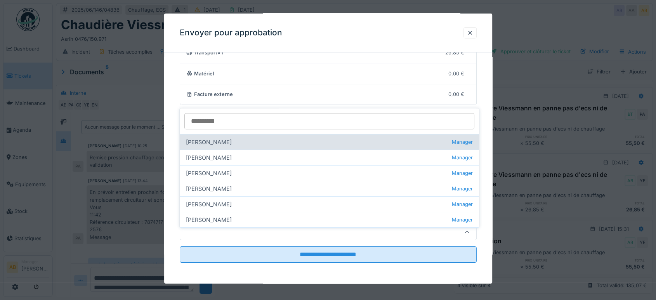
click at [214, 141] on div "Ahmed Belhajji Manager" at bounding box center [329, 142] width 299 height 16
type input "****"
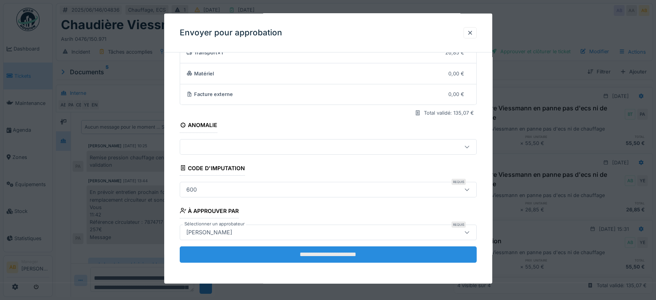
click at [318, 256] on input "**********" at bounding box center [328, 254] width 297 height 16
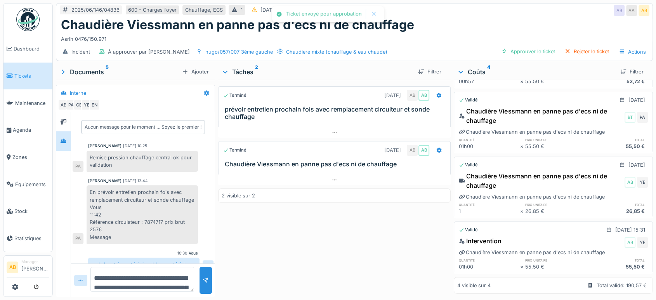
scroll to position [71, 0]
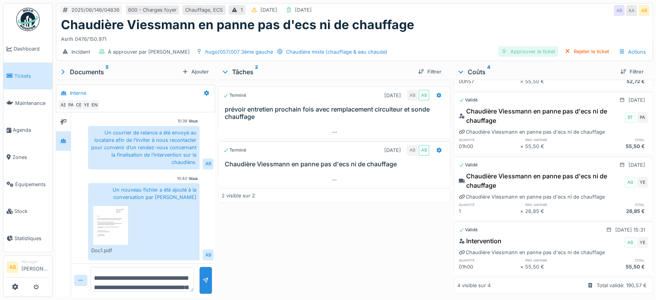
click at [515, 46] on div "Approuver le ticket" at bounding box center [528, 51] width 60 height 10
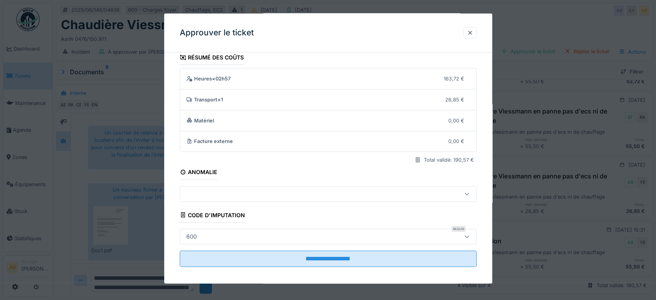
scroll to position [12, 0]
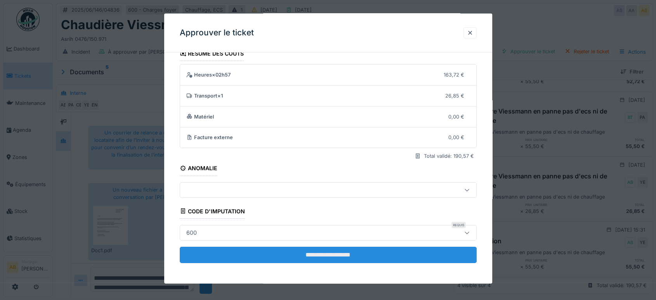
click at [311, 251] on input "**********" at bounding box center [328, 254] width 297 height 16
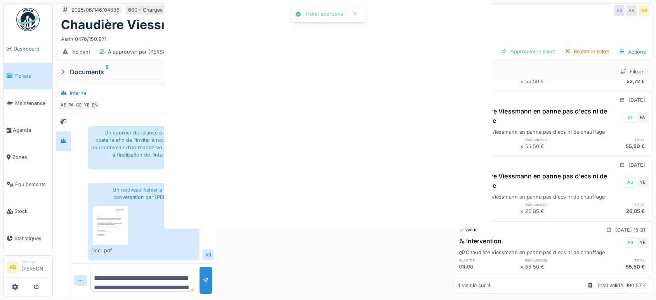
scroll to position [0, 0]
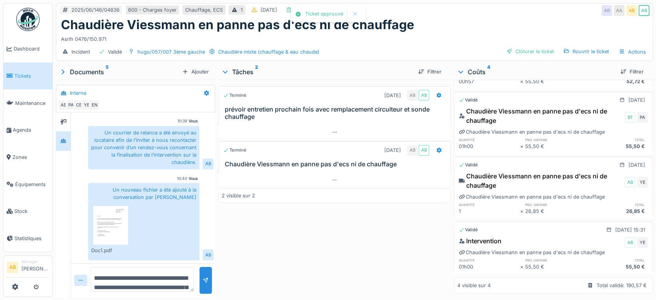
click at [517, 46] on div "Clôturer le ticket" at bounding box center [530, 51] width 54 height 10
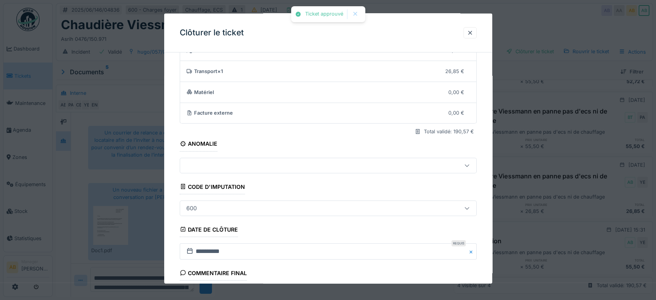
scroll to position [117, 0]
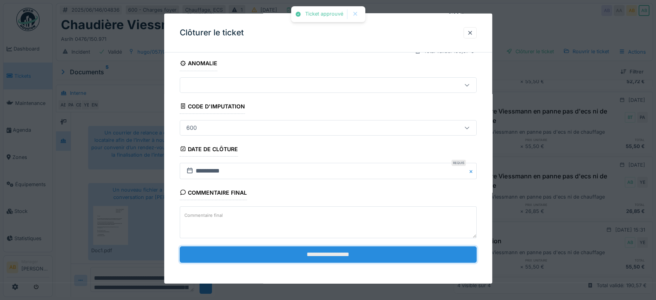
click at [323, 251] on input "**********" at bounding box center [328, 254] width 297 height 16
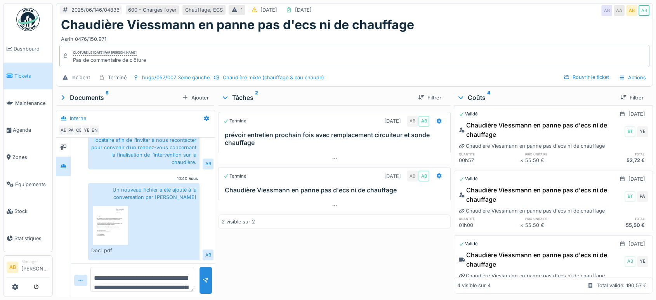
scroll to position [0, 0]
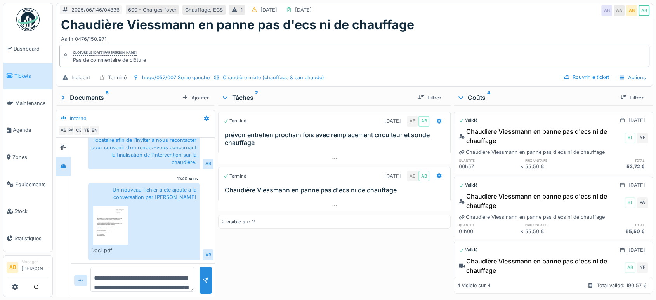
click at [33, 15] on img at bounding box center [27, 19] width 23 height 23
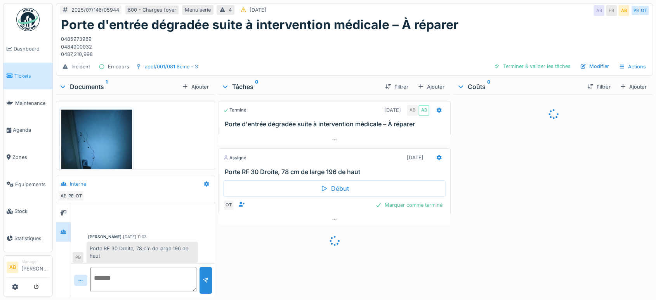
scroll to position [29, 0]
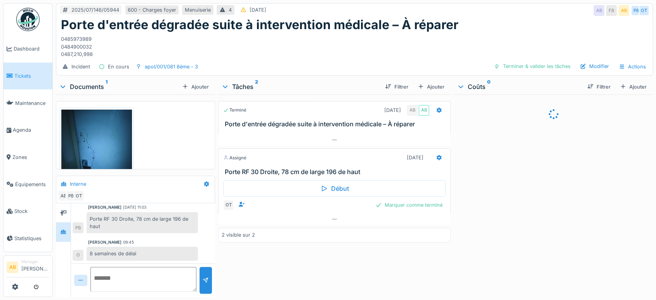
click at [96, 87] on div "Documents 1" at bounding box center [119, 86] width 120 height 9
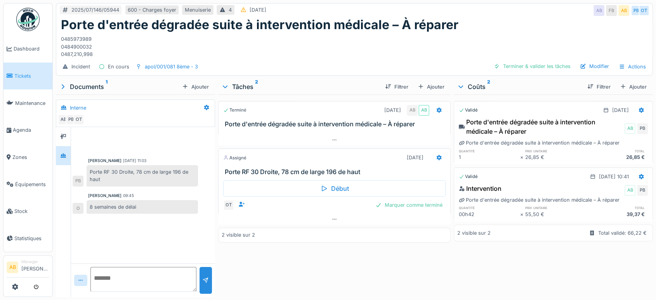
scroll to position [0, 0]
click at [272, 221] on div at bounding box center [334, 218] width 232 height 11
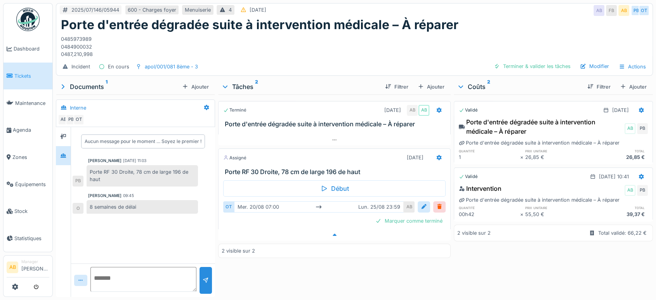
scroll to position [6, 0]
click at [66, 134] on icon at bounding box center [63, 136] width 6 height 5
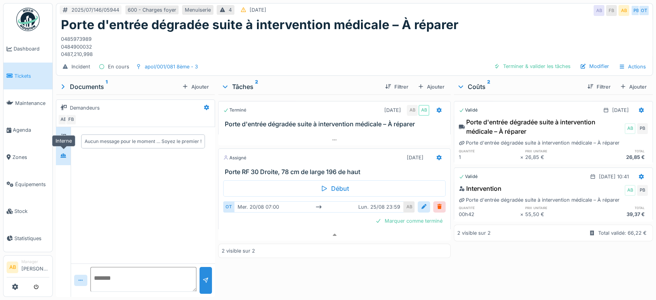
click at [65, 156] on div at bounding box center [63, 155] width 15 height 19
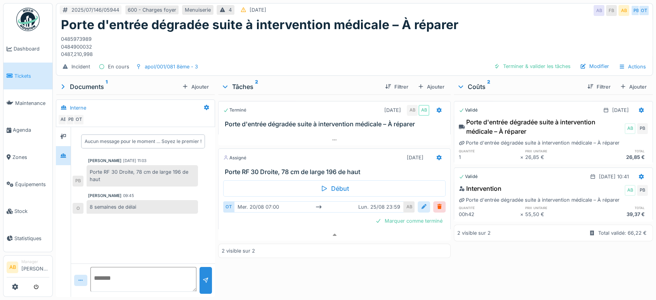
click at [422, 203] on div at bounding box center [424, 206] width 6 height 7
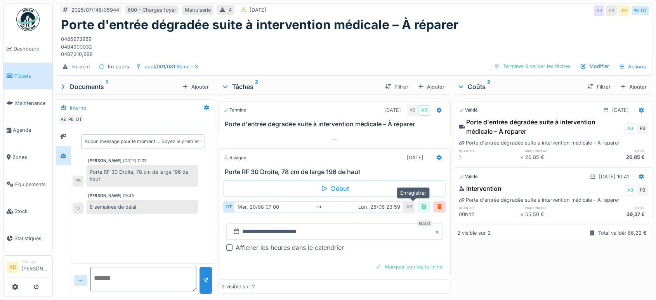
click at [421, 203] on div at bounding box center [424, 206] width 6 height 7
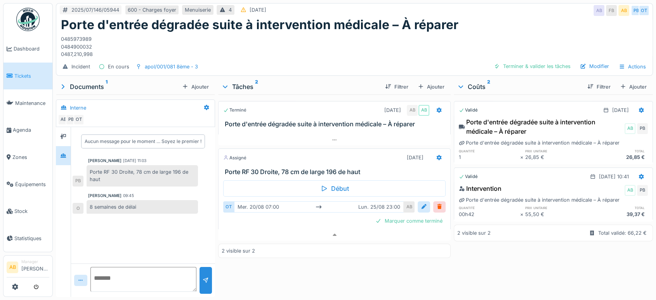
click at [34, 25] on img at bounding box center [27, 19] width 23 height 23
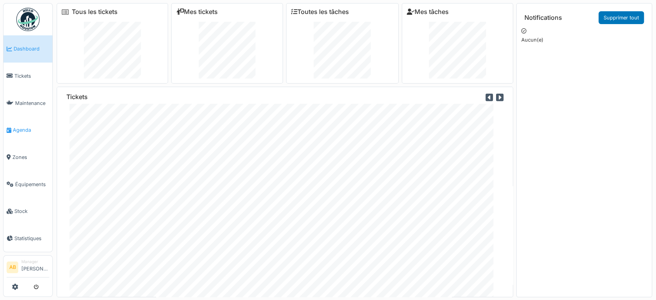
click at [19, 120] on link "Agenda" at bounding box center [27, 129] width 49 height 27
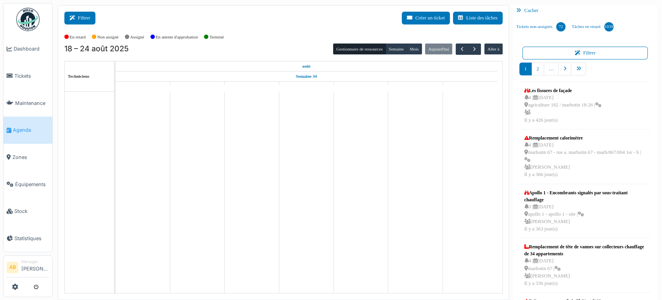
click at [91, 17] on button "Filtrer" at bounding box center [79, 18] width 31 height 13
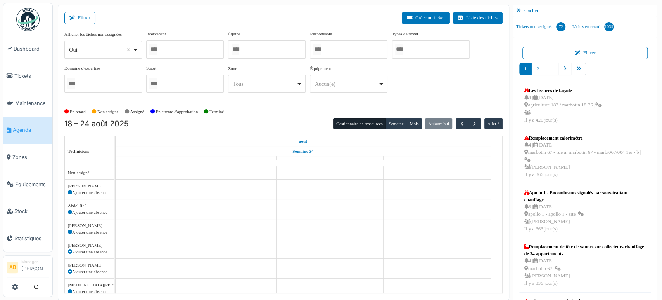
click at [90, 44] on div "Oui Remove item" at bounding box center [103, 49] width 71 height 11
select select "**"
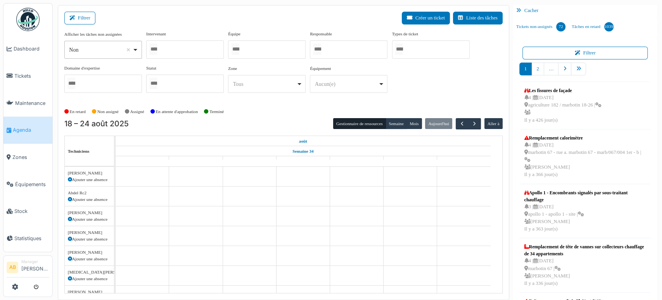
click at [170, 52] on div at bounding box center [185, 49] width 78 height 18
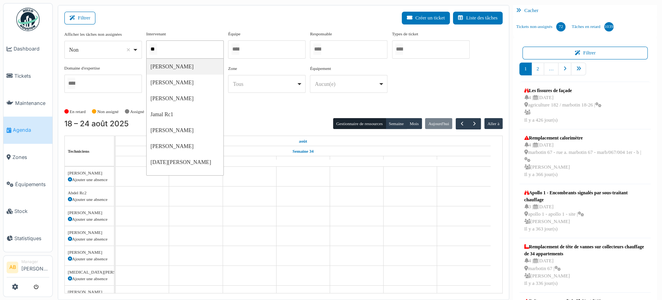
type input "*"
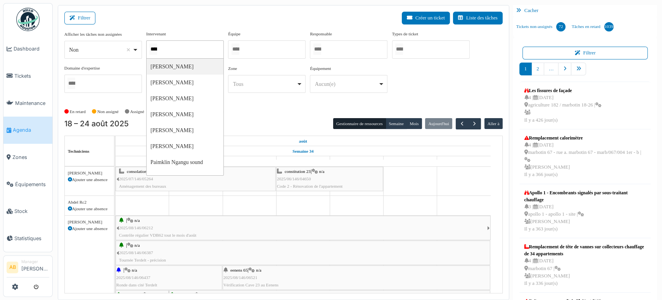
type input "*****"
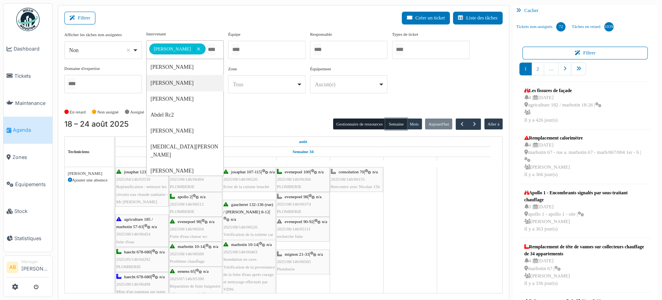
click at [399, 124] on button "Semaine" at bounding box center [396, 123] width 21 height 11
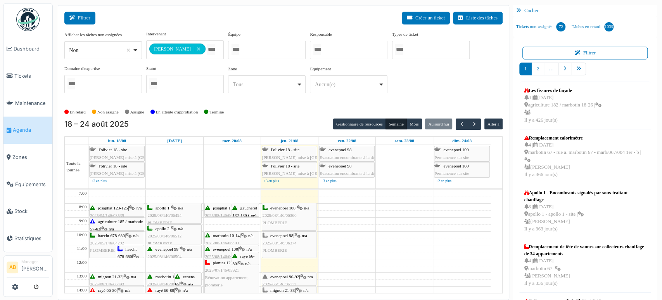
click at [76, 16] on icon at bounding box center [73, 18] width 9 height 5
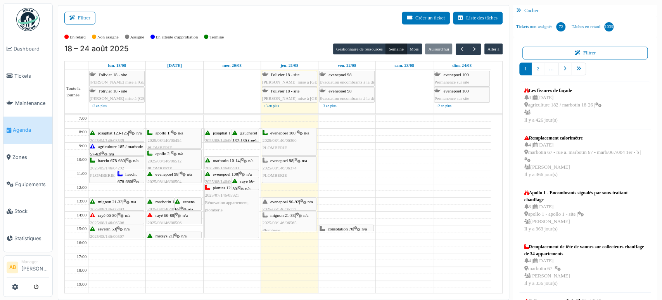
drag, startPoint x: 86, startPoint y: 21, endPoint x: 111, endPoint y: 37, distance: 30.0
click at [86, 21] on button "Filtrer" at bounding box center [79, 18] width 31 height 13
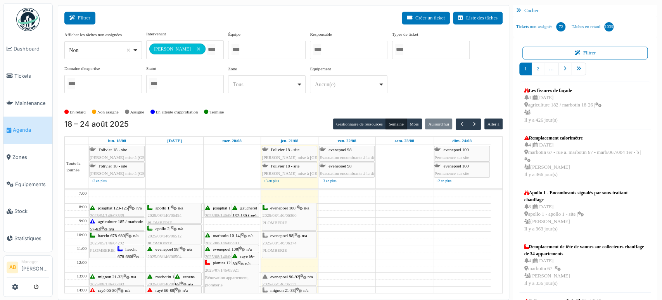
click at [81, 20] on button "Filtrer" at bounding box center [79, 18] width 31 height 13
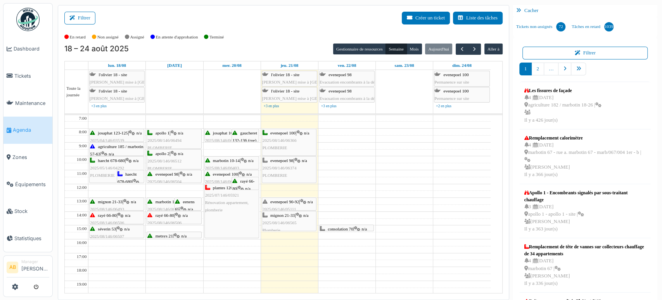
click at [350, 227] on span "consolation 70" at bounding box center [341, 228] width 26 height 5
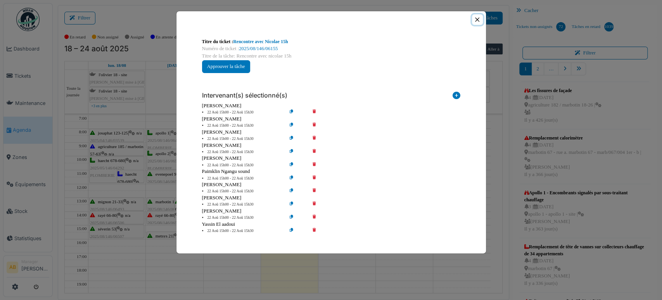
click at [481, 18] on button "Close" at bounding box center [477, 19] width 10 height 10
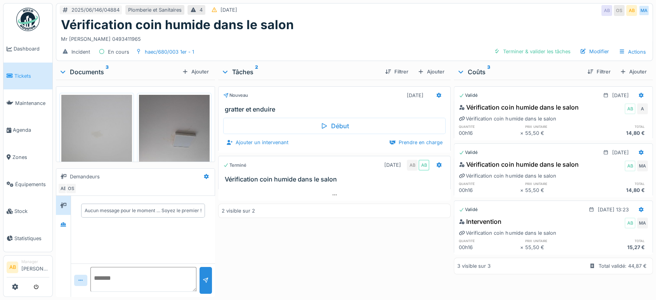
click at [85, 67] on div "Documents 3" at bounding box center [119, 71] width 120 height 9
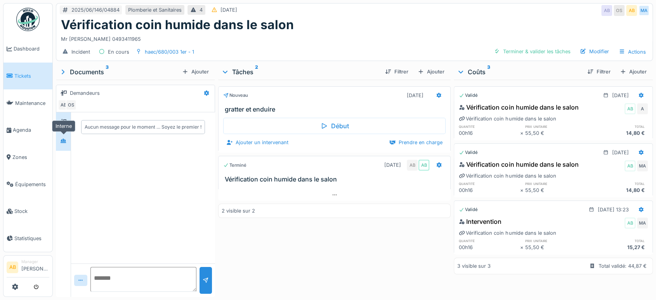
click at [64, 143] on div at bounding box center [63, 140] width 6 height 7
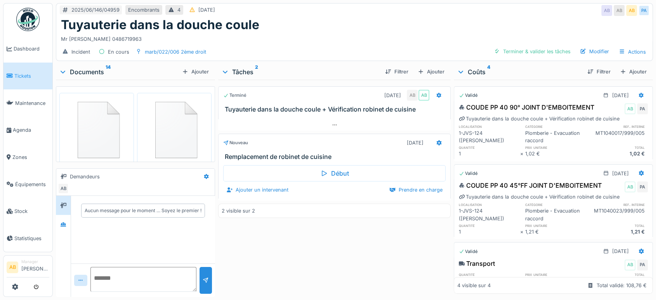
click at [93, 68] on div "Documents 14" at bounding box center [119, 71] width 120 height 9
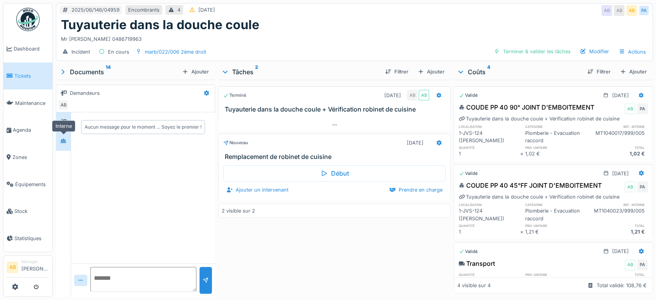
click at [65, 144] on div at bounding box center [63, 141] width 12 height 10
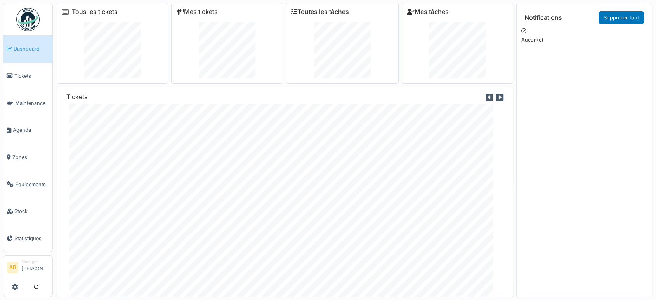
click at [286, 8] on div "Toutes les tâches" at bounding box center [342, 43] width 113 height 80
drag, startPoint x: 0, startPoint y: 0, endPoint x: 286, endPoint y: 8, distance: 285.7
click at [286, 8] on div "Toutes les tâches" at bounding box center [342, 43] width 113 height 80
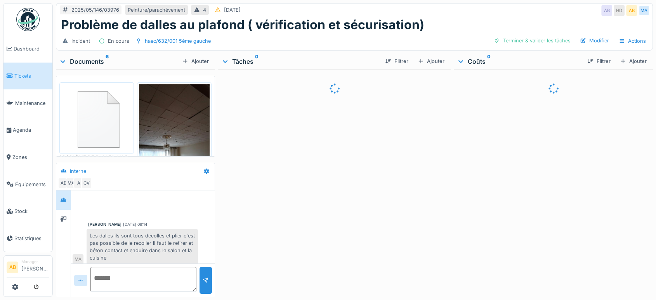
scroll to position [4, 0]
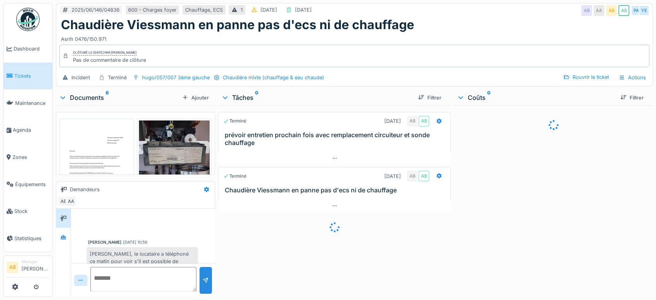
scroll to position [52, 0]
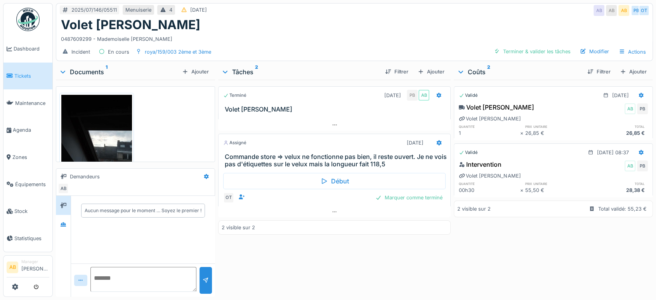
click at [86, 72] on div "Documents 1" at bounding box center [119, 71] width 120 height 9
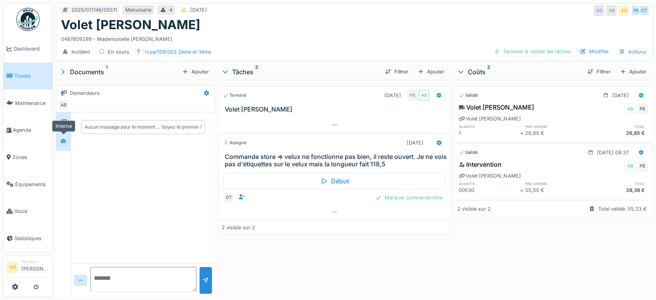
click at [65, 134] on div at bounding box center [63, 140] width 12 height 13
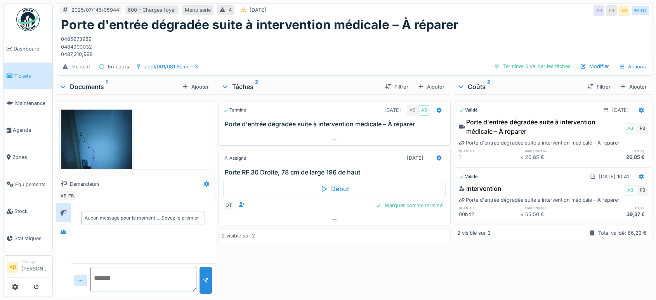
click at [86, 84] on div "Documents 1" at bounding box center [119, 86] width 120 height 9
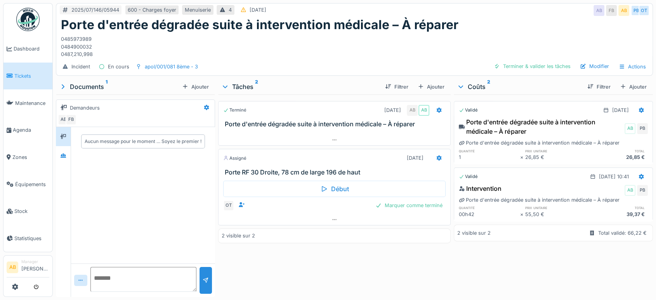
click at [270, 229] on div "2 visible sur 2" at bounding box center [334, 235] width 232 height 14
click at [276, 223] on div at bounding box center [334, 219] width 232 height 11
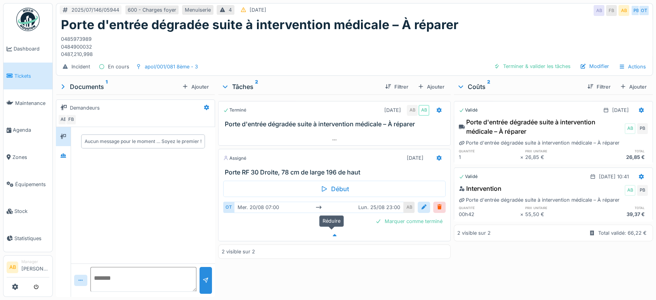
scroll to position [6, 0]
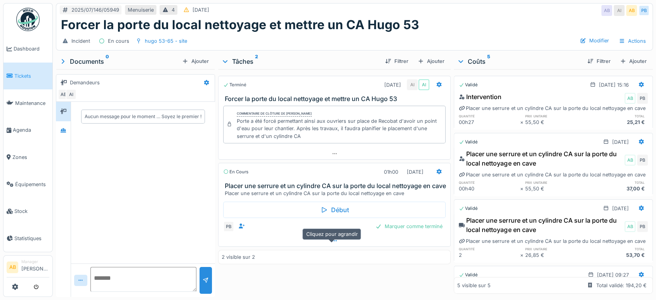
click at [298, 246] on div at bounding box center [334, 240] width 232 height 11
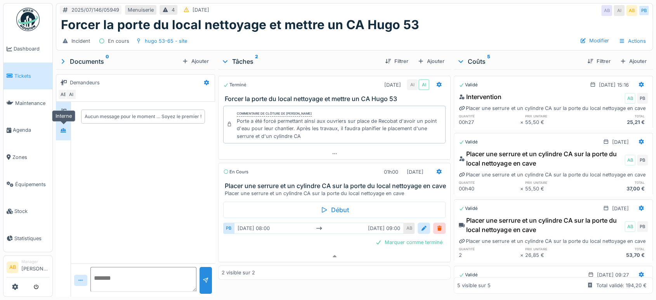
click at [66, 128] on icon at bounding box center [63, 130] width 5 height 4
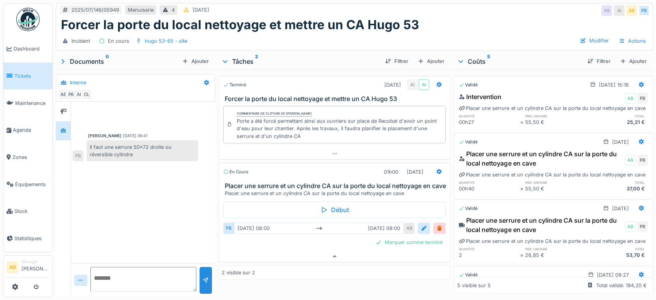
click at [106, 57] on sup "0" at bounding box center [107, 61] width 3 height 9
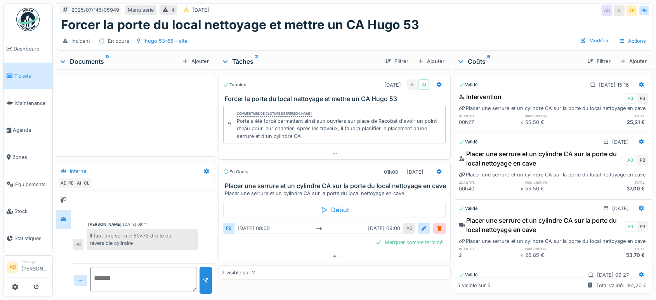
click at [79, 57] on div "Documents 0" at bounding box center [119, 61] width 120 height 9
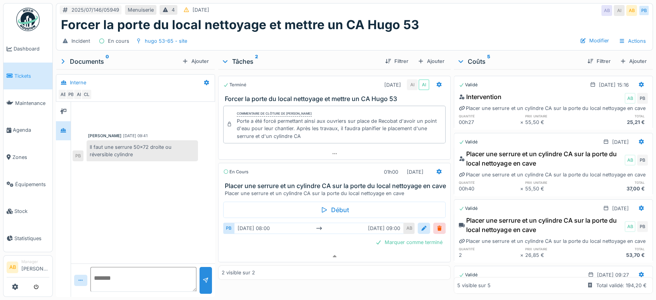
click at [28, 11] on img at bounding box center [27, 19] width 23 height 23
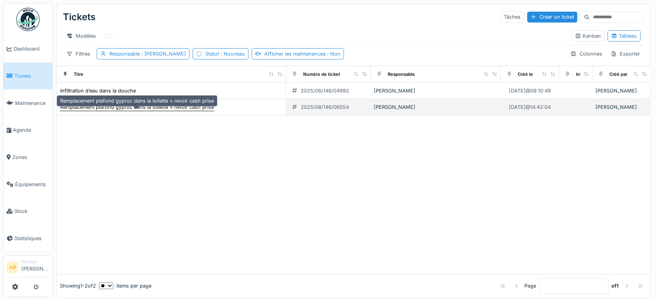
click at [108, 111] on div "Remplacement plafond gyproc dans la toilette + revoir cash prise" at bounding box center [137, 106] width 154 height 7
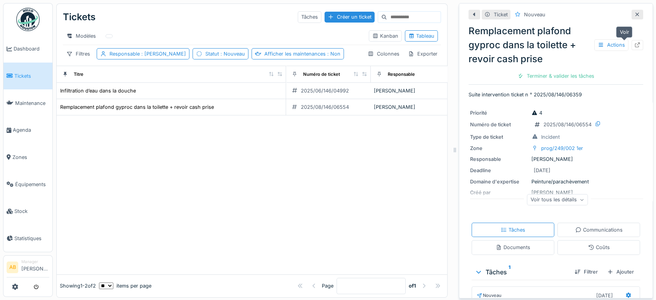
click at [631, 46] on div at bounding box center [637, 45] width 12 height 10
click at [634, 18] on div at bounding box center [637, 14] width 6 height 7
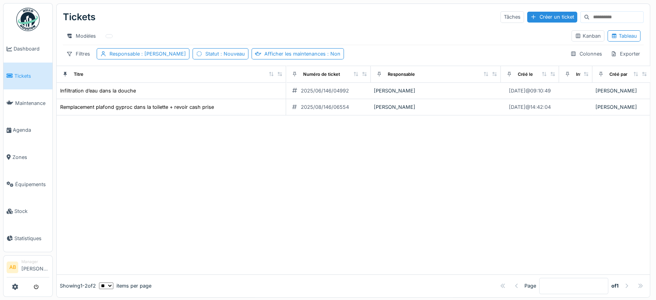
click at [28, 6] on link at bounding box center [28, 19] width 29 height 29
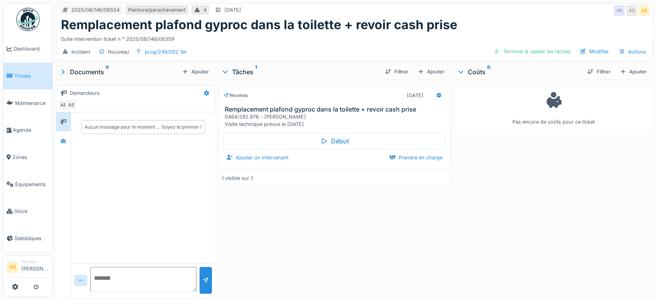
click at [269, 163] on div "Début Ajouter un intervenant Prendre en charge" at bounding box center [334, 147] width 232 height 38
click at [255, 160] on div "Ajouter un intervenant" at bounding box center [257, 157] width 68 height 10
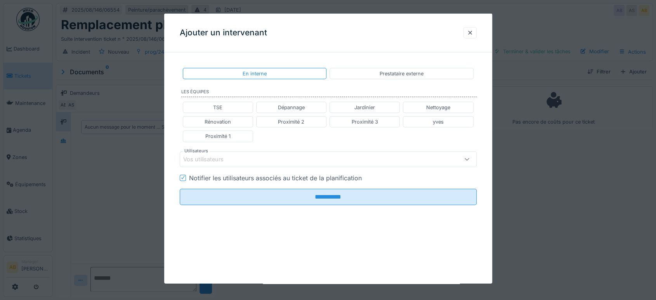
click at [241, 167] on fieldset "**********" at bounding box center [328, 135] width 297 height 153
click at [227, 165] on div "Vos utilisateurs" at bounding box center [328, 159] width 297 height 16
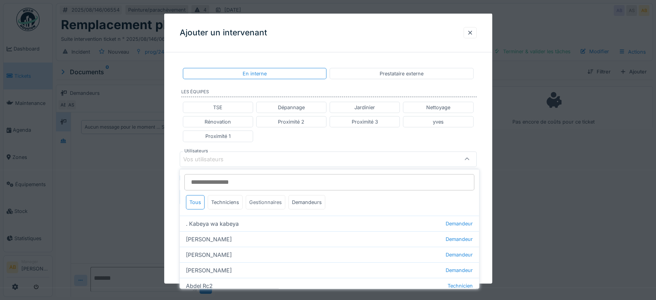
click at [260, 198] on div "Gestionnaires" at bounding box center [266, 202] width 40 height 14
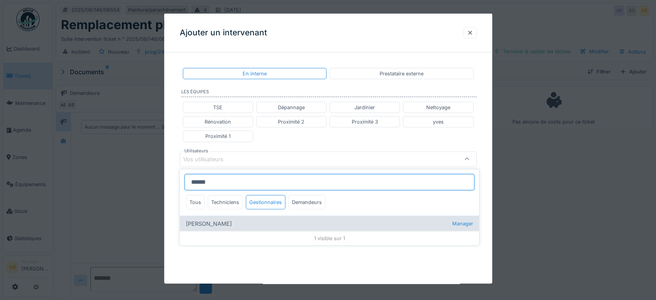
type input "******"
click at [218, 223] on div "Nicolae Jitcu Manager" at bounding box center [329, 223] width 299 height 16
type input "*****"
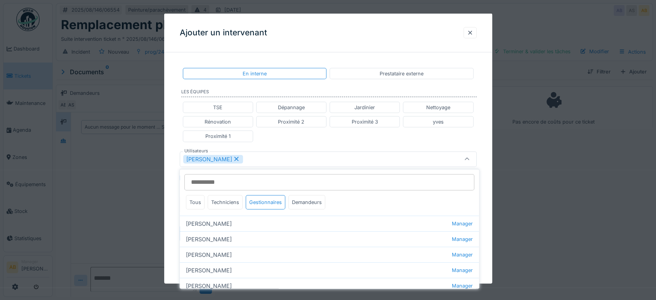
click at [173, 151] on div "**********" at bounding box center [328, 161] width 328 height 205
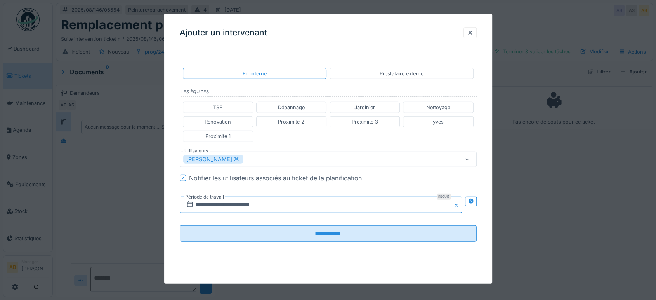
click at [260, 202] on input "**********" at bounding box center [321, 204] width 282 height 16
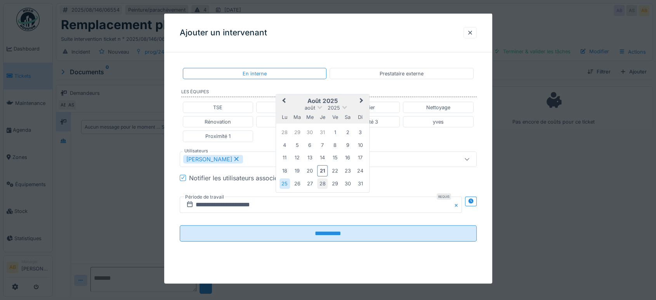
click at [318, 182] on div "28" at bounding box center [322, 183] width 10 height 10
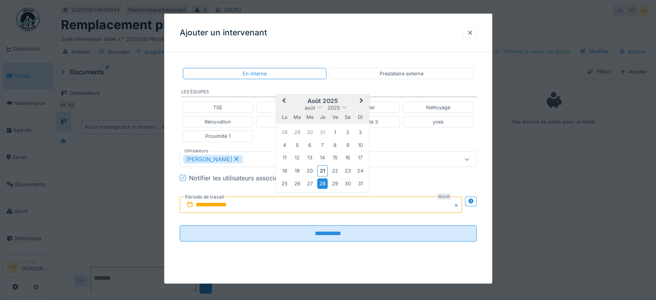
click at [319, 182] on div "28" at bounding box center [322, 183] width 10 height 10
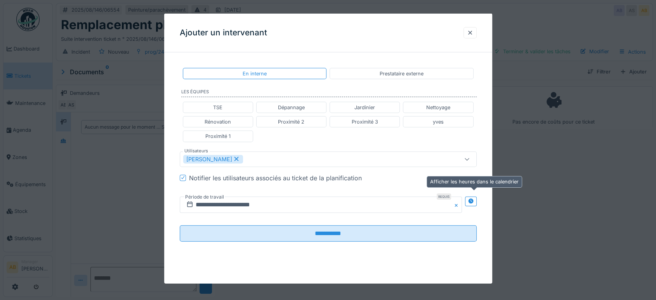
click at [472, 204] on div at bounding box center [471, 201] width 12 height 10
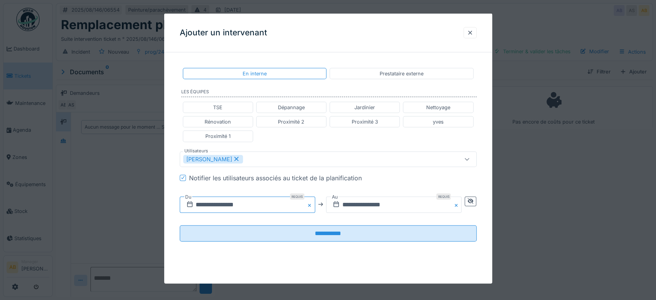
click at [280, 206] on input "**********" at bounding box center [247, 204] width 135 height 16
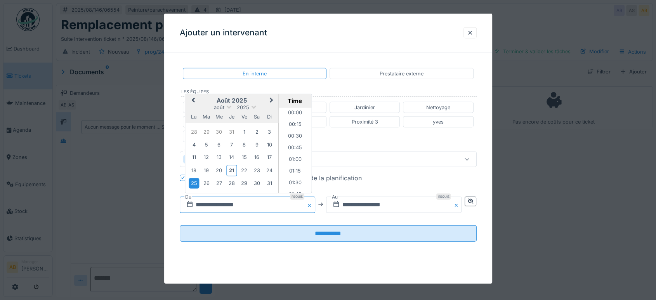
scroll to position [289, 0]
click at [230, 181] on div "28" at bounding box center [231, 183] width 10 height 10
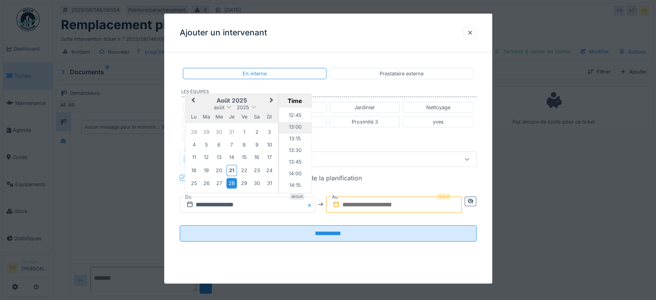
click at [293, 126] on li "13:00" at bounding box center [295, 128] width 33 height 12
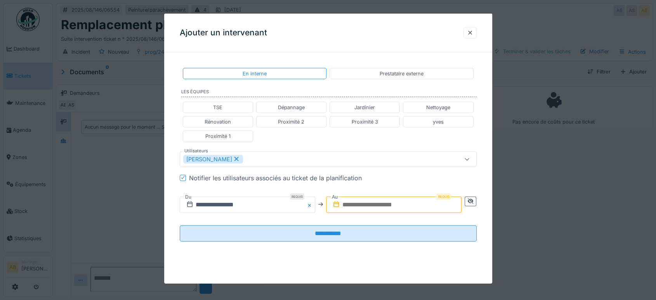
click at [376, 204] on input "text" at bounding box center [393, 204] width 135 height 16
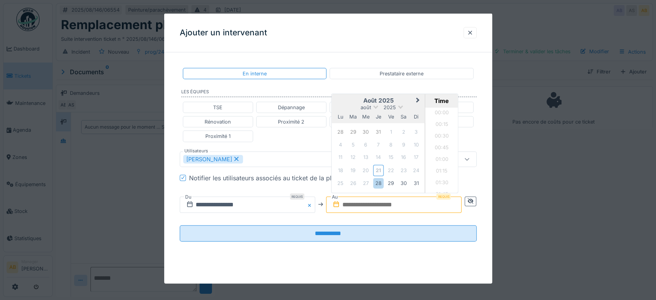
scroll to position [464, 0]
click at [351, 99] on h2 "août 2025" at bounding box center [378, 100] width 93 height 7
click at [381, 184] on div "28" at bounding box center [378, 183] width 10 height 10
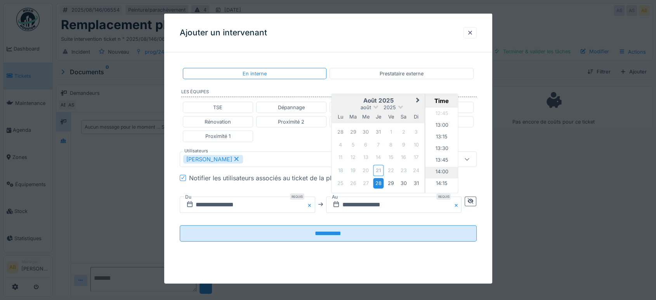
click at [436, 172] on li "14:00" at bounding box center [441, 172] width 33 height 12
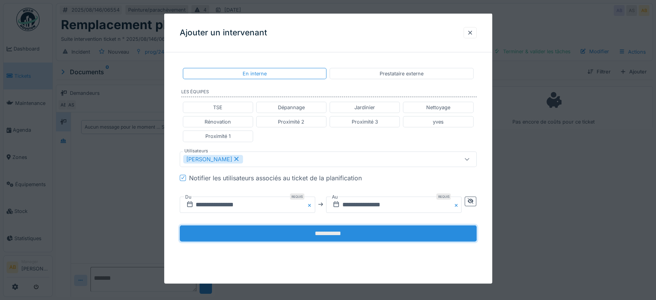
click at [394, 236] on input "**********" at bounding box center [328, 233] width 297 height 16
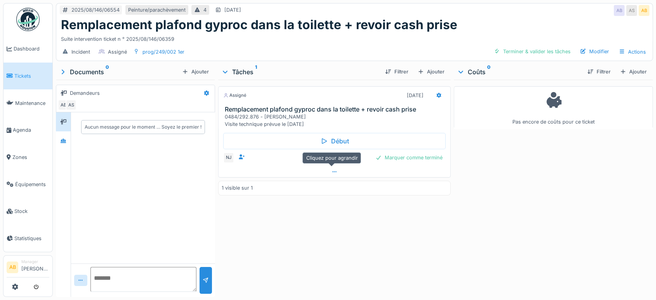
click at [333, 166] on div at bounding box center [334, 171] width 232 height 11
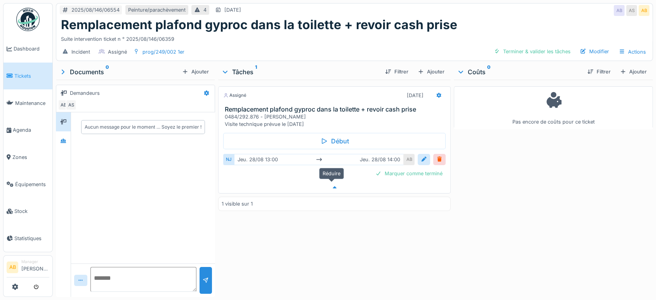
click at [331, 185] on icon at bounding box center [334, 187] width 6 height 5
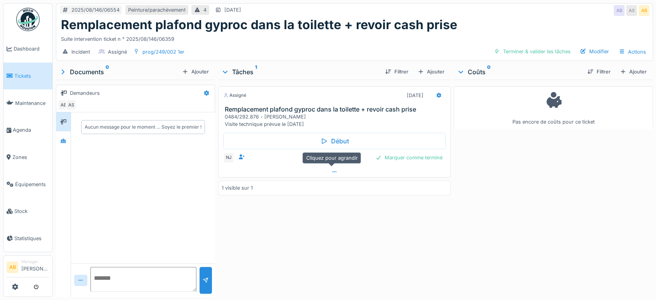
click at [331, 168] on div at bounding box center [334, 171] width 232 height 11
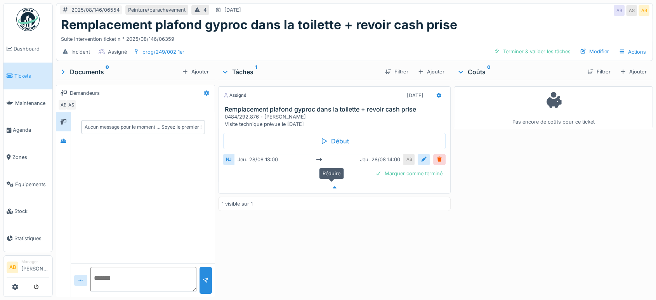
click at [326, 182] on div at bounding box center [334, 187] width 232 height 11
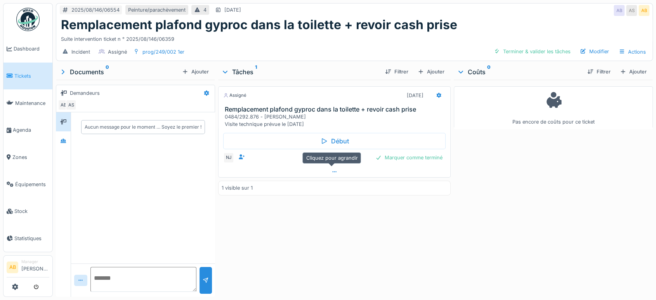
click at [333, 169] on icon at bounding box center [334, 171] width 6 height 5
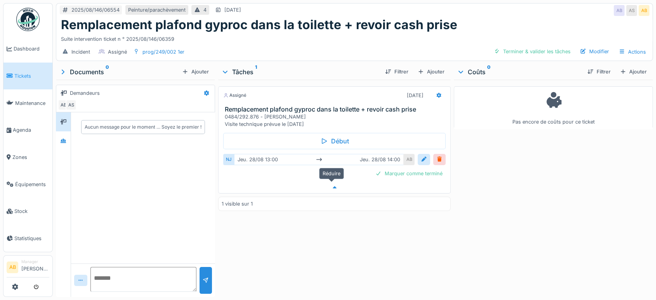
click at [299, 182] on div at bounding box center [334, 187] width 232 height 11
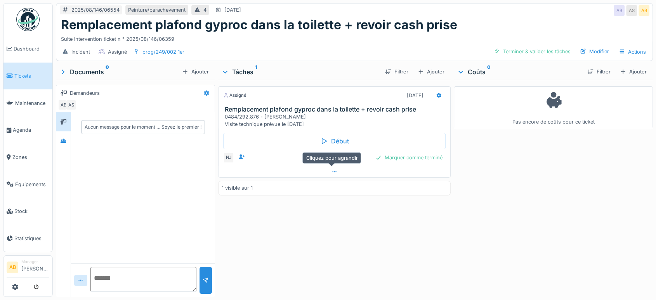
click at [338, 167] on div at bounding box center [334, 171] width 232 height 11
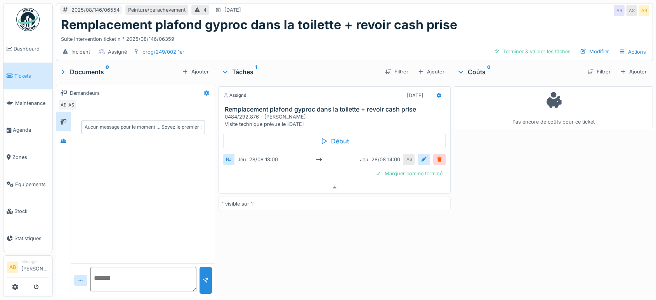
click at [23, 19] on img at bounding box center [27, 19] width 23 height 23
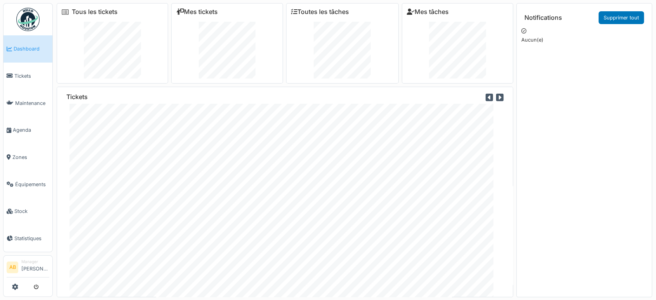
click at [18, 9] on img at bounding box center [27, 19] width 23 height 23
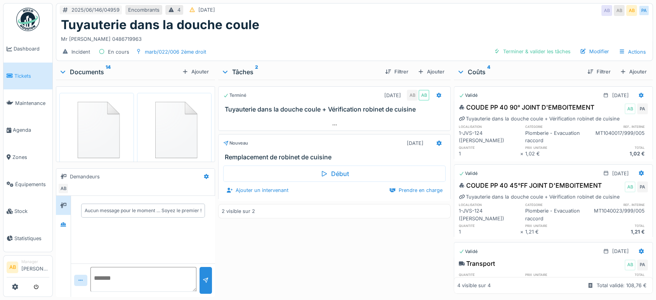
click at [87, 72] on div "Documents 14" at bounding box center [119, 71] width 120 height 9
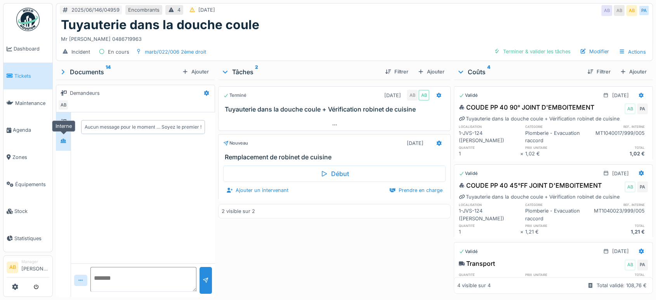
click at [66, 134] on div at bounding box center [63, 140] width 12 height 13
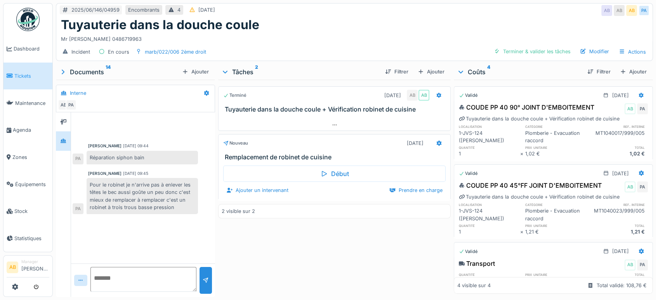
drag, startPoint x: 146, startPoint y: 40, endPoint x: 116, endPoint y: 40, distance: 29.9
click at [116, 40] on div "Mr [PERSON_NAME] 0486719963" at bounding box center [354, 37] width 587 height 10
copy div "0486719963"
click at [112, 36] on div "Mr [PERSON_NAME] 0486719963" at bounding box center [354, 37] width 587 height 10
click at [591, 50] on div "Modifier" at bounding box center [594, 51] width 35 height 10
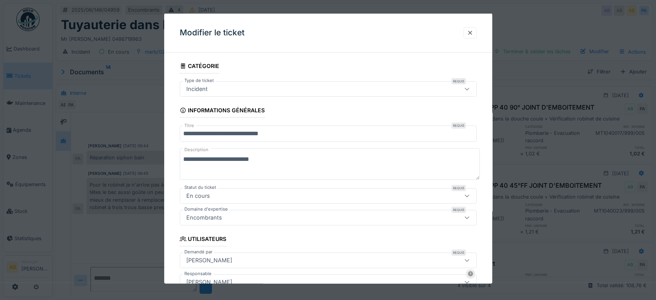
click at [472, 29] on div at bounding box center [470, 32] width 6 height 7
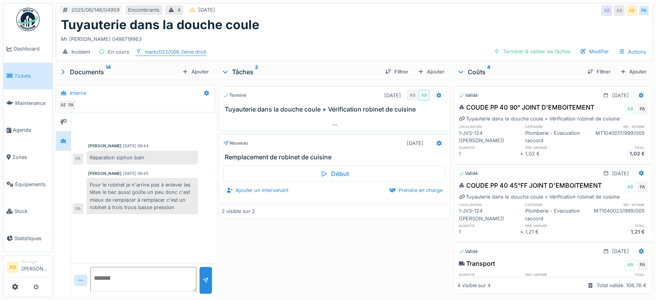
click at [196, 54] on div "marb/022/006 2ème droit" at bounding box center [175, 51] width 61 height 7
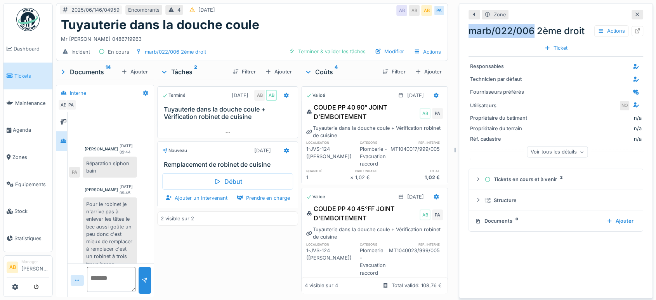
drag, startPoint x: 527, startPoint y: 32, endPoint x: 454, endPoint y: 33, distance: 73.0
click at [459, 33] on div "Zone marb/022/006 2ème droit Actions Ticket Responsables Technicien par défaut …" at bounding box center [556, 150] width 194 height 295
copy div "marb/022/006"
click at [635, 15] on icon at bounding box center [637, 14] width 4 height 4
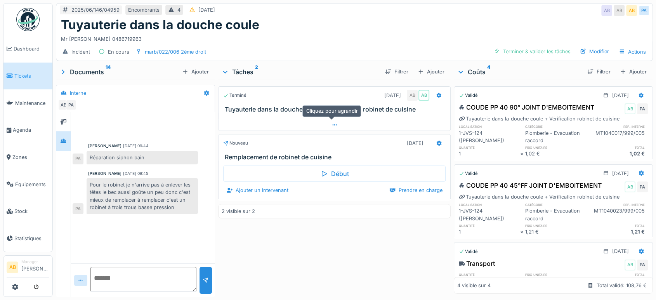
click at [334, 125] on icon at bounding box center [334, 124] width 6 height 5
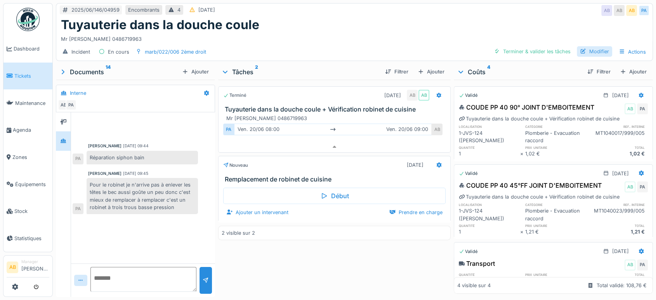
click at [586, 46] on div "Modifier" at bounding box center [594, 51] width 35 height 10
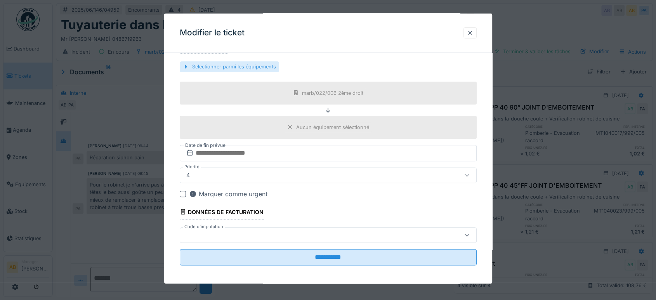
scroll to position [258, 0]
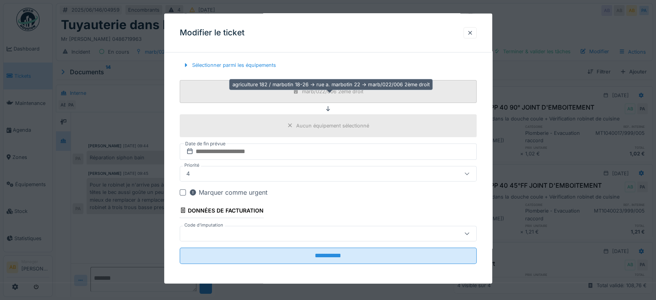
click at [331, 91] on div "marb/022/006 2ème droit" at bounding box center [332, 90] width 61 height 7
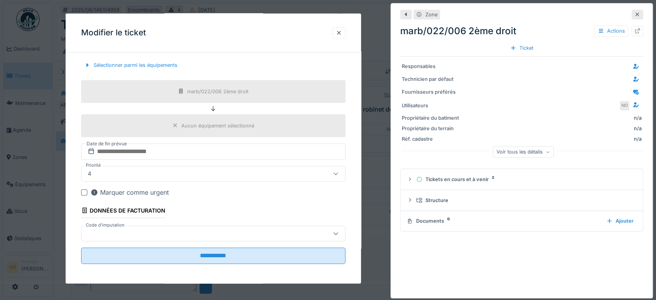
click at [634, 15] on icon at bounding box center [637, 14] width 6 height 5
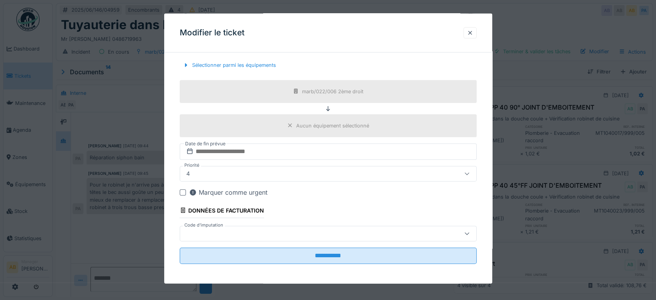
scroll to position [215, 0]
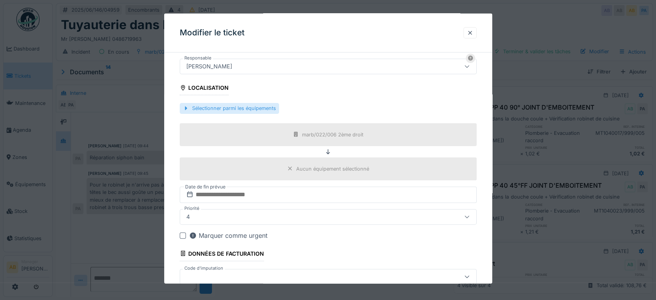
click at [236, 105] on div "Sélectionner parmi les équipements" at bounding box center [229, 108] width 99 height 10
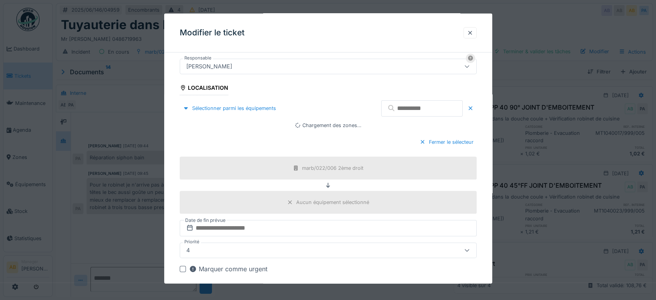
click at [423, 104] on input "text" at bounding box center [421, 108] width 81 height 16
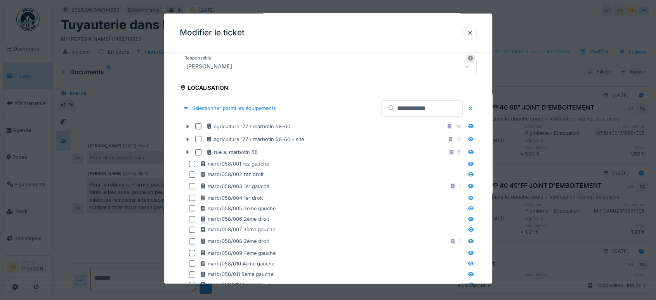
drag, startPoint x: 192, startPoint y: 123, endPoint x: 331, endPoint y: 95, distance: 141.0
click at [426, 107] on input "**********" at bounding box center [421, 108] width 81 height 16
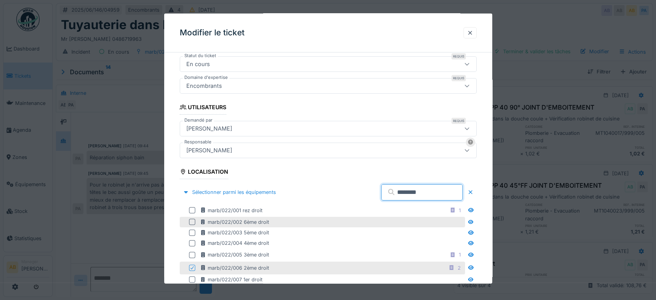
scroll to position [218, 0]
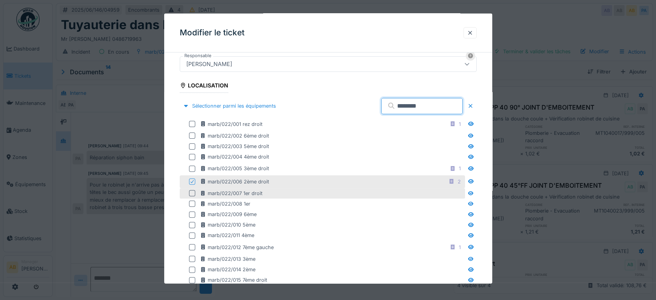
type input "********"
click at [194, 191] on div at bounding box center [192, 193] width 6 height 6
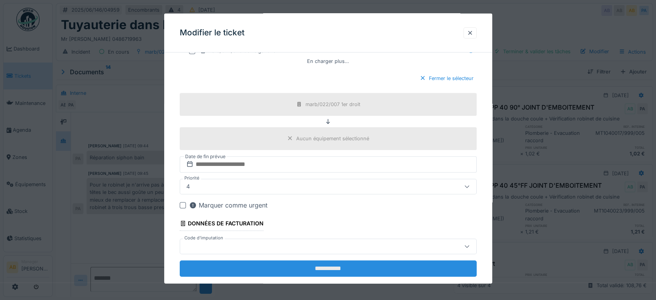
scroll to position [515, 0]
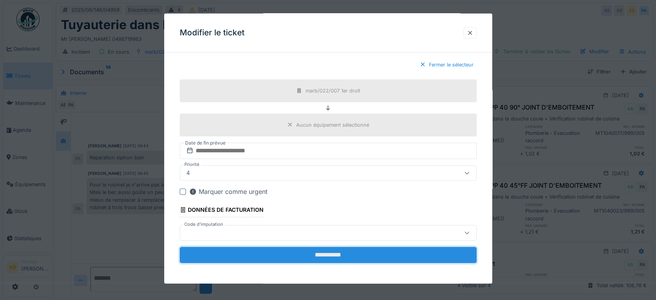
click at [369, 260] on input "**********" at bounding box center [328, 254] width 297 height 16
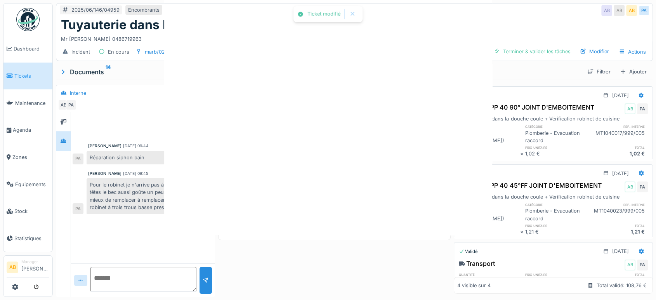
scroll to position [0, 0]
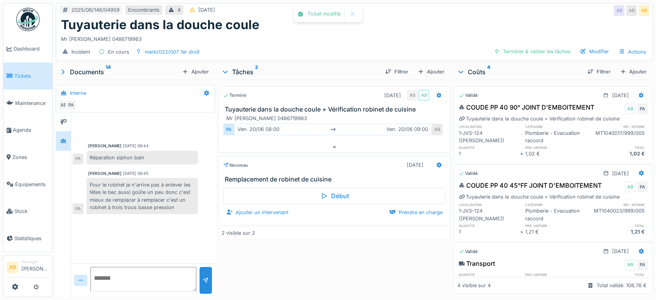
click at [146, 267] on textarea at bounding box center [143, 279] width 106 height 25
type textarea "*"
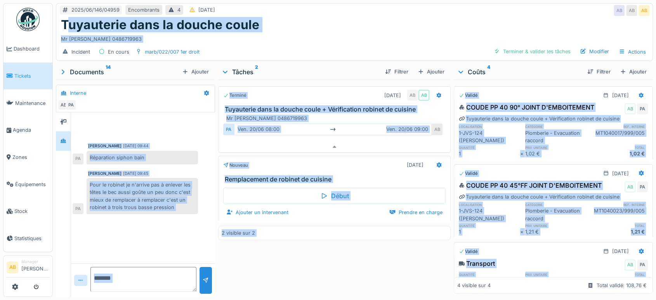
drag, startPoint x: 72, startPoint y: 19, endPoint x: 662, endPoint y: 298, distance: 652.2
click at [655, 299] on html "Dashboard Tickets Maintenance Agenda Zones Équipements Stock Statistiques AB Ma…" at bounding box center [328, 150] width 656 height 300
copy div "uyauterie dans la douche coule Mr KOUBAI MOHAMED 0486719963 Incident En cours m…"
click at [140, 268] on textarea at bounding box center [143, 279] width 106 height 25
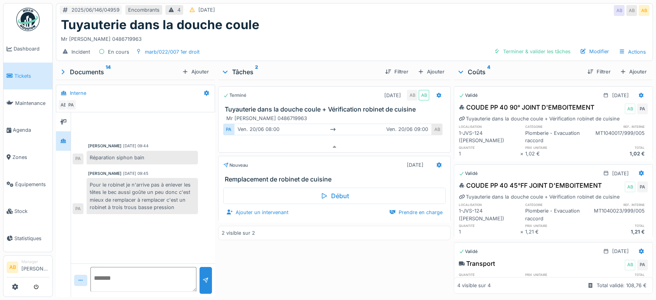
paste textarea "**********"
type textarea "**********"
click at [206, 276] on div at bounding box center [206, 279] width 6 height 7
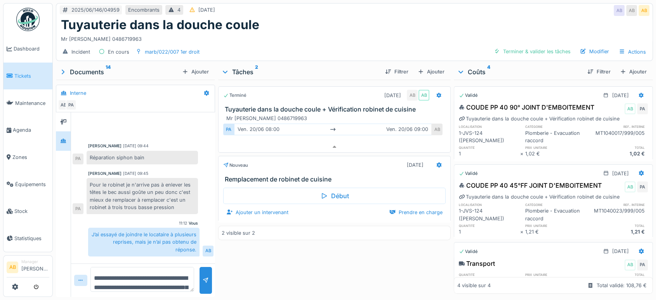
click at [139, 268] on textarea "**********" at bounding box center [142, 279] width 104 height 25
click at [170, 272] on textarea "**********" at bounding box center [142, 279] width 104 height 25
click at [161, 279] on textarea "**********" at bounding box center [142, 279] width 104 height 25
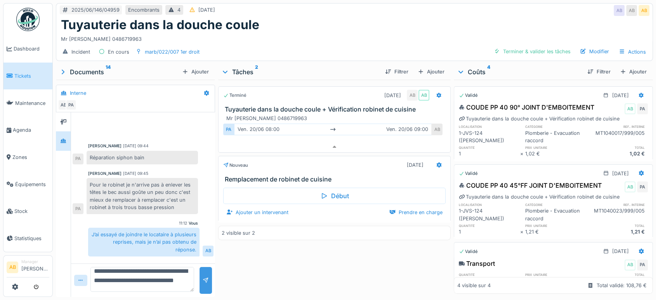
type textarea "**********"
click at [208, 274] on div at bounding box center [205, 280] width 12 height 27
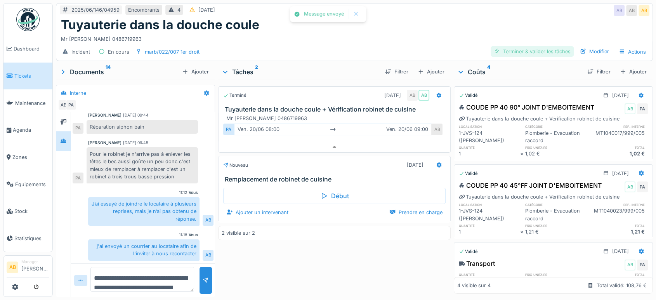
click at [529, 46] on div "Terminer & valider les tâches" at bounding box center [532, 51] width 83 height 10
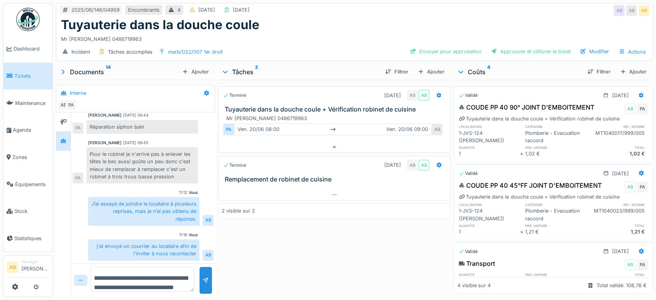
click at [84, 276] on div at bounding box center [80, 279] width 13 height 11
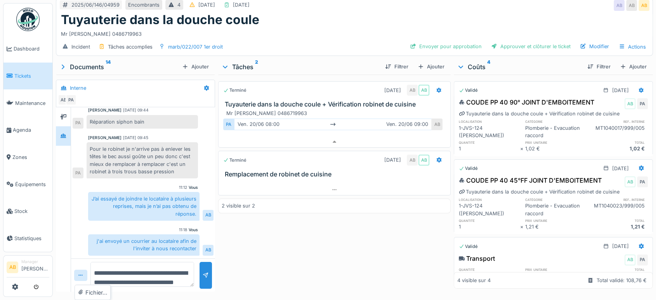
click at [92, 262] on textarea "**********" at bounding box center [142, 274] width 104 height 25
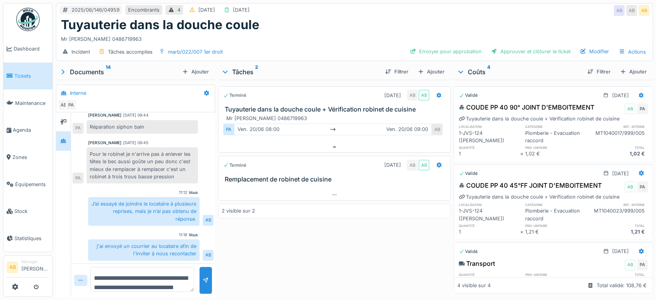
click at [81, 276] on div at bounding box center [81, 279] width 6 height 7
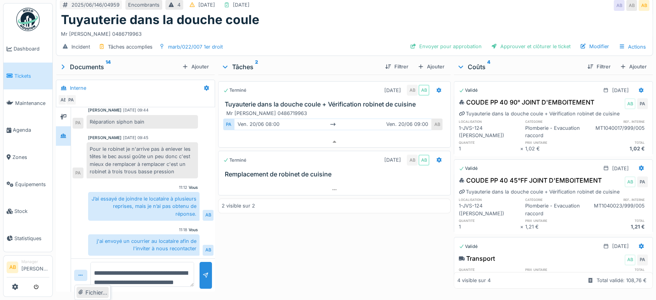
click at [92, 293] on div "Fichier…" at bounding box center [92, 292] width 32 height 12
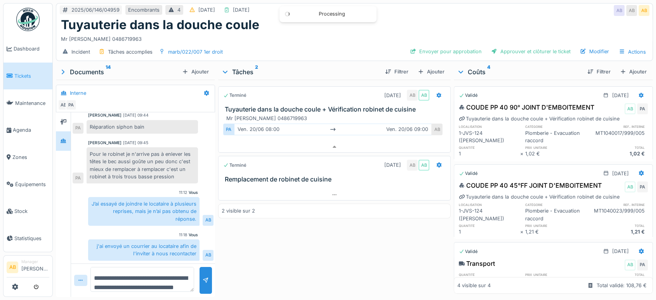
scroll to position [121, 0]
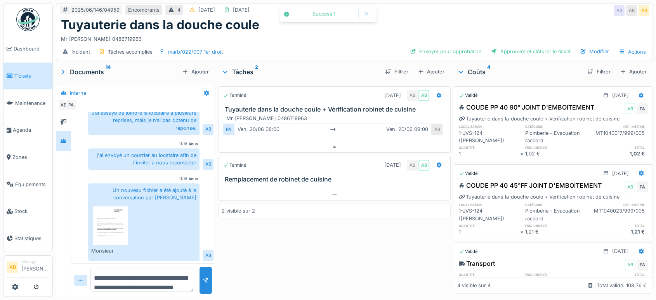
click at [113, 214] on img at bounding box center [110, 225] width 35 height 39
click at [470, 46] on div "Envoyer pour approbation" at bounding box center [446, 51] width 78 height 10
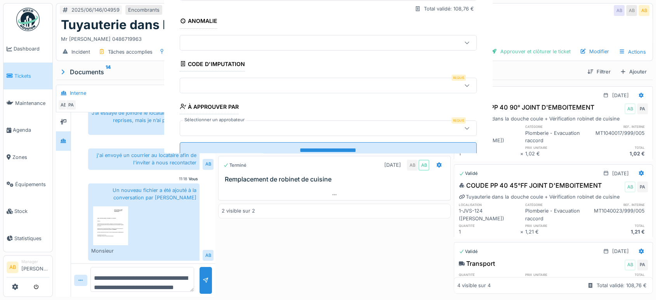
scroll to position [55, 0]
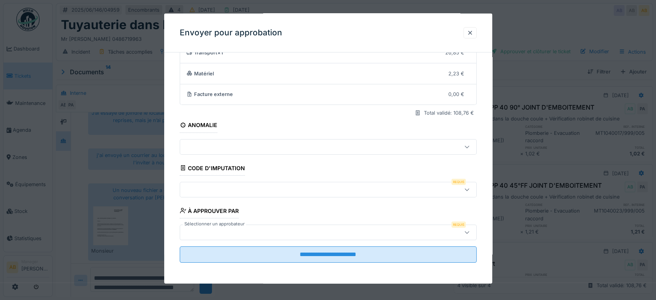
click at [245, 191] on div at bounding box center [310, 189] width 255 height 9
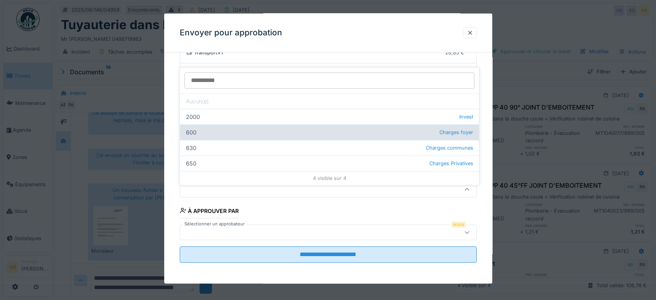
click at [360, 124] on div "600 Charges foyer" at bounding box center [329, 132] width 299 height 16
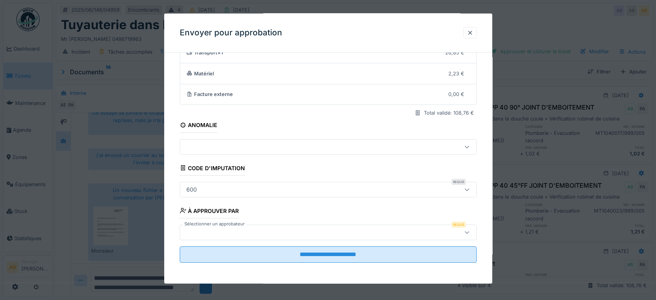
type input "***"
click at [307, 240] on fieldset "**********" at bounding box center [328, 135] width 297 height 265
click at [305, 235] on div at bounding box center [310, 232] width 255 height 9
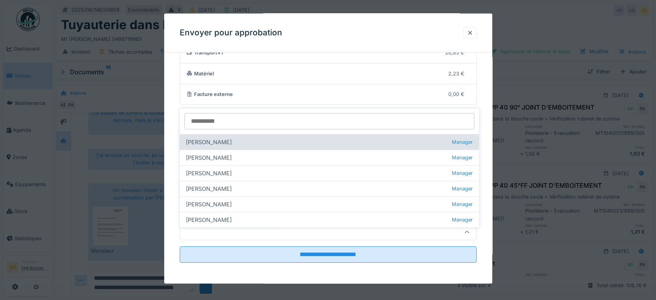
click at [217, 139] on div "Ahmed Belhajji Manager" at bounding box center [329, 142] width 299 height 16
type input "****"
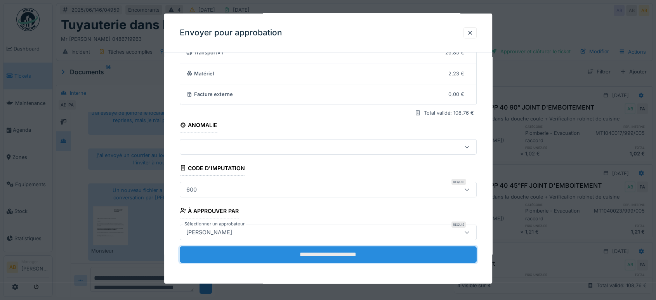
click at [338, 248] on input "**********" at bounding box center [328, 254] width 297 height 16
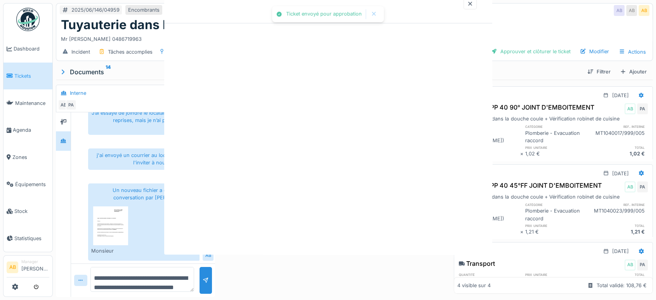
scroll to position [0, 0]
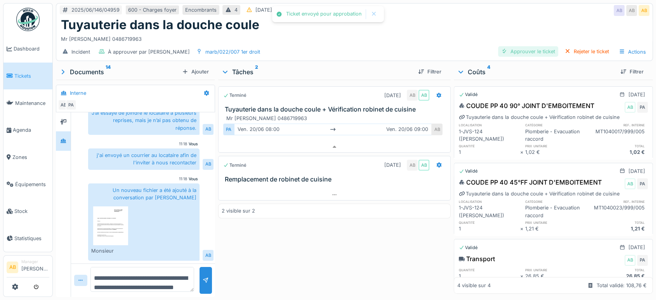
click at [525, 46] on div "Approuver le ticket" at bounding box center [528, 51] width 60 height 10
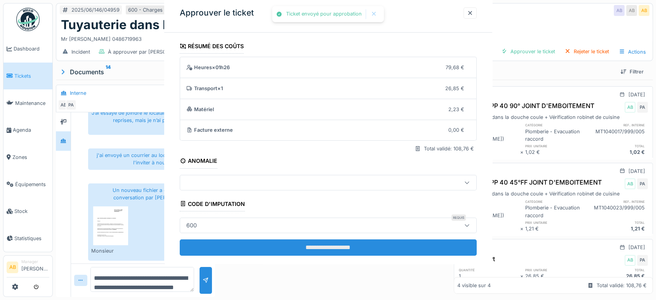
scroll to position [12, 0]
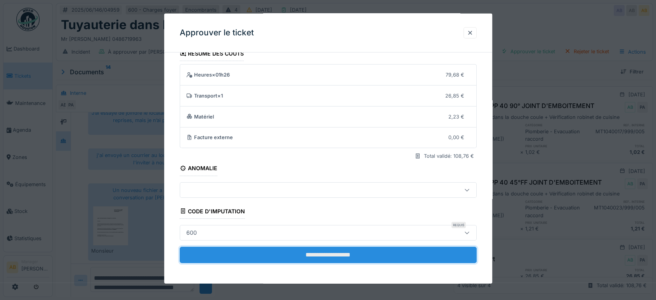
click at [365, 246] on input "**********" at bounding box center [328, 254] width 297 height 16
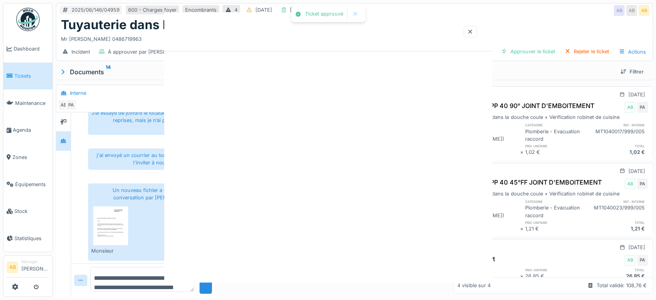
scroll to position [0, 0]
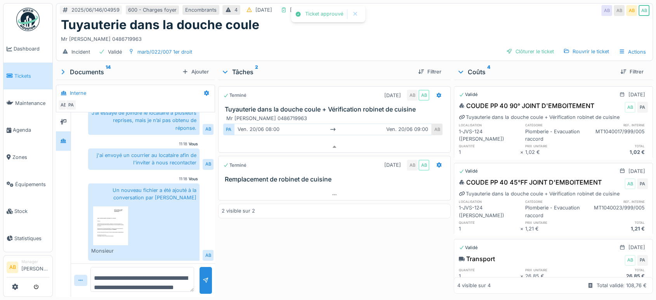
click at [522, 43] on div "Incident Validé marb/022/007 1er droit Clôturer le ticket Rouvrir le ticket Act…" at bounding box center [354, 51] width 596 height 17
click at [522, 46] on div "Clôturer le ticket" at bounding box center [530, 51] width 54 height 10
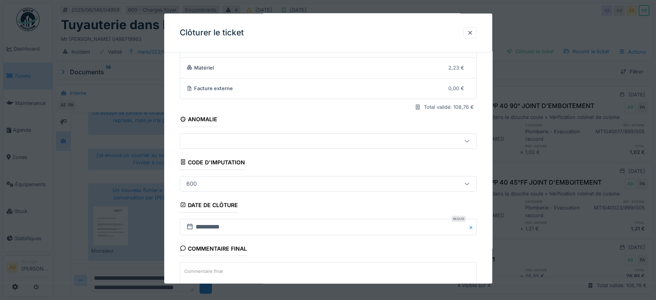
scroll to position [117, 0]
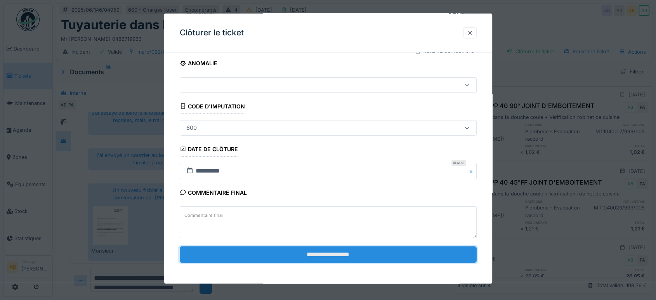
click at [376, 260] on input "**********" at bounding box center [328, 254] width 297 height 16
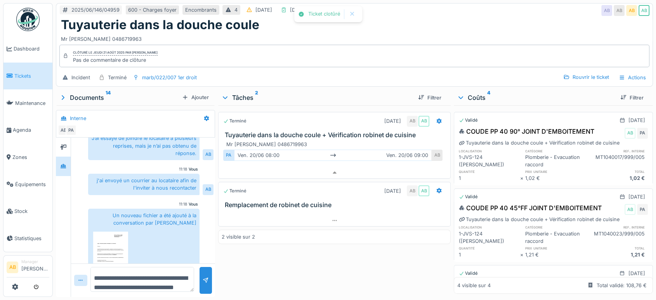
scroll to position [147, 0]
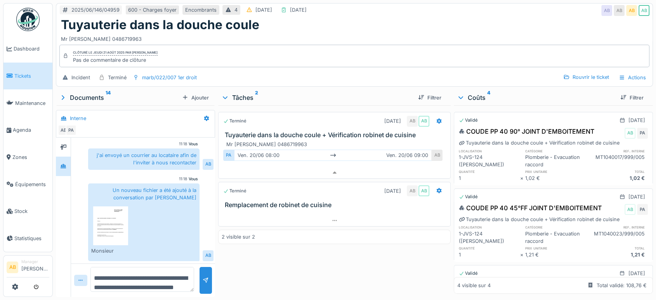
click at [24, 15] on img at bounding box center [27, 19] width 23 height 23
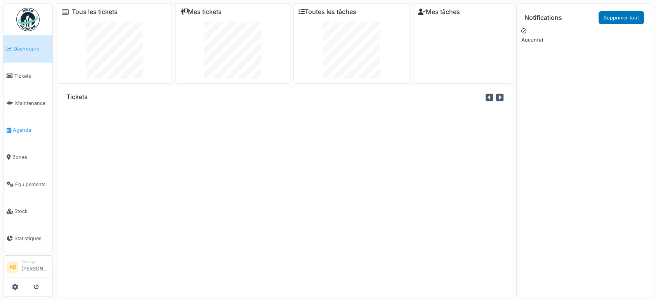
click at [31, 123] on link "Agenda" at bounding box center [27, 129] width 49 height 27
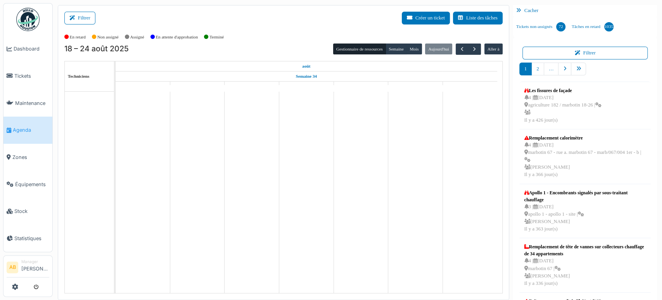
click at [94, 24] on div "Filtrer Créer un ticket Liste des tâches" at bounding box center [283, 21] width 439 height 19
click at [85, 17] on button "Filtrer" at bounding box center [79, 18] width 31 height 13
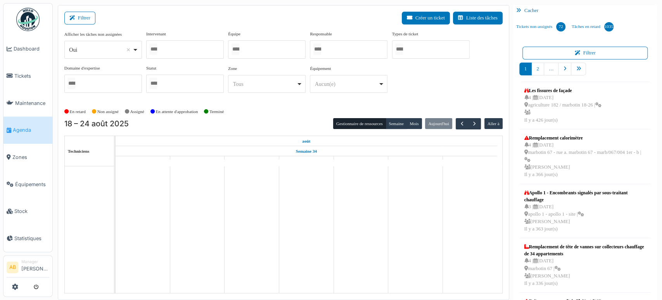
click at [102, 46] on div "Oui Remove item" at bounding box center [100, 50] width 63 height 8
select select "**"
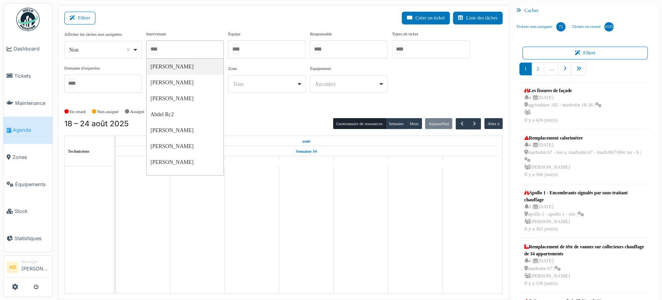
click at [157, 52] on input "Tous" at bounding box center [153, 48] width 8 height 11
type input "****"
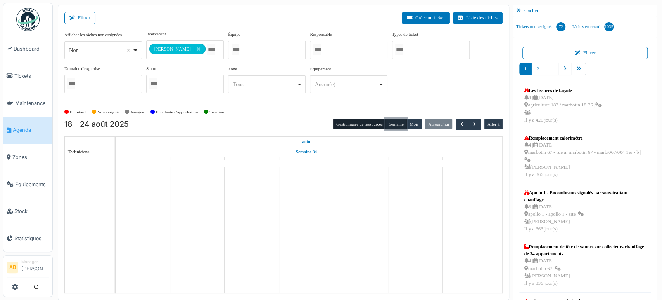
click at [401, 128] on button "Semaine" at bounding box center [396, 123] width 21 height 11
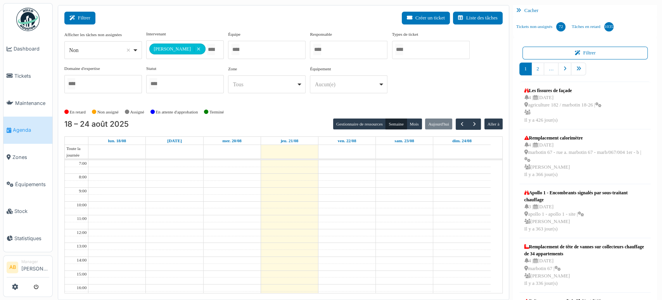
click at [89, 15] on button "Filtrer" at bounding box center [79, 18] width 31 height 13
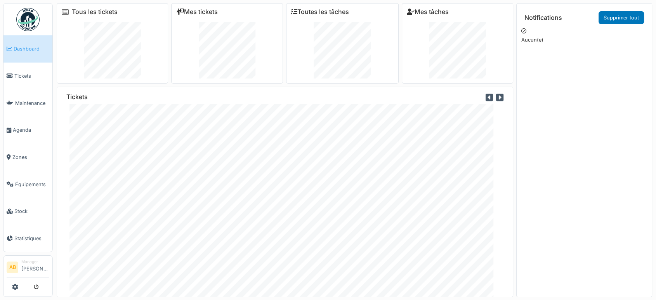
click at [30, 28] on img at bounding box center [27, 19] width 23 height 23
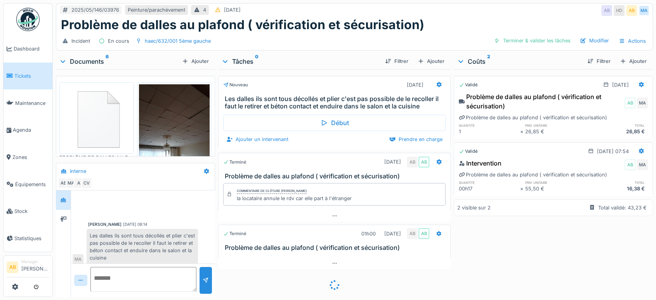
scroll to position [4, 0]
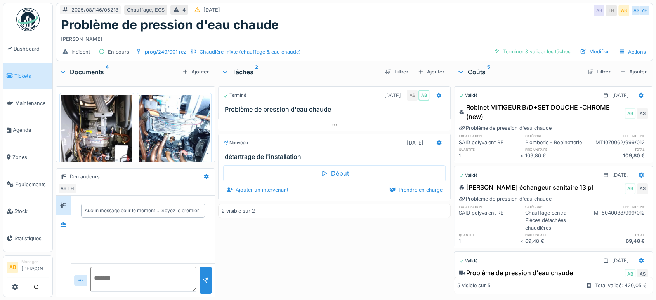
click at [90, 73] on div "Documents 4" at bounding box center [119, 71] width 120 height 9
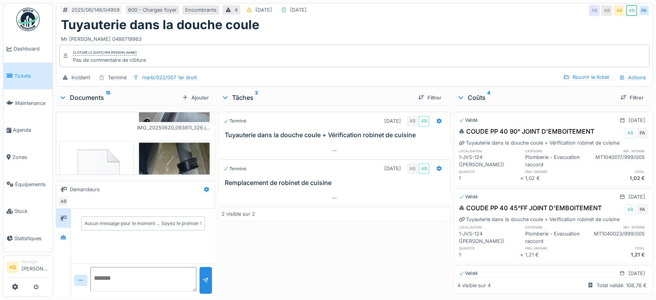
scroll to position [258, 0]
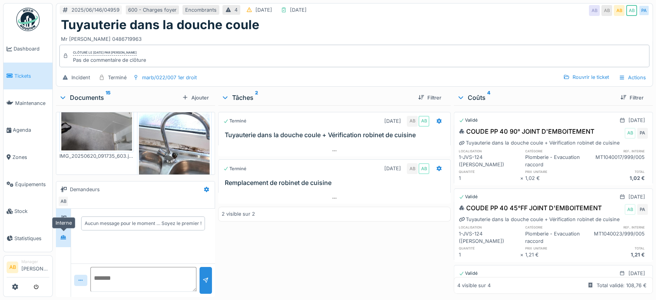
click at [67, 235] on div at bounding box center [63, 237] width 12 height 10
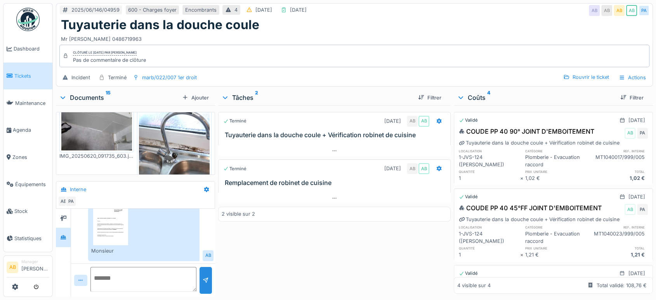
click at [76, 93] on div "Documents 15" at bounding box center [119, 97] width 120 height 9
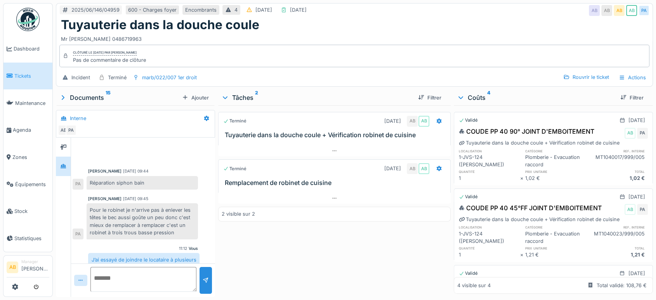
scroll to position [147, 0]
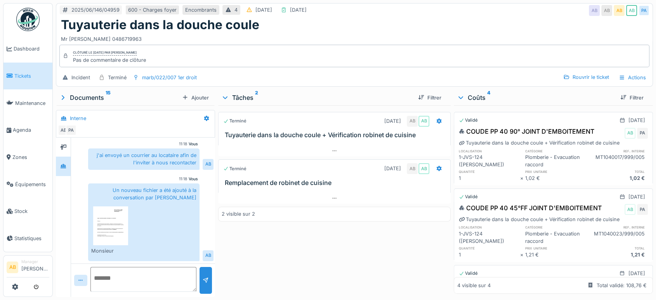
click at [34, 19] on img at bounding box center [27, 19] width 23 height 23
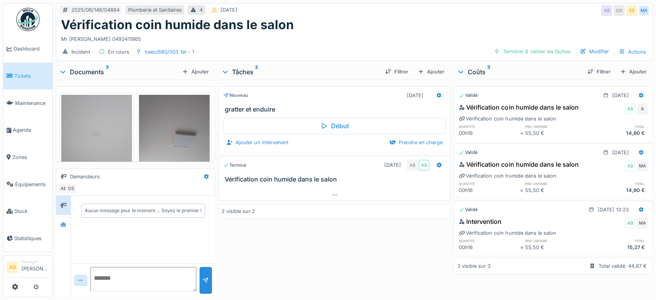
click at [29, 13] on img at bounding box center [27, 19] width 23 height 23
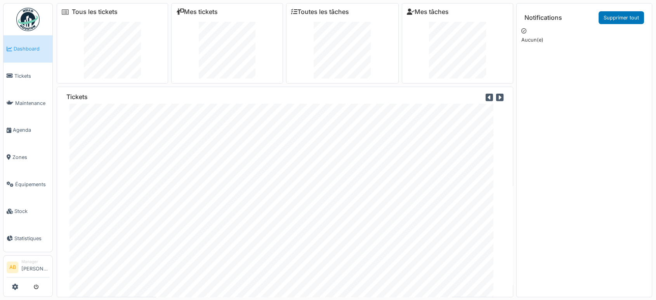
click at [27, 19] on img at bounding box center [27, 19] width 23 height 23
click at [36, 24] on img at bounding box center [27, 19] width 23 height 23
click at [23, 17] on img at bounding box center [27, 19] width 23 height 23
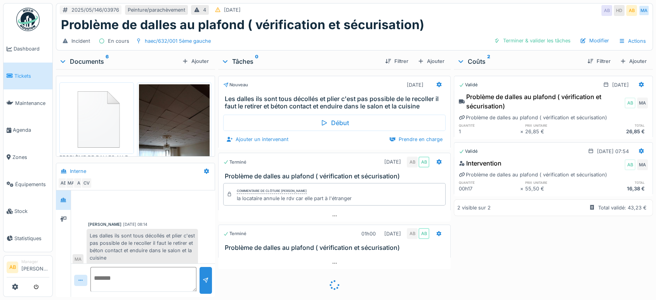
scroll to position [4, 0]
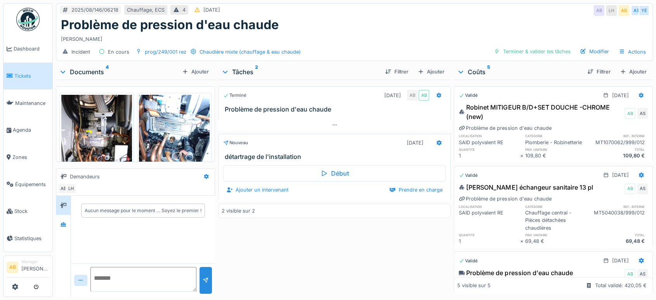
click at [23, 14] on img at bounding box center [27, 19] width 23 height 23
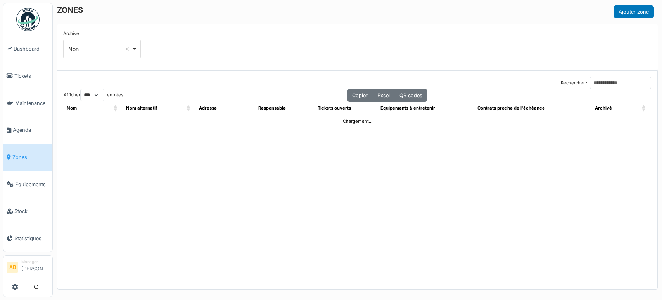
select select "***"
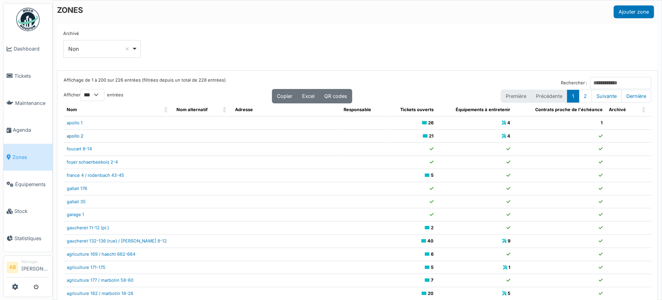
click at [78, 136] on link "apollo 2" at bounding box center [75, 135] width 17 height 5
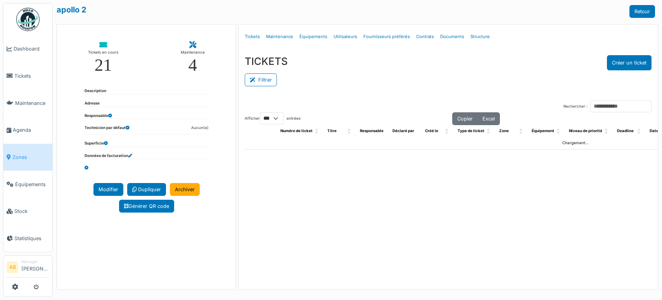
select select "***"
click at [471, 38] on link "Structure" at bounding box center [481, 37] width 26 height 18
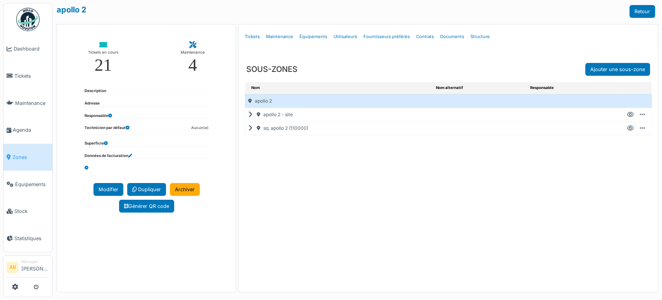
click at [249, 128] on icon at bounding box center [251, 128] width 7 height 0
click at [248, 114] on icon at bounding box center [251, 114] width 7 height 0
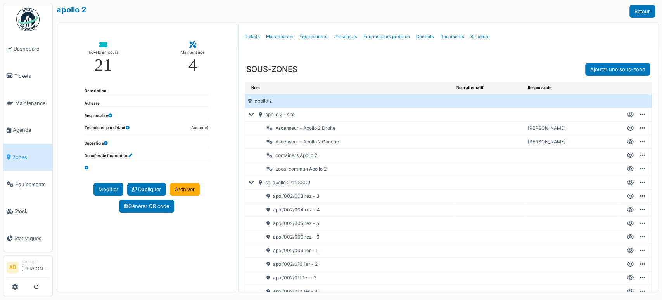
click at [248, 114] on icon at bounding box center [252, 114] width 9 height 0
click at [248, 128] on icon at bounding box center [252, 128] width 9 height 0
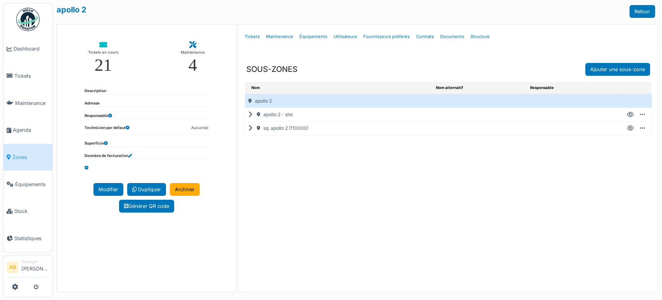
click at [22, 22] on img at bounding box center [27, 19] width 23 height 23
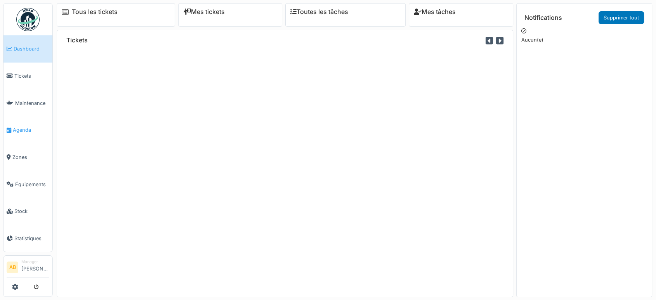
click at [24, 128] on span "Agenda" at bounding box center [31, 129] width 36 height 7
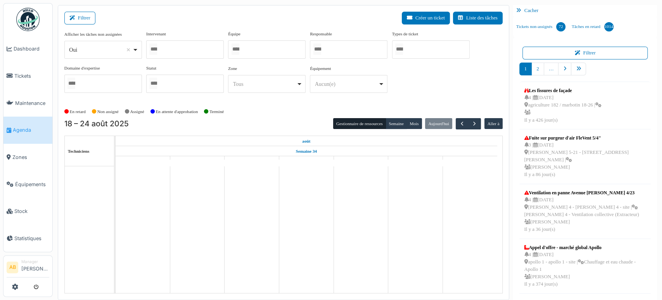
click at [91, 50] on div "Oui Remove item" at bounding box center [100, 50] width 63 height 8
select select "**"
click at [159, 42] on div at bounding box center [185, 49] width 78 height 18
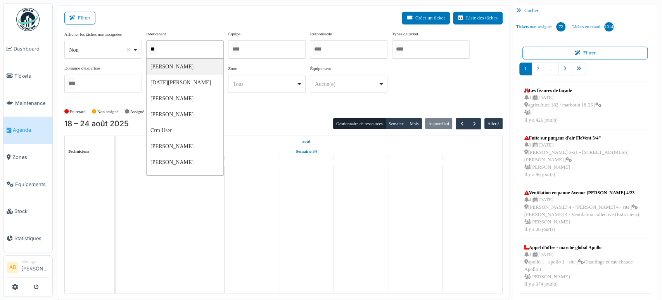
type input "***"
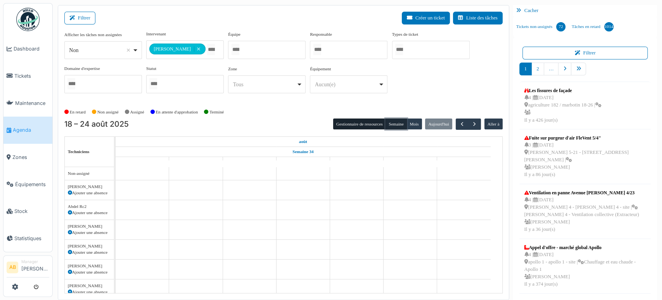
click at [392, 118] on button "Semaine" at bounding box center [396, 123] width 21 height 11
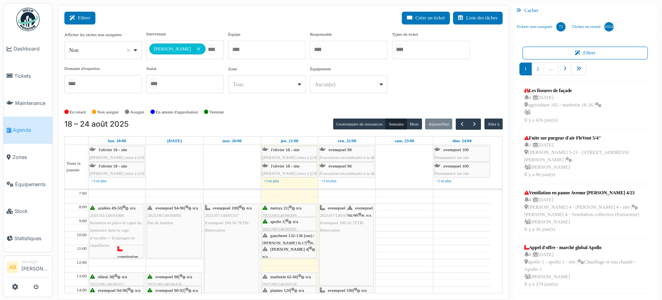
drag, startPoint x: 92, startPoint y: 24, endPoint x: 75, endPoint y: 14, distance: 20.2
click at [75, 14] on div "Filtrer Créer un ticket Liste des tâches" at bounding box center [283, 21] width 439 height 19
click at [75, 16] on icon at bounding box center [73, 18] width 9 height 5
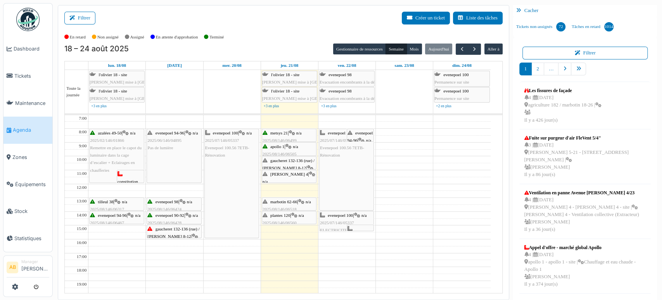
click at [371, 128] on link "evenepoel 94-96 | n/a 2025/08/146/06422 Lumière H24" at bounding box center [361, 134] width 28 height 13
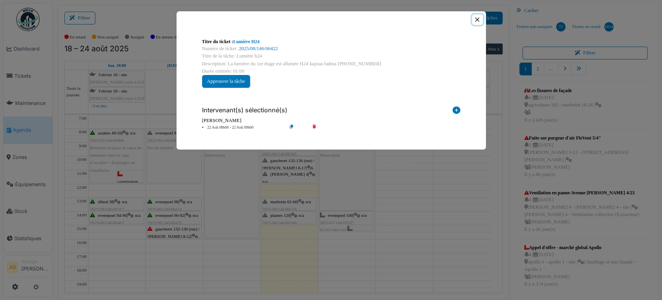
click at [475, 17] on button "Close" at bounding box center [477, 19] width 10 height 10
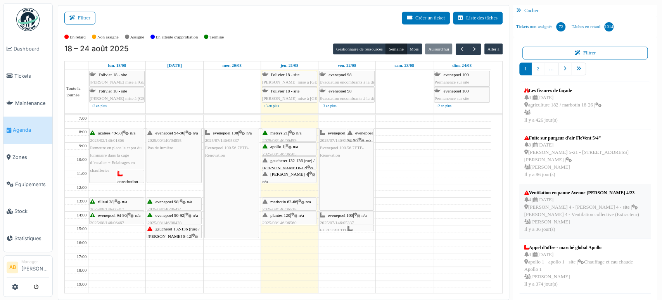
click at [531, 217] on div "4 | 21/07/2025 thomas 4 - thomas 4 - site | Thomas 4 - Ventilation collective (…" at bounding box center [585, 214] width 121 height 37
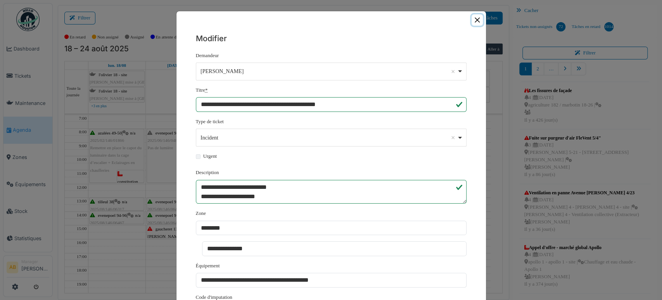
click at [475, 14] on button "Close" at bounding box center [477, 19] width 11 height 11
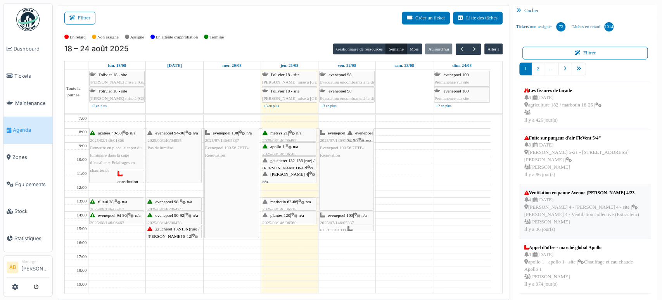
click at [572, 209] on div "4 | 21/07/2025 thomas 4 - thomas 4 - site | Thomas 4 - Ventilation collective (…" at bounding box center [585, 214] width 121 height 37
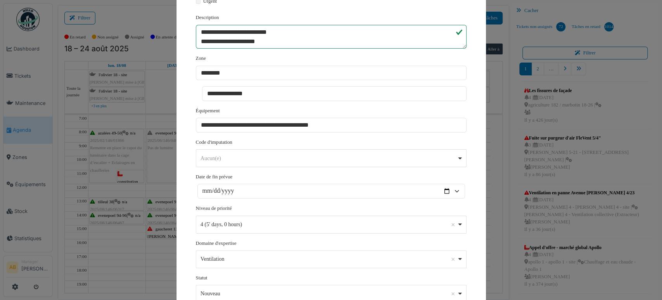
scroll to position [236, 0]
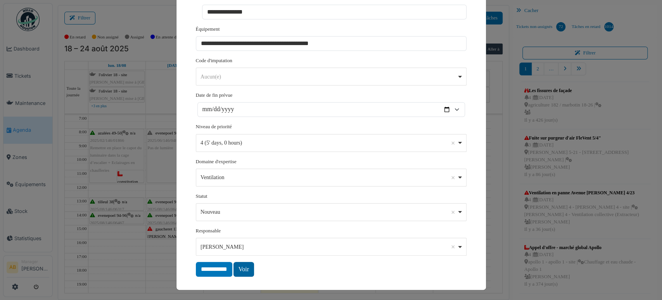
click at [244, 269] on link "Voir" at bounding box center [244, 269] width 21 height 15
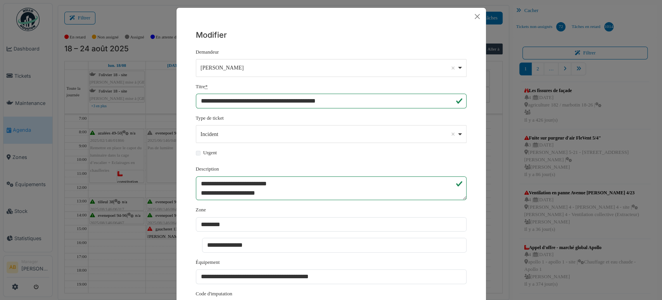
scroll to position [5, 0]
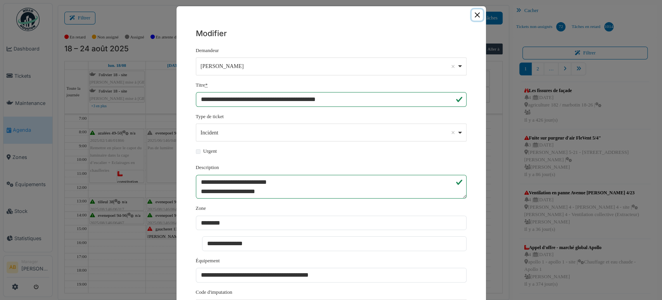
click at [472, 14] on button "Close" at bounding box center [477, 14] width 11 height 11
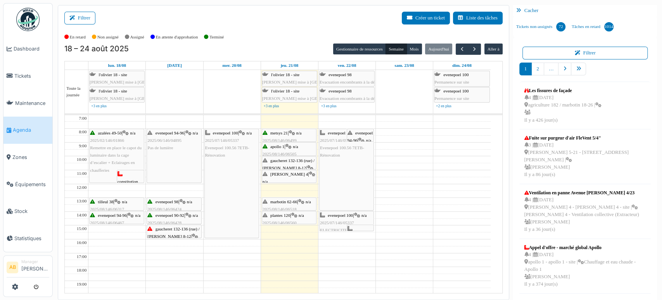
click at [33, 23] on img at bounding box center [27, 19] width 23 height 23
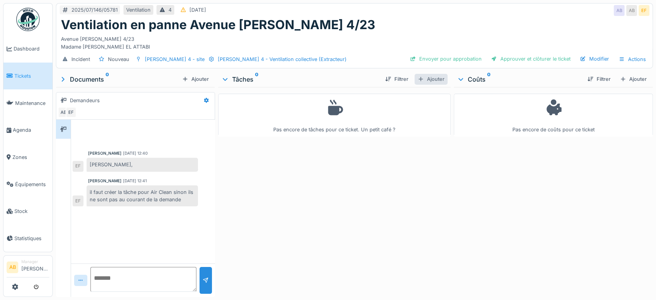
click at [432, 83] on div "Ajouter" at bounding box center [430, 79] width 33 height 10
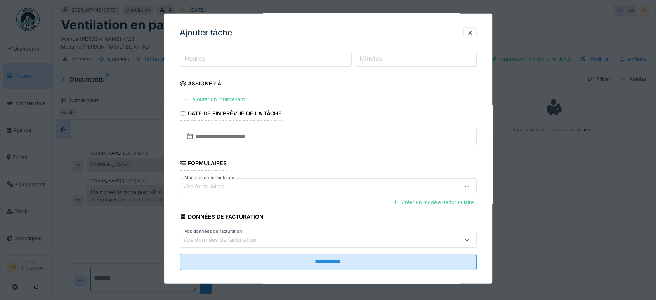
scroll to position [107, 0]
click at [235, 97] on div "Ajouter un intervenant" at bounding box center [214, 99] width 68 height 10
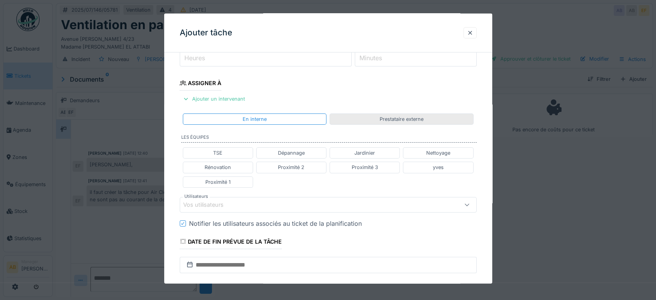
click at [393, 116] on div "Prestataire externe" at bounding box center [402, 118] width 44 height 7
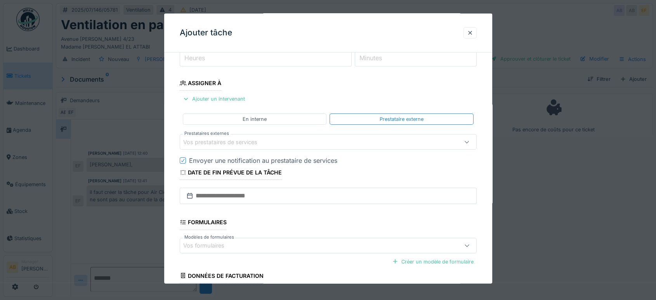
click at [281, 139] on div "Vos prestataires de services" at bounding box center [310, 141] width 255 height 9
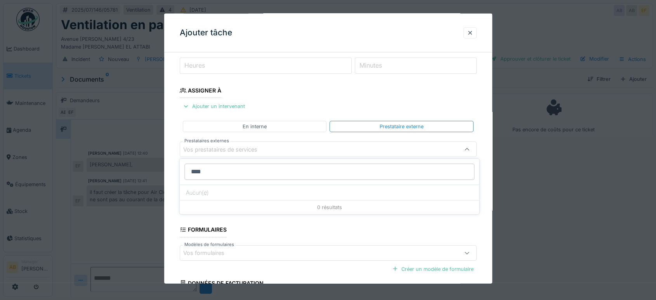
type input "*****"
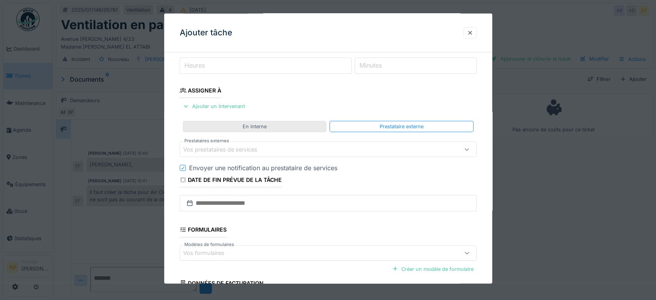
click at [278, 121] on div "En interne" at bounding box center [255, 126] width 144 height 11
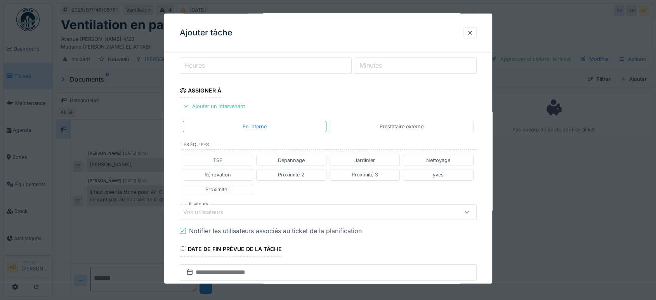
click at [223, 213] on div "Vos utilisateurs" at bounding box center [208, 212] width 51 height 9
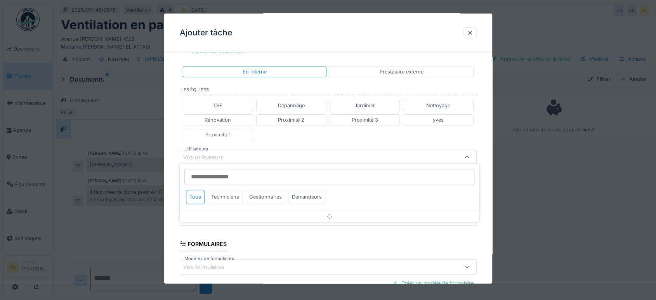
scroll to position [161, 0]
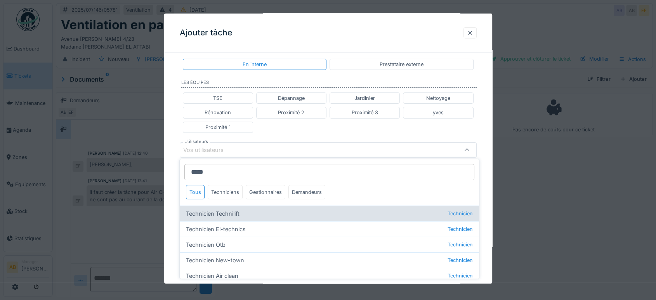
type input "*****"
click at [243, 217] on div "Technicien Technilift Technicien" at bounding box center [329, 213] width 299 height 16
type input "*****"
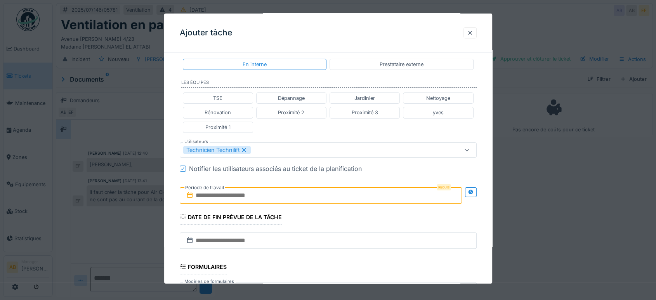
click at [165, 148] on div "**********" at bounding box center [328, 146] width 328 height 498
click at [213, 194] on input "text" at bounding box center [321, 195] width 282 height 16
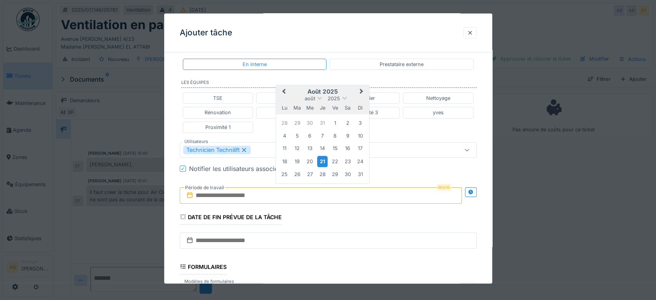
click at [323, 161] on div "21" at bounding box center [322, 161] width 10 height 11
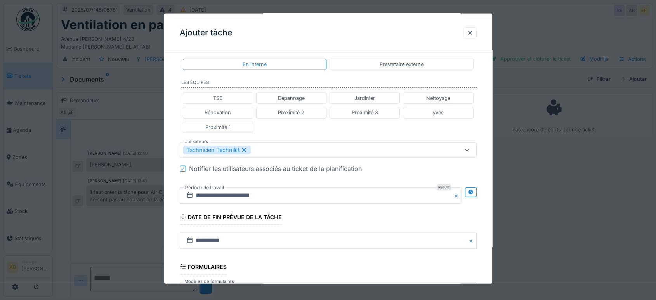
scroll to position [272, 0]
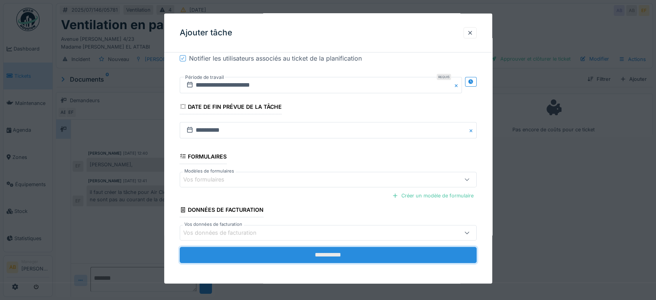
click at [326, 248] on input "**********" at bounding box center [328, 254] width 297 height 16
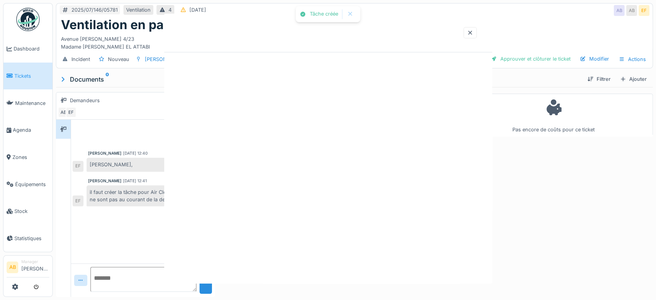
scroll to position [0, 0]
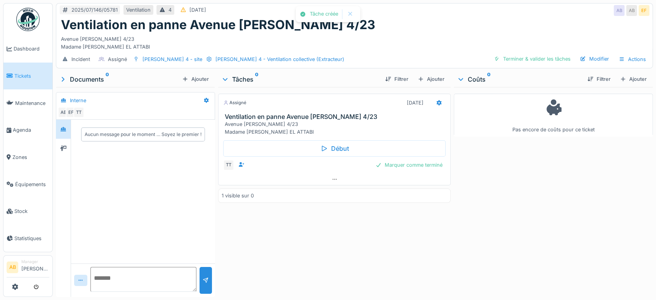
click at [37, 14] on img at bounding box center [27, 19] width 23 height 23
